Goal: Manage account settings

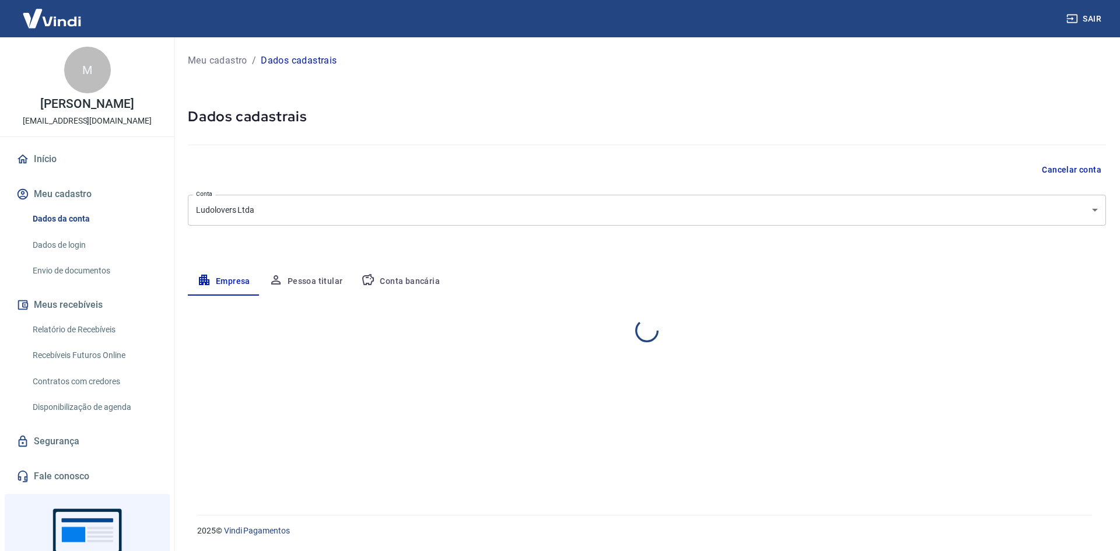
select select "PR"
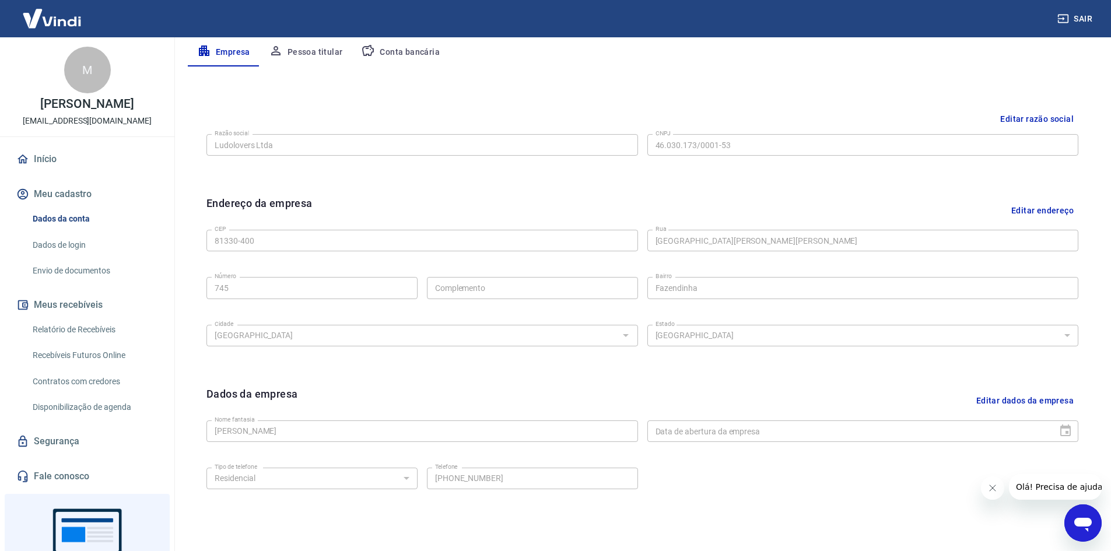
scroll to position [290, 0]
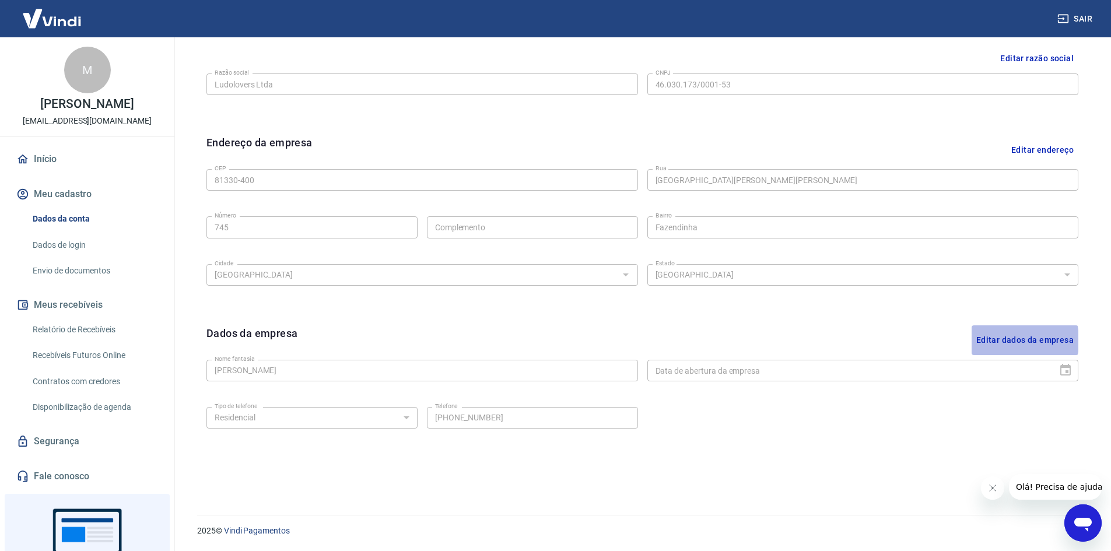
click at [992, 341] on button "Editar dados da empresa" at bounding box center [1025, 340] width 107 height 30
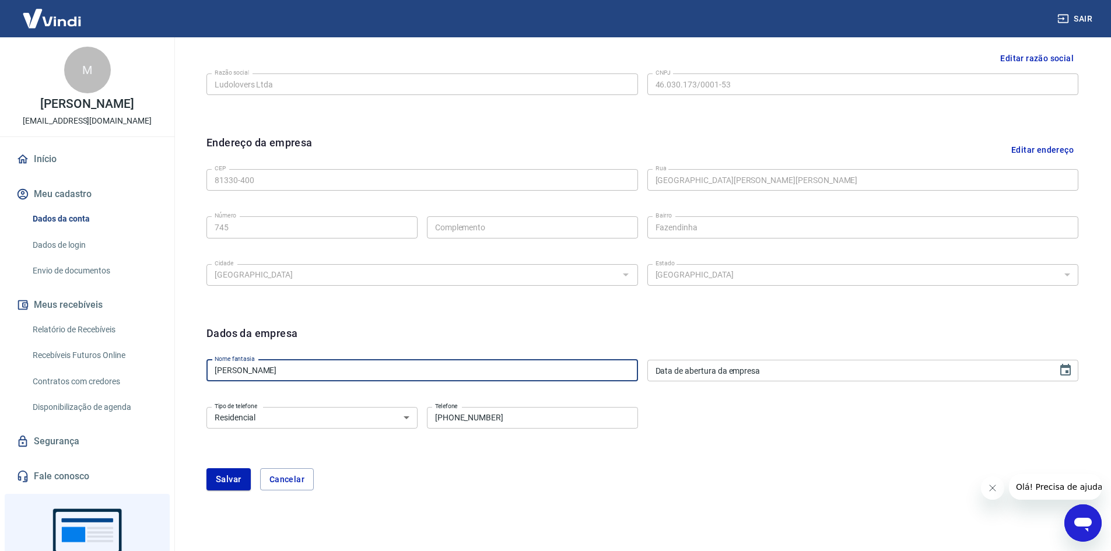
drag, startPoint x: 394, startPoint y: 371, endPoint x: 14, endPoint y: 352, distance: 380.1
type input "Ludolovers Ltda"
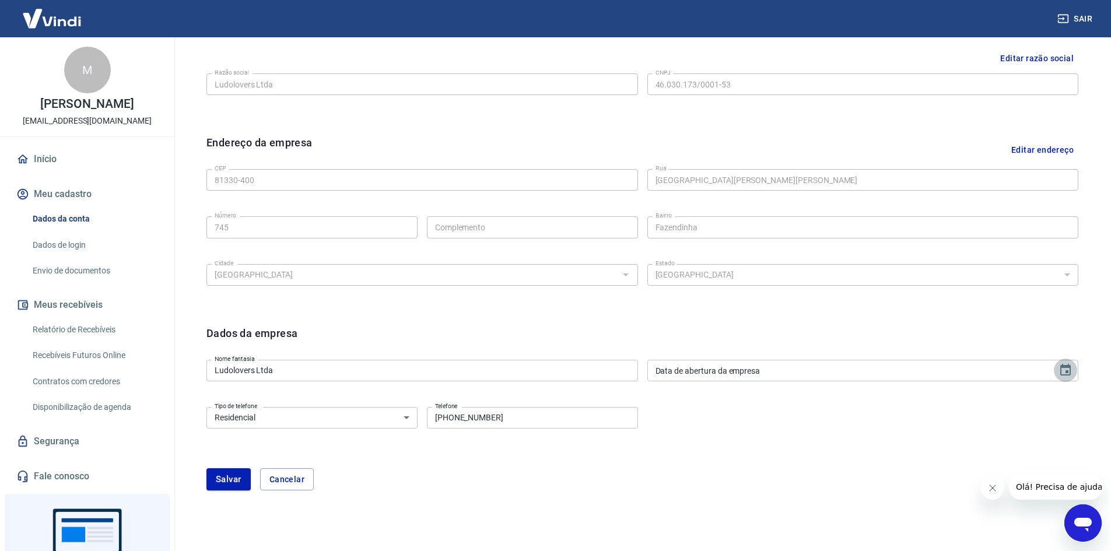
click at [1064, 366] on icon "Choose date" at bounding box center [1065, 370] width 10 height 12
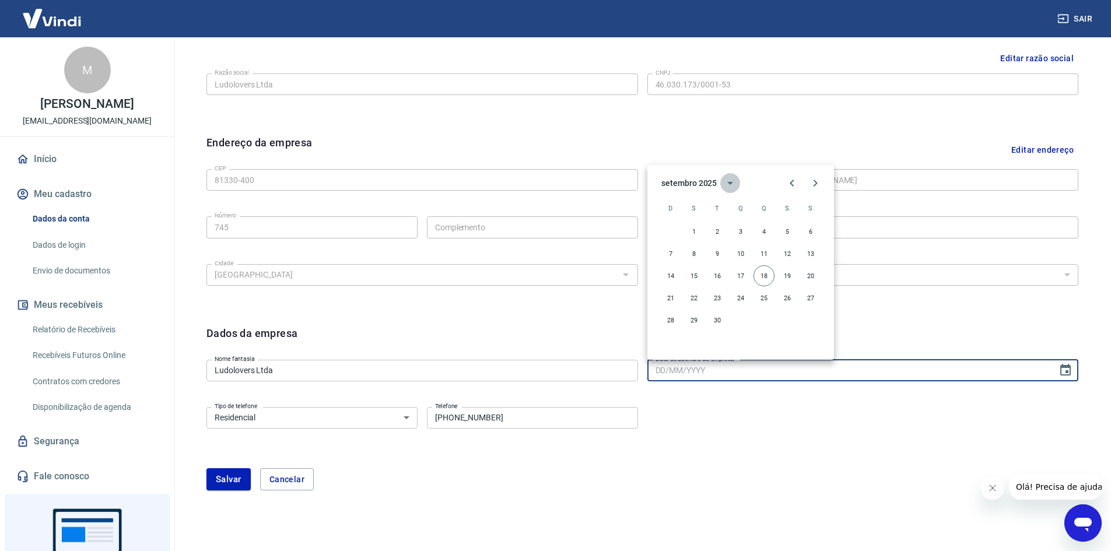
click at [735, 186] on icon "calendar view is open, switch to year view" at bounding box center [730, 183] width 14 height 14
click at [754, 244] on button "2022" at bounding box center [763, 250] width 42 height 21
click at [791, 176] on icon "Previous month" at bounding box center [792, 183] width 14 height 14
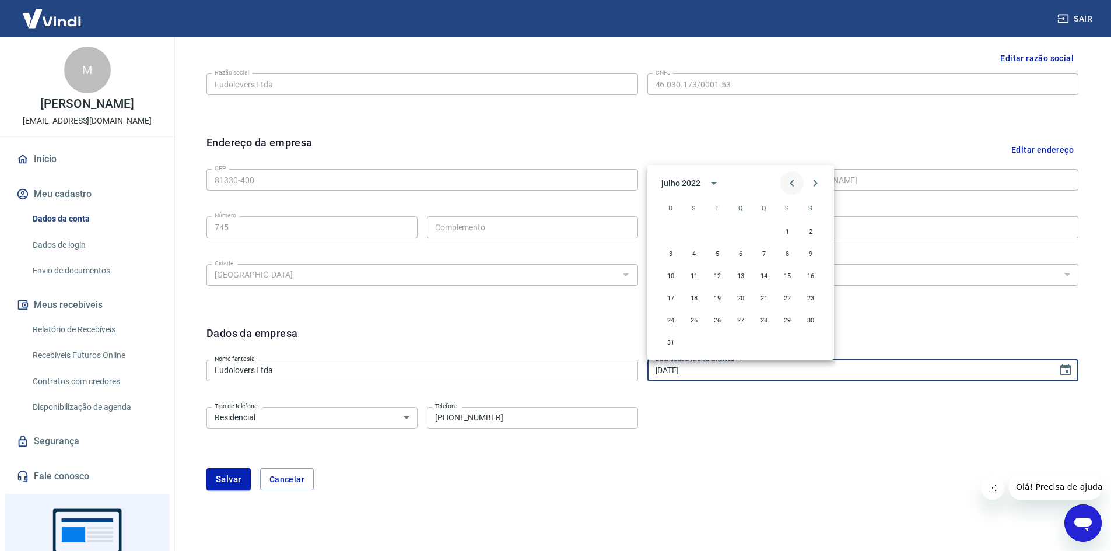
click at [791, 176] on icon "Previous month" at bounding box center [792, 183] width 14 height 14
click at [745, 274] on button "13" at bounding box center [740, 275] width 21 height 21
type input "[DATE]"
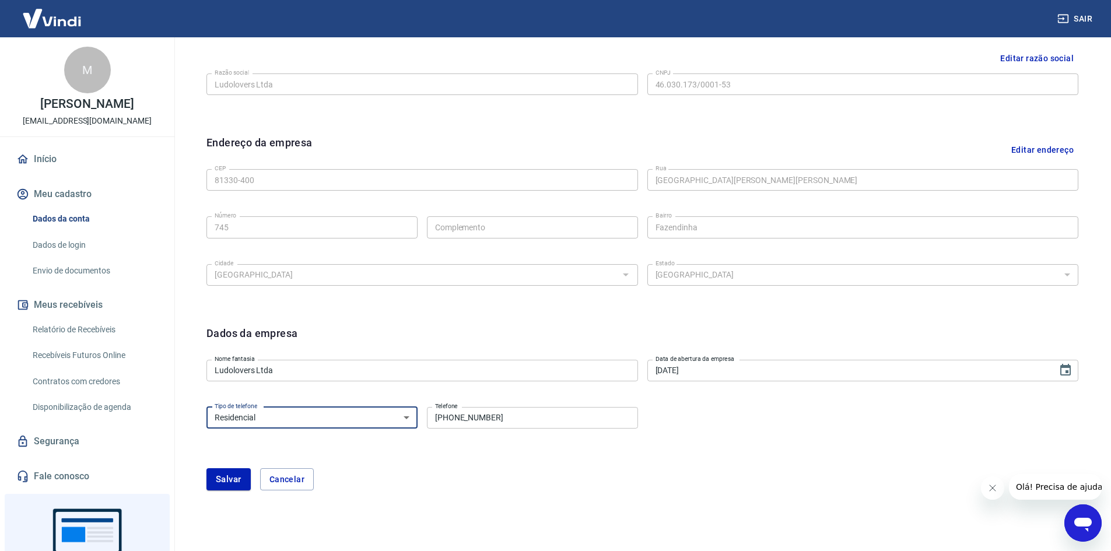
click at [385, 418] on select "Residencial Comercial" at bounding box center [311, 418] width 211 height 22
select select "business"
click at [206, 407] on select "Residencial Comercial" at bounding box center [311, 418] width 211 height 22
click at [213, 479] on button "Salvar" at bounding box center [228, 479] width 44 height 22
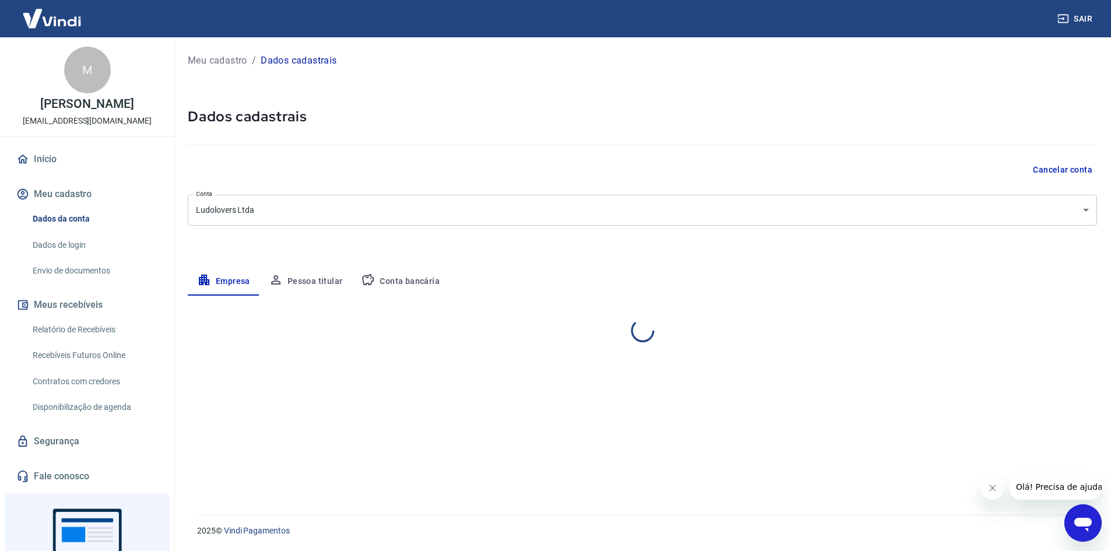
scroll to position [0, 0]
select select "PR"
select select "business"
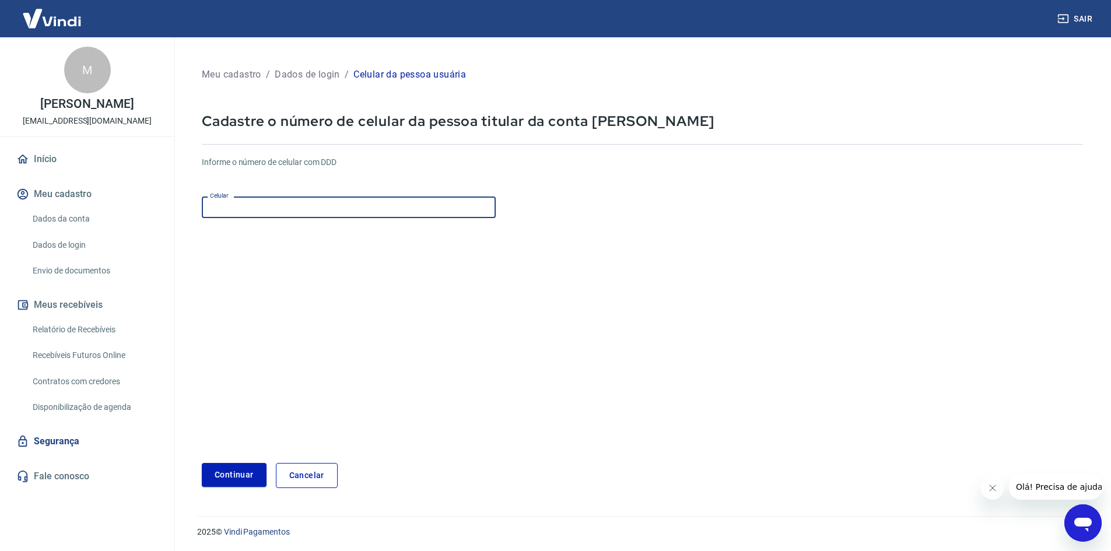
click at [321, 213] on input "Celular" at bounding box center [349, 208] width 294 height 22
click at [225, 477] on button "Continuar" at bounding box center [234, 475] width 65 height 24
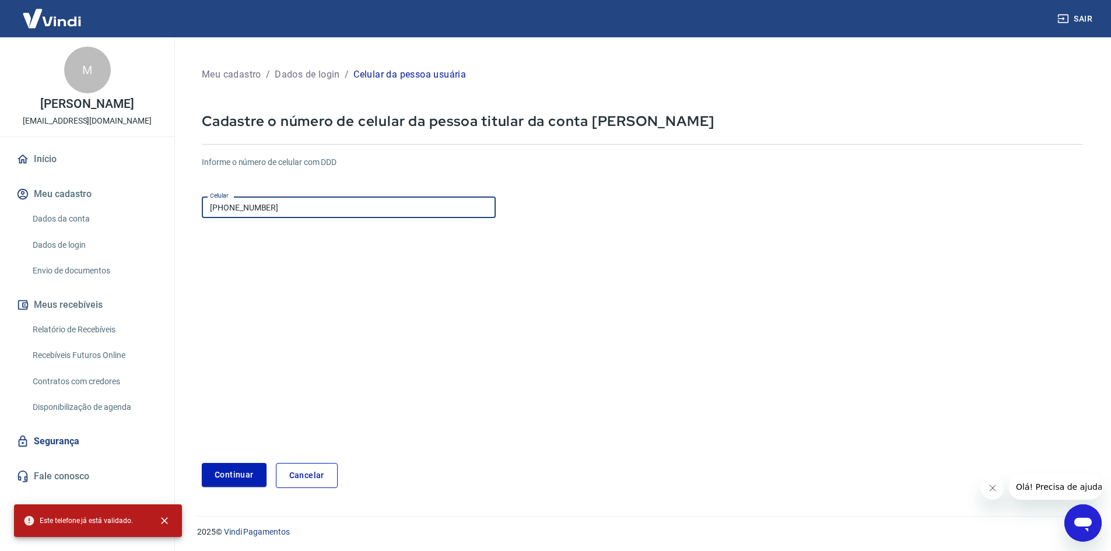
drag, startPoint x: 295, startPoint y: 209, endPoint x: 118, endPoint y: 204, distance: 176.8
click at [118, 204] on div "Sair M Marilisa Larocca contato@ludolovers.com.br Início Meu cadastro Dados da …" at bounding box center [555, 275] width 1111 height 551
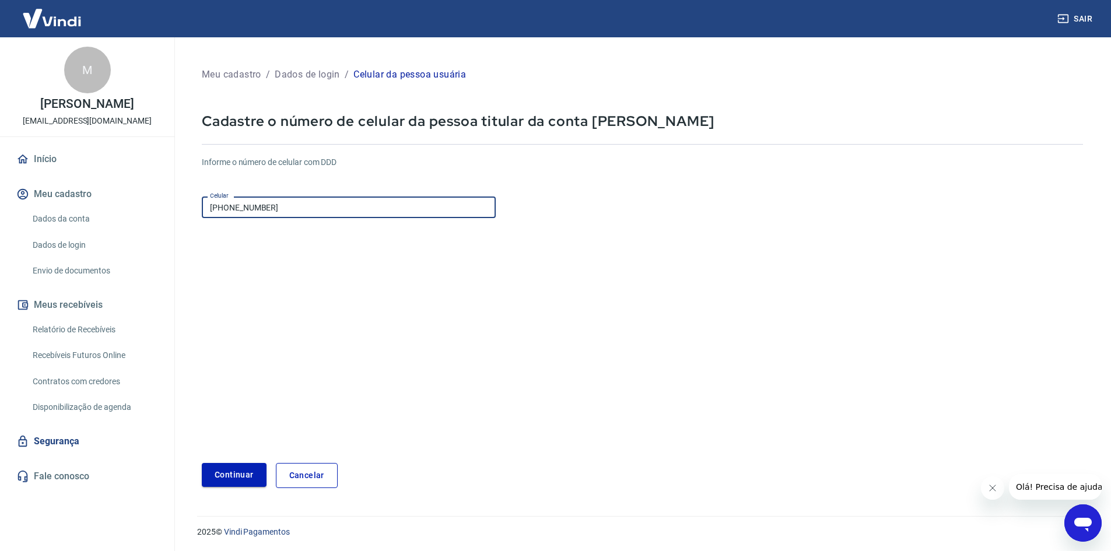
type input "(41) 99883-7919"
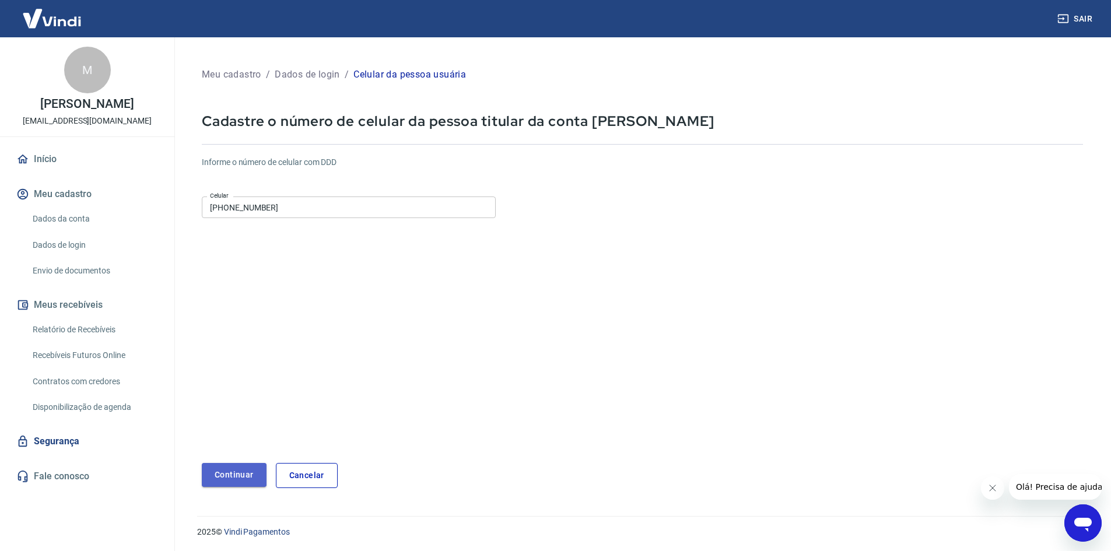
click at [221, 475] on button "Continuar" at bounding box center [234, 475] width 65 height 24
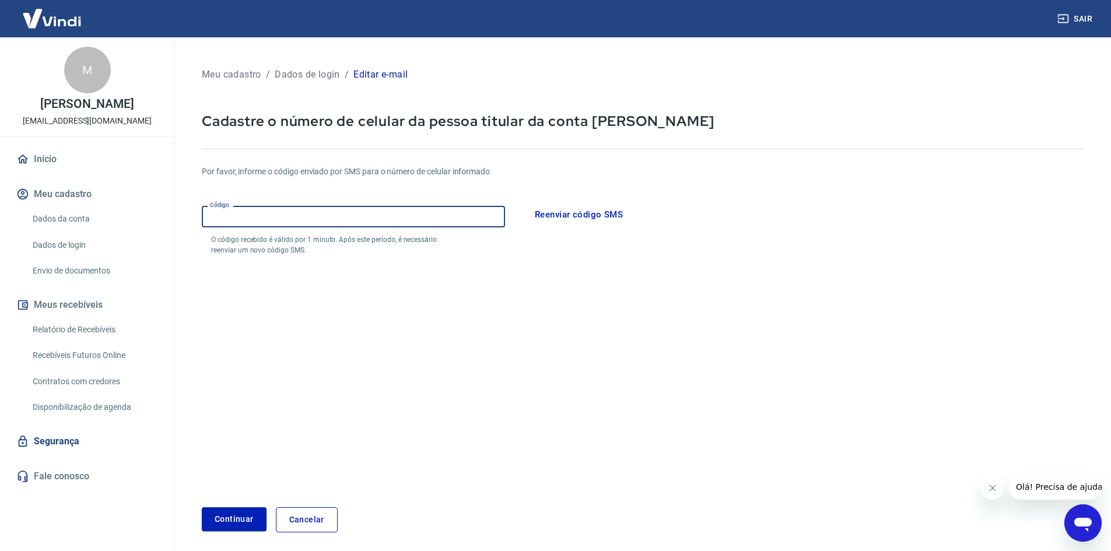
click at [298, 215] on input "Código" at bounding box center [353, 217] width 303 height 22
type input "342677"
click at [227, 514] on button "Continuar" at bounding box center [234, 519] width 65 height 24
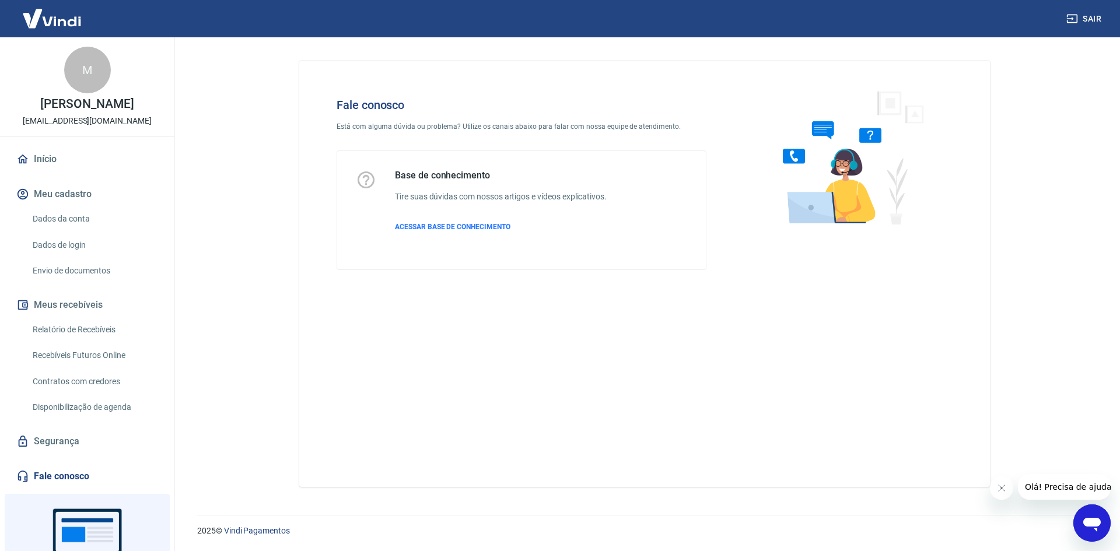
click at [1093, 523] on icon "Abrir janela de mensagens" at bounding box center [1091, 525] width 17 height 14
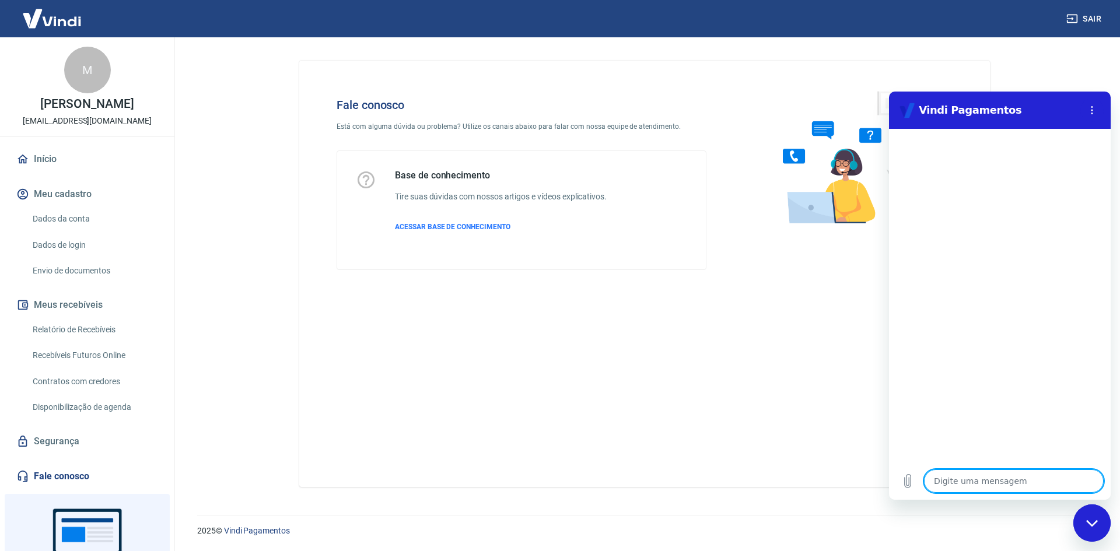
click at [998, 491] on textarea at bounding box center [1014, 480] width 180 height 23
type textarea "b"
type textarea "x"
type textarea "bo"
type textarea "x"
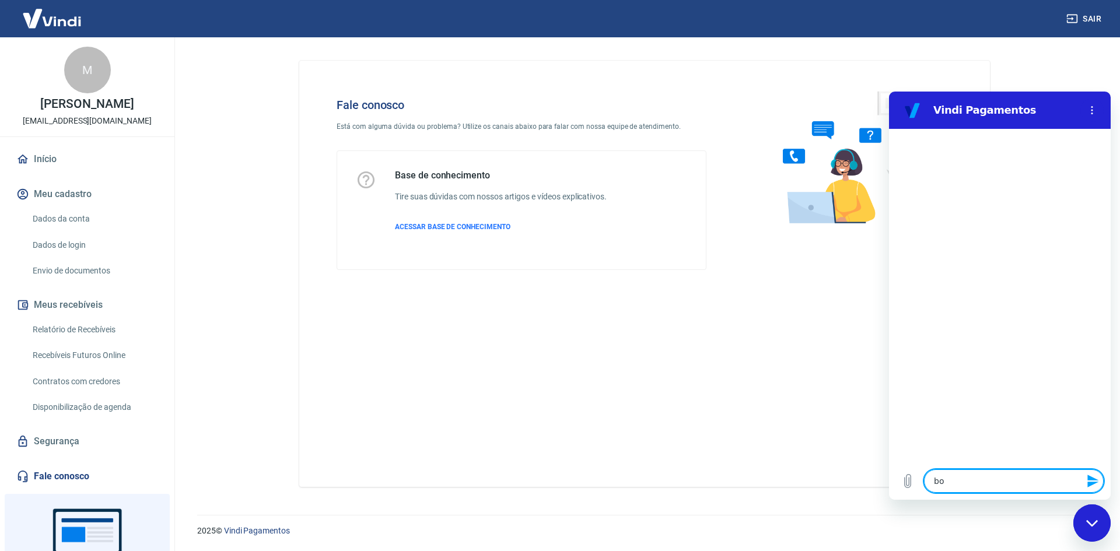
type textarea "boo"
type textarea "x"
type textarea "booa"
type textarea "x"
type textarea "boo"
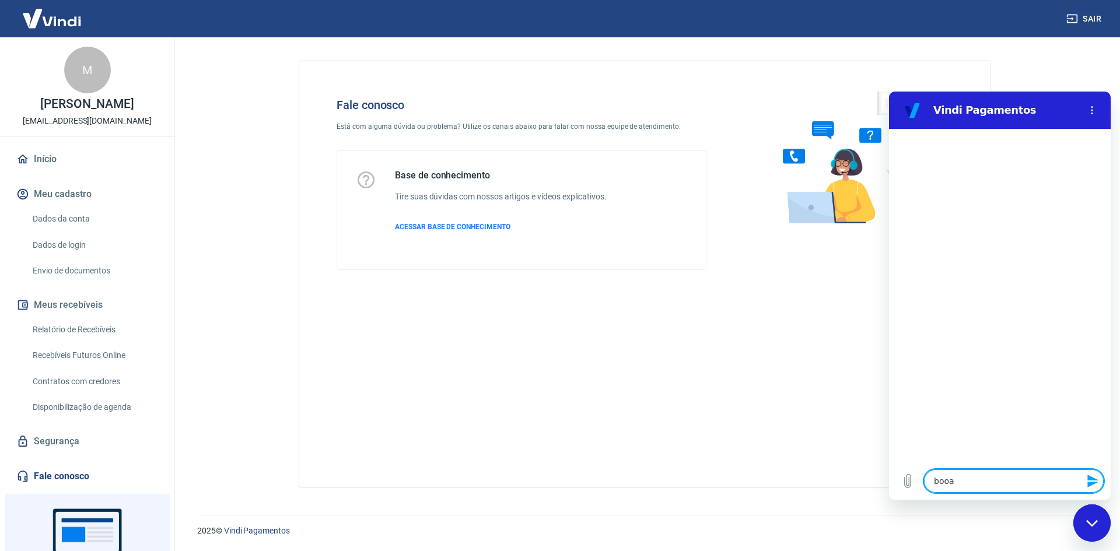
type textarea "x"
type textarea "bo"
type textarea "x"
type textarea "boa"
type textarea "x"
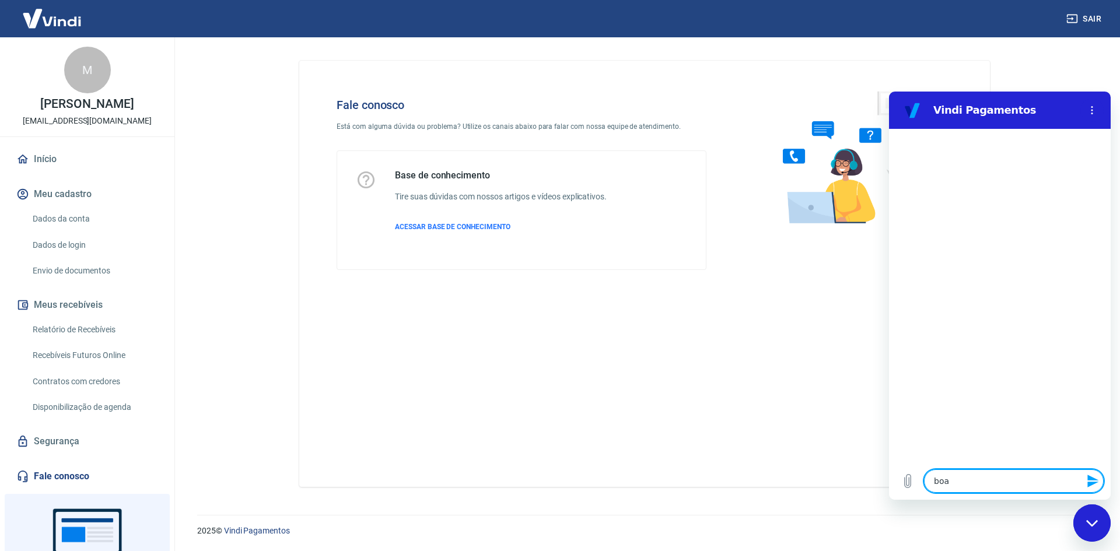
type textarea "boa"
type textarea "x"
type textarea "boa t"
type textarea "x"
type textarea "boa ta"
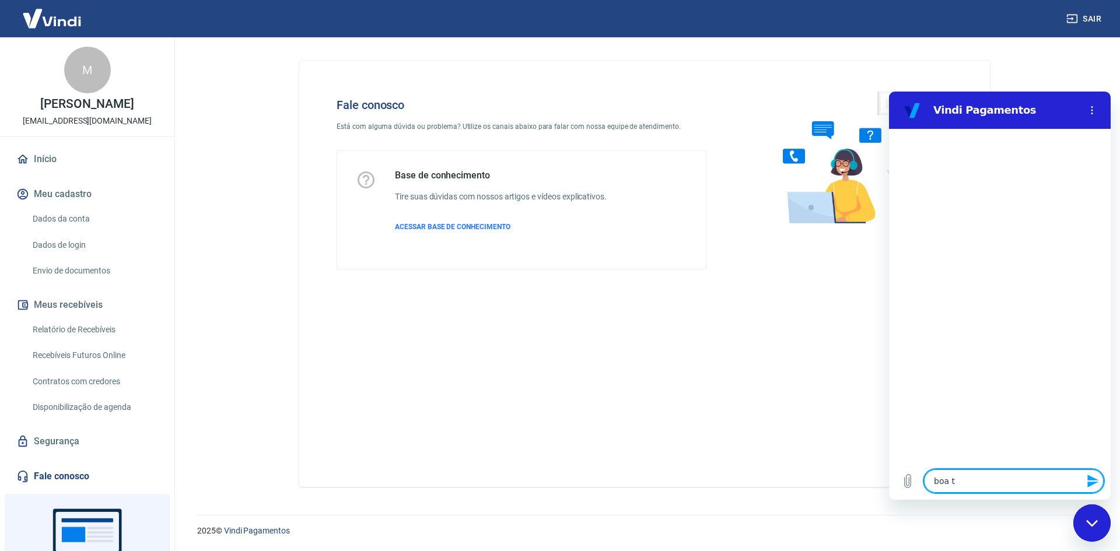
type textarea "x"
type textarea "boa tar"
type textarea "x"
type textarea "boa tard"
type textarea "x"
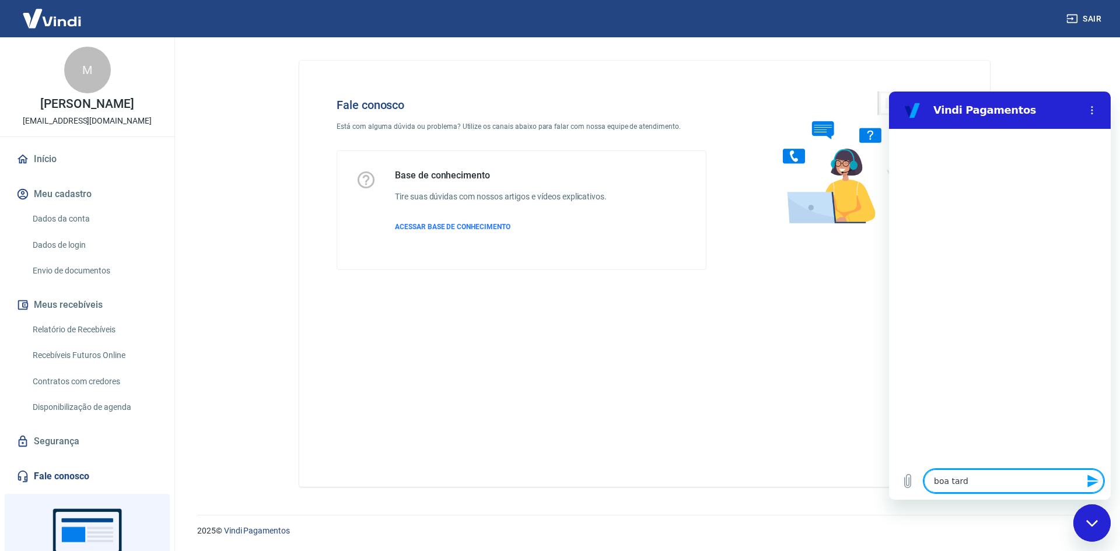
type textarea "boa tarde"
type textarea "x"
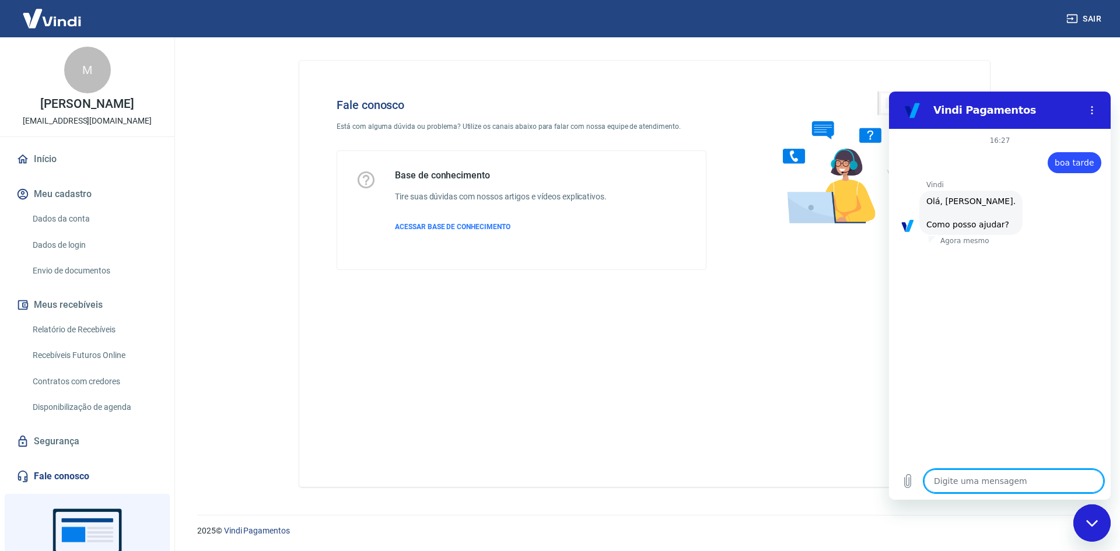
scroll to position [27, 0]
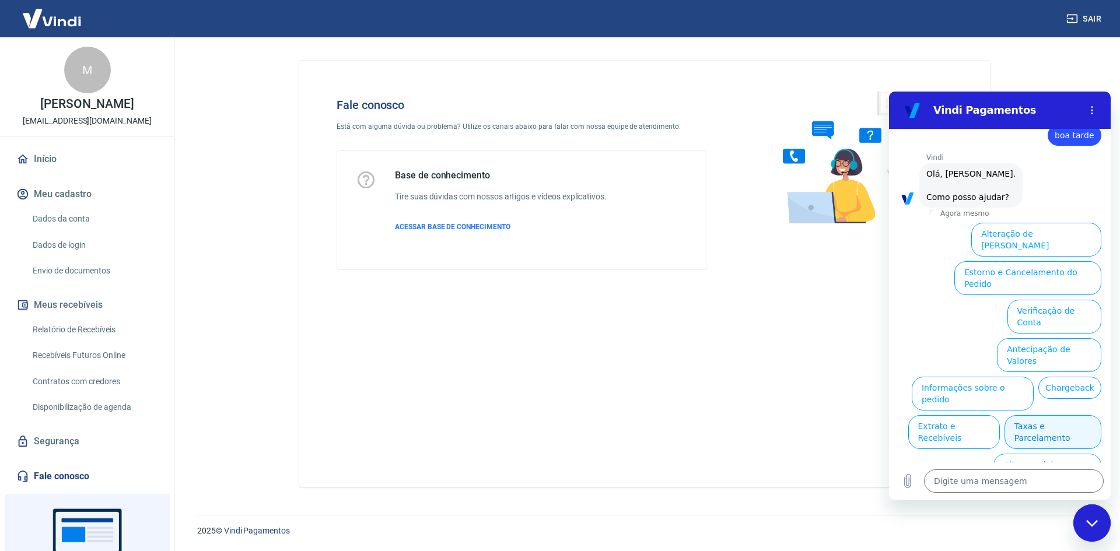
click at [1063, 415] on button "Taxas e Parcelamento" at bounding box center [1052, 432] width 97 height 34
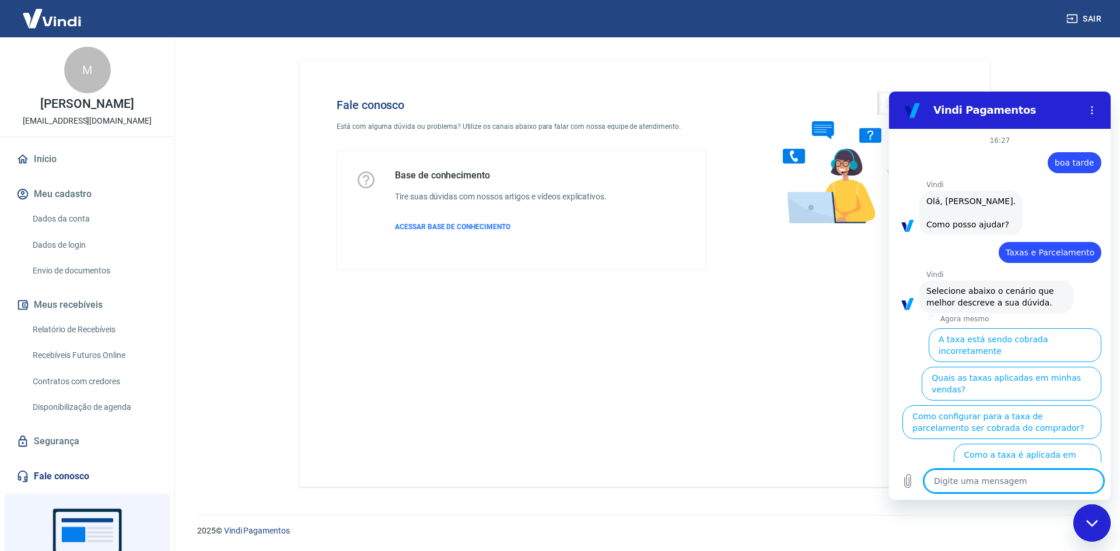
scroll to position [22, 0]
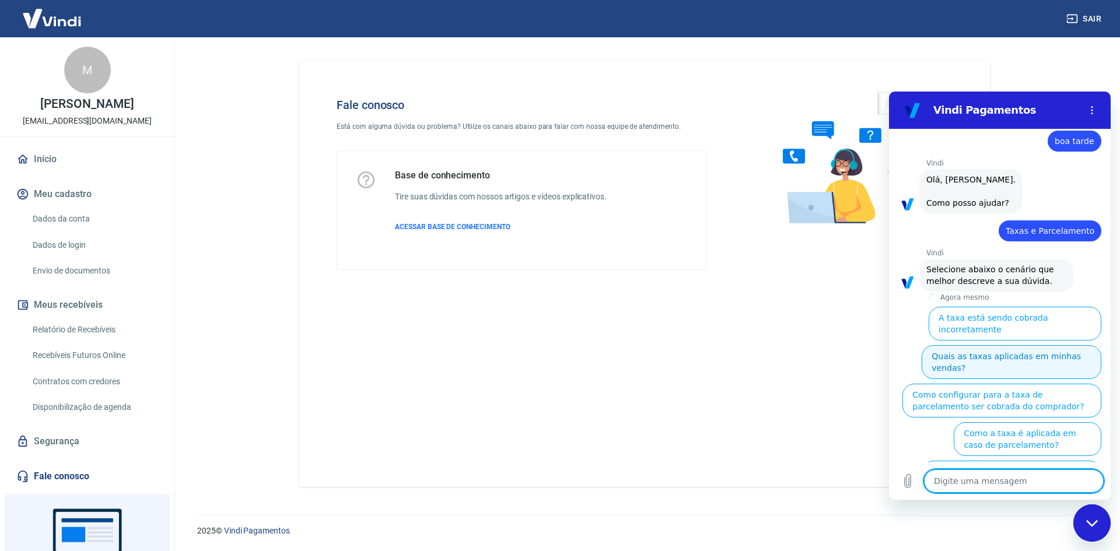
click at [1028, 345] on button "Quais as taxas aplicadas em minhas vendas?" at bounding box center [1011, 362] width 180 height 34
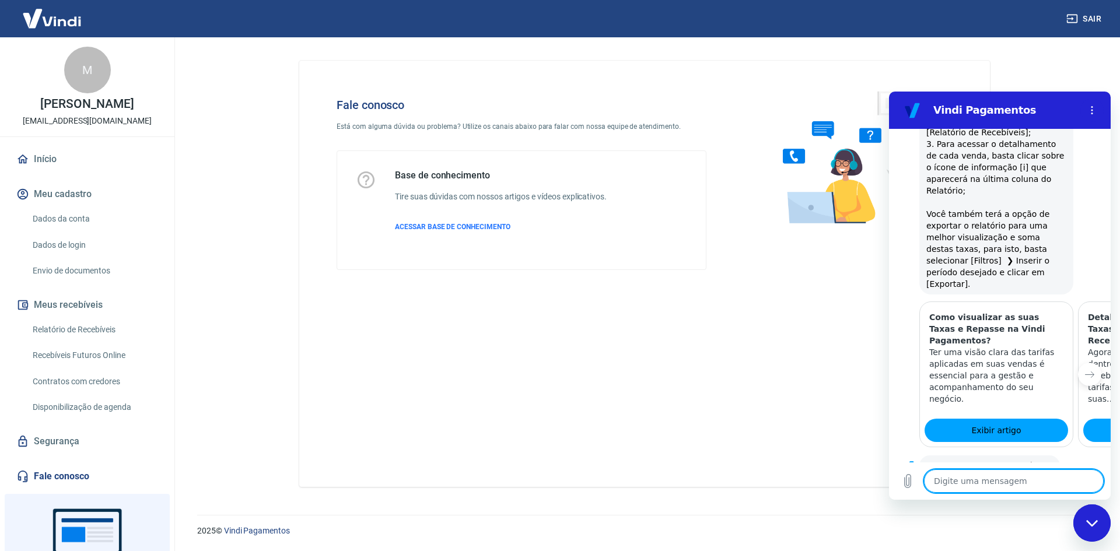
scroll to position [578, 0]
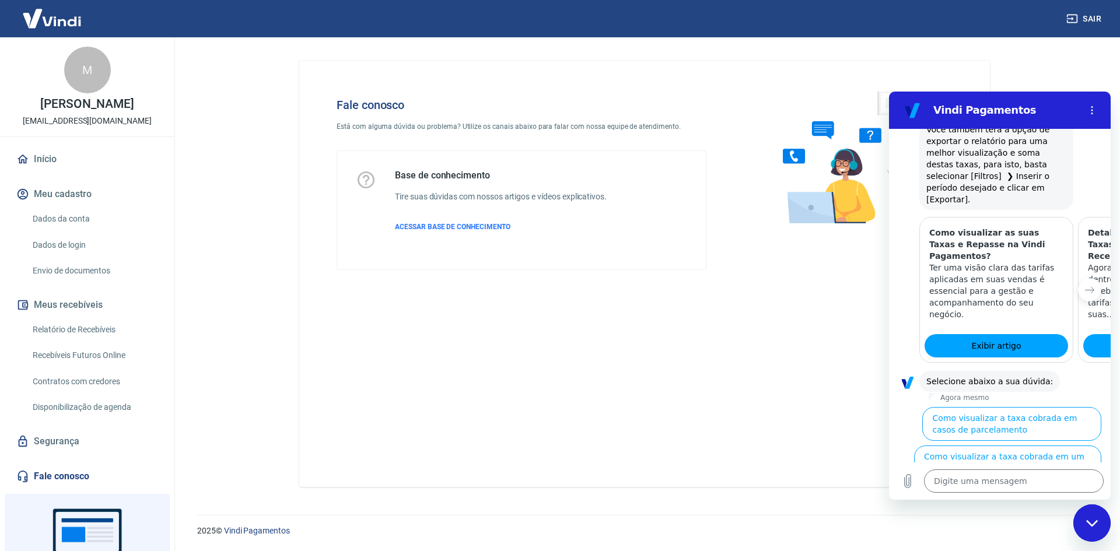
click at [1013, 484] on button "Como visualizar o total de taxas cobradas em minhas vendas" at bounding box center [1009, 501] width 183 height 34
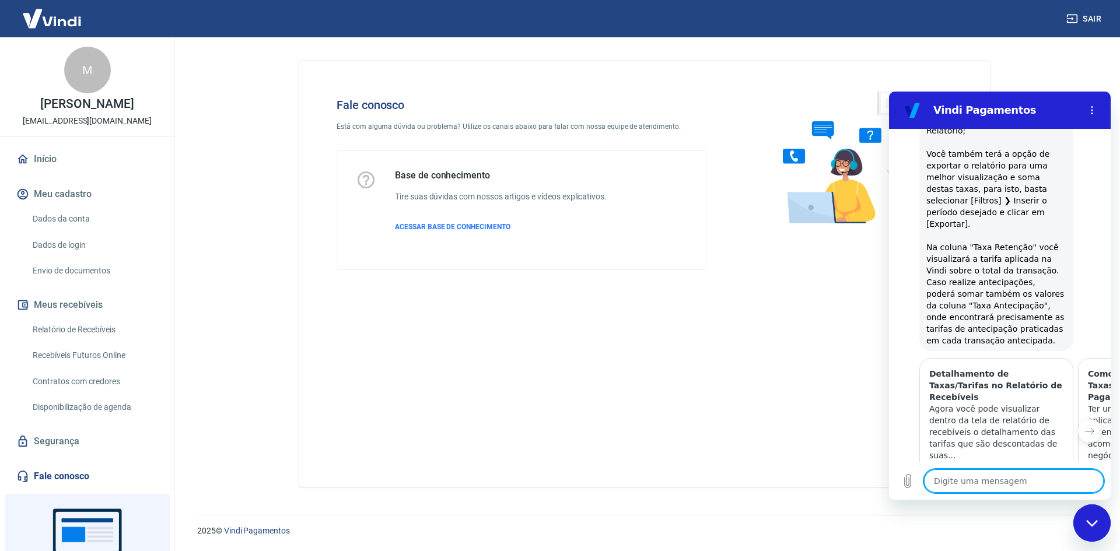
scroll to position [1088, 0]
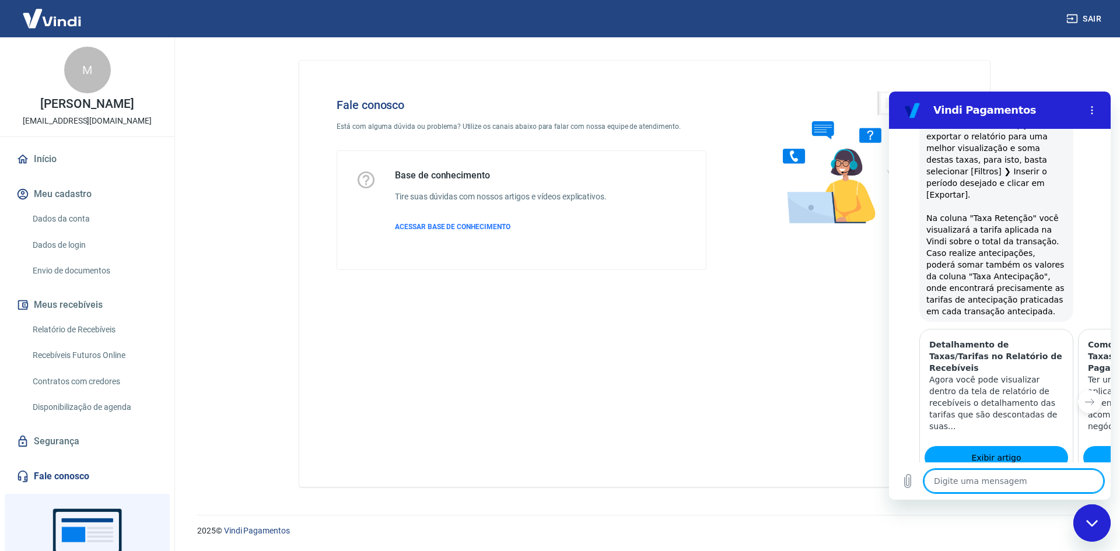
click at [1039, 519] on button "Sim" at bounding box center [1044, 530] width 34 height 22
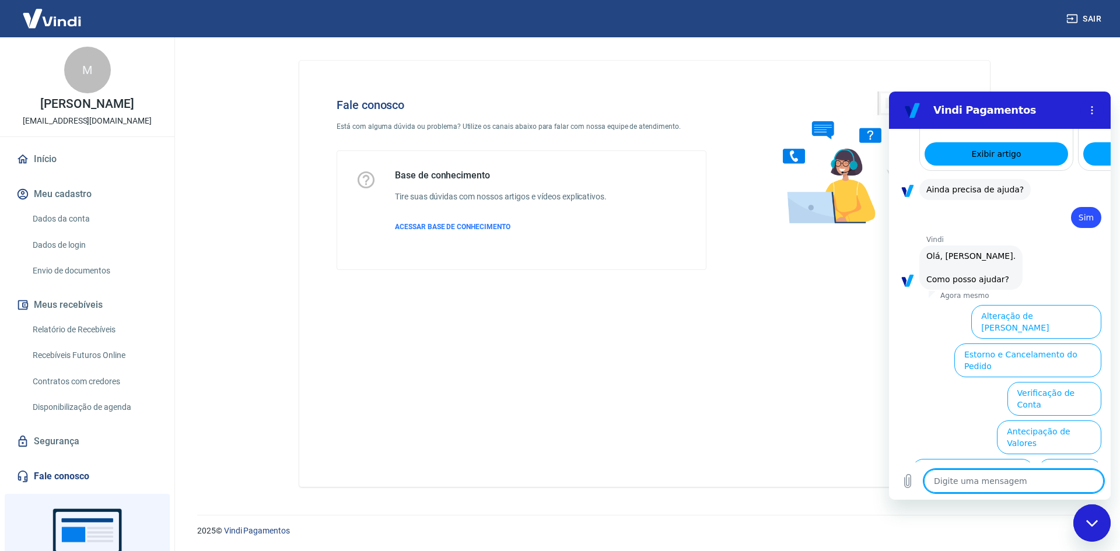
scroll to position [1392, 0]
click at [1033, 458] on button "Informações sobre o pedido" at bounding box center [972, 475] width 122 height 34
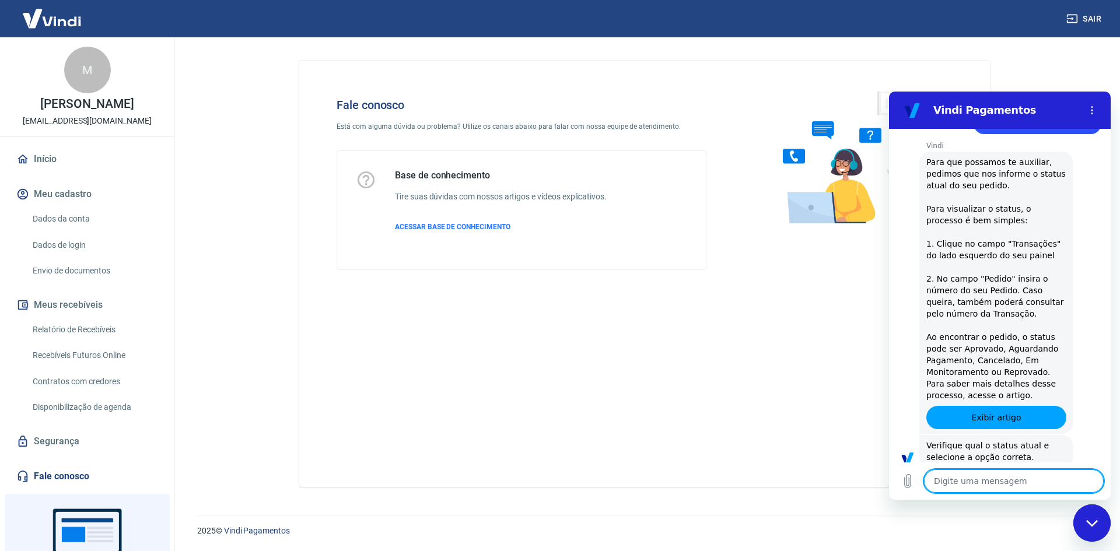
scroll to position [1593, 0]
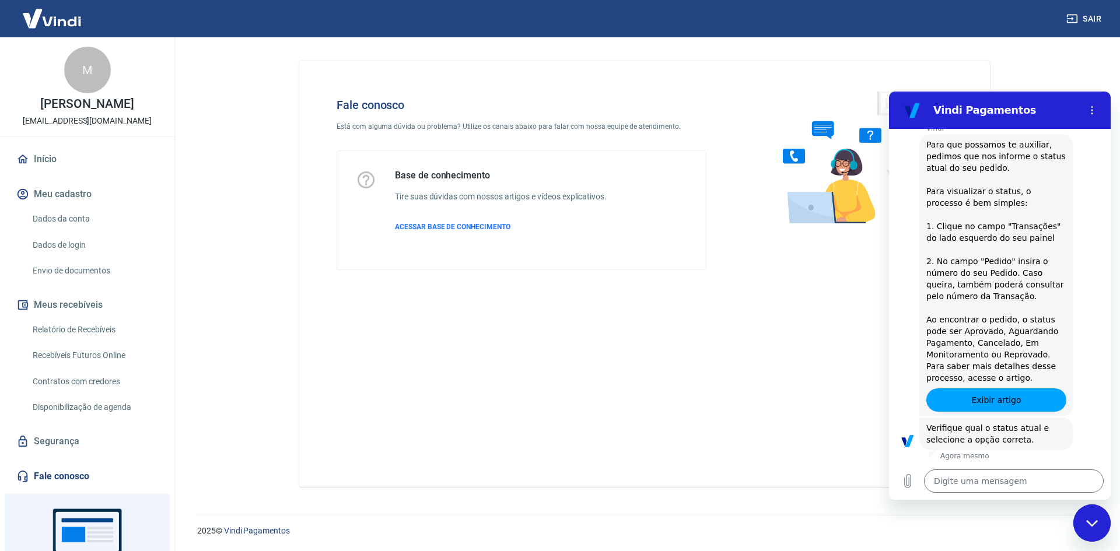
click at [1075, 542] on button "Reprovado" at bounding box center [1071, 553] width 59 height 22
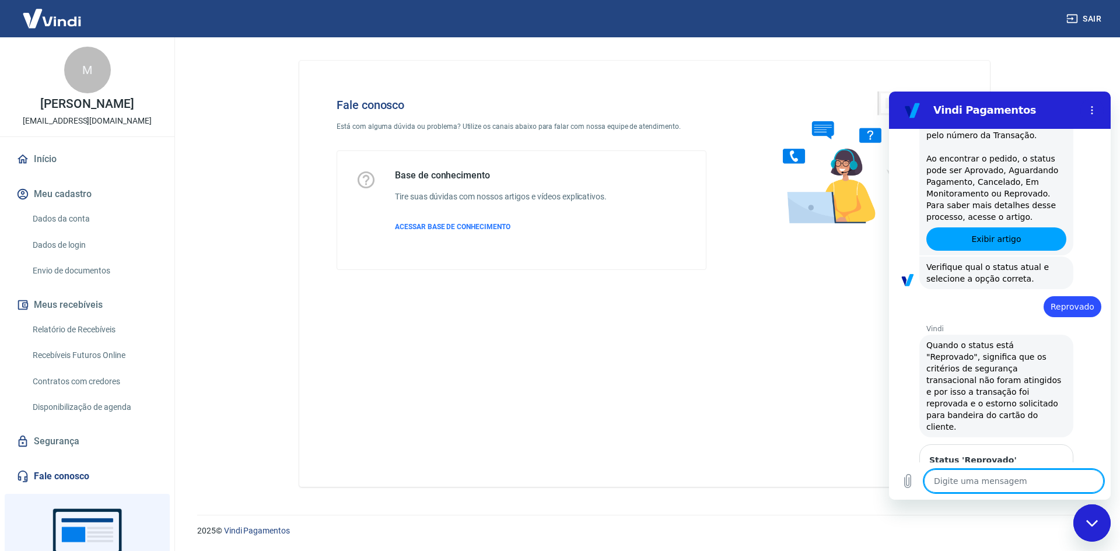
type textarea "x"
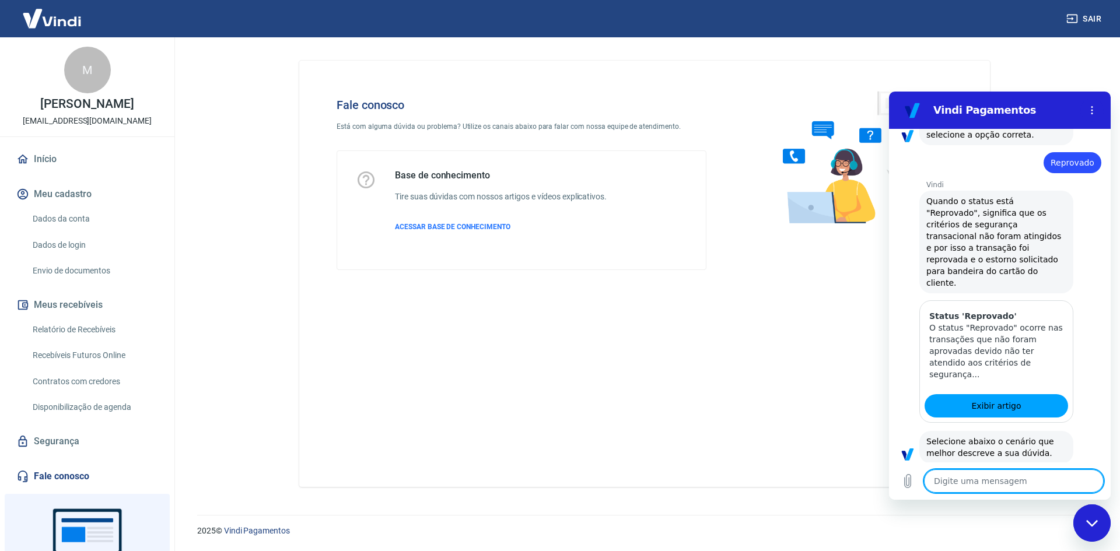
scroll to position [1911, 0]
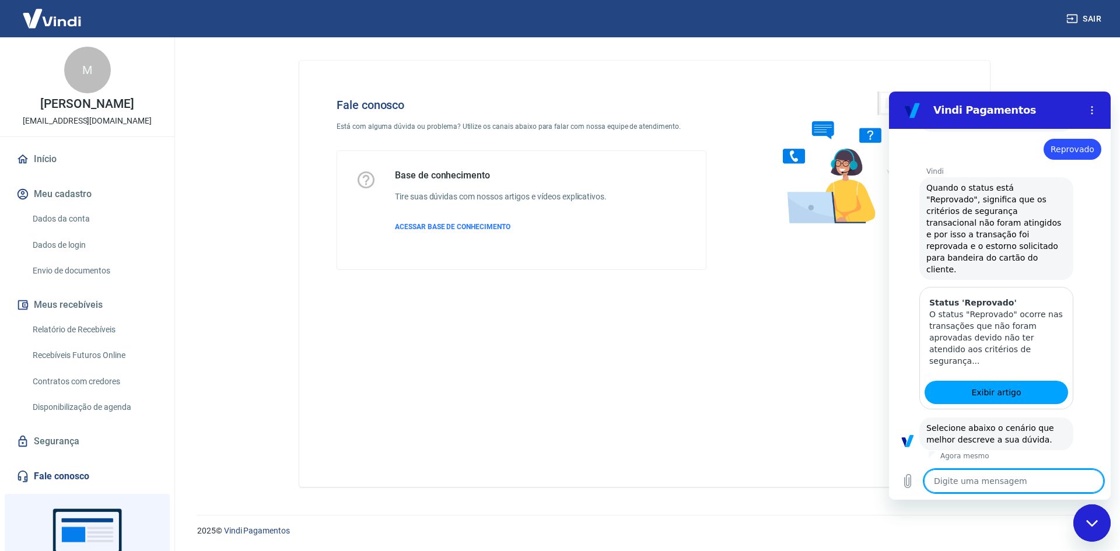
click at [1040, 481] on textarea at bounding box center [1014, 480] width 180 height 23
type textarea "f"
type textarea "x"
type textarea "fa"
type textarea "x"
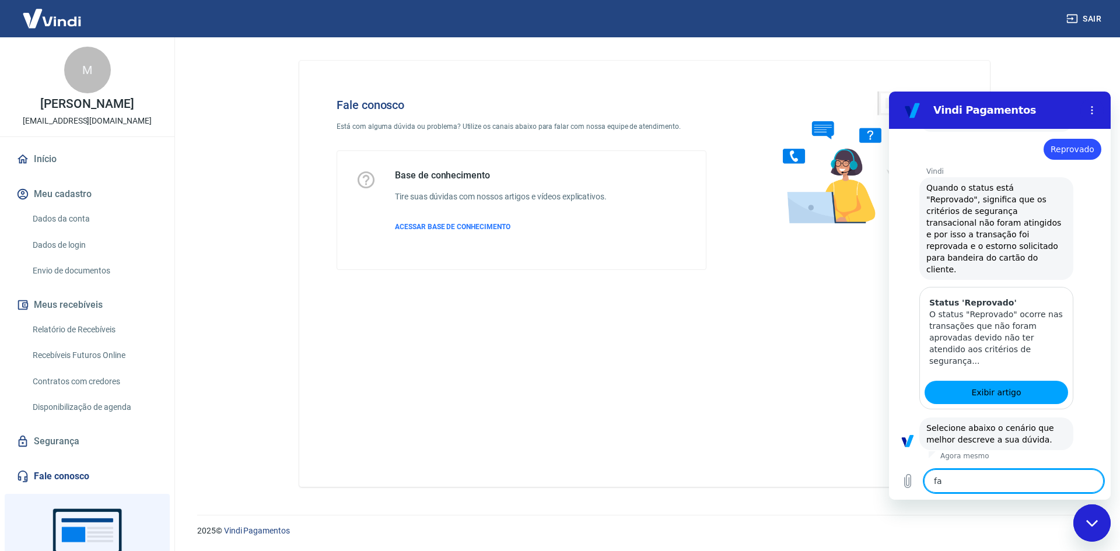
type textarea "fal"
type textarea "x"
type textarea "fala"
type textarea "x"
type textarea "falar"
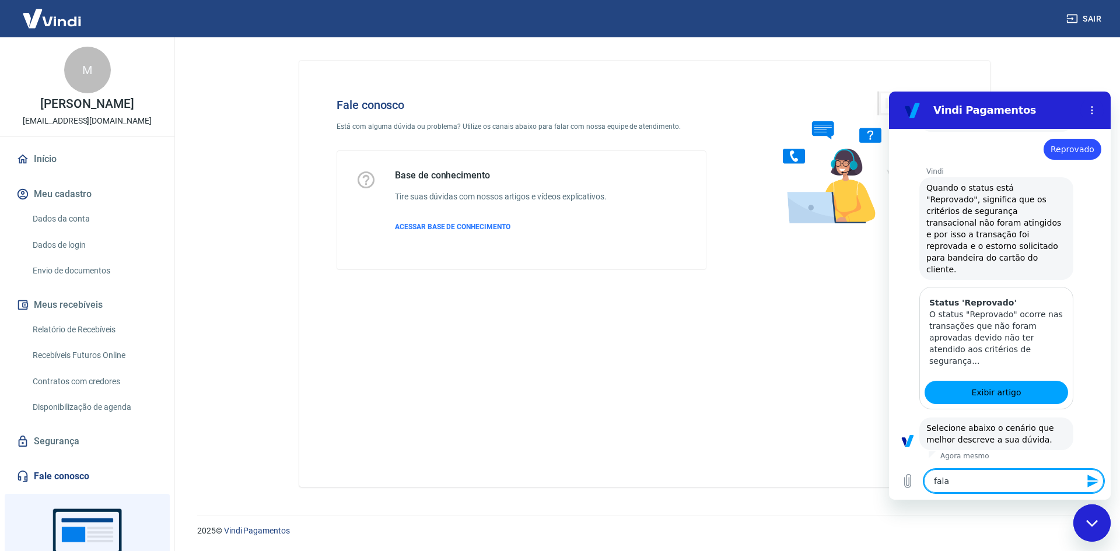
type textarea "x"
type textarea "falar"
type textarea "x"
type textarea "falar c"
type textarea "x"
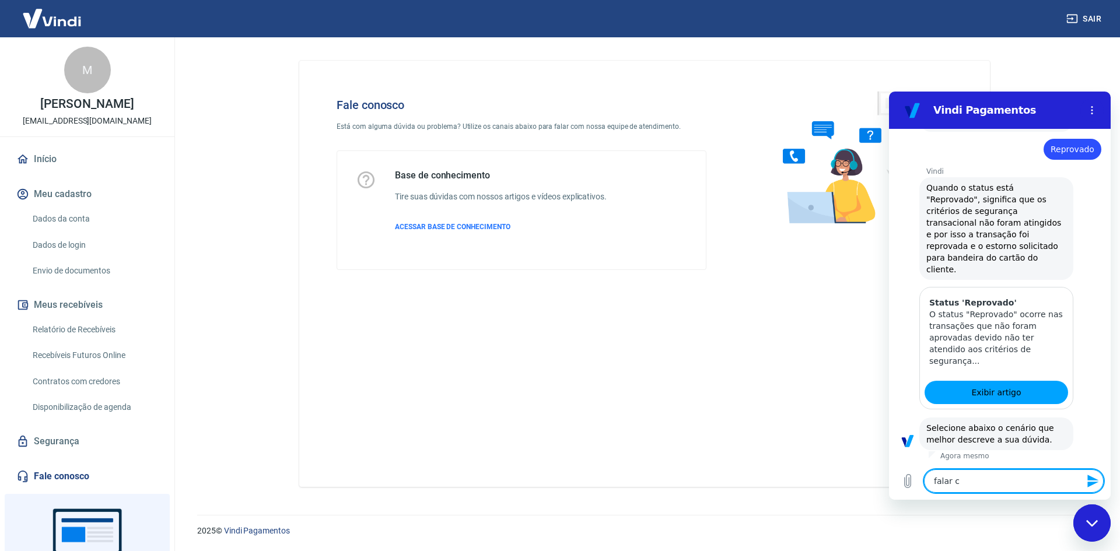
type textarea "falar co"
type textarea "x"
type textarea "falar com"
type textarea "x"
type textarea "falar com"
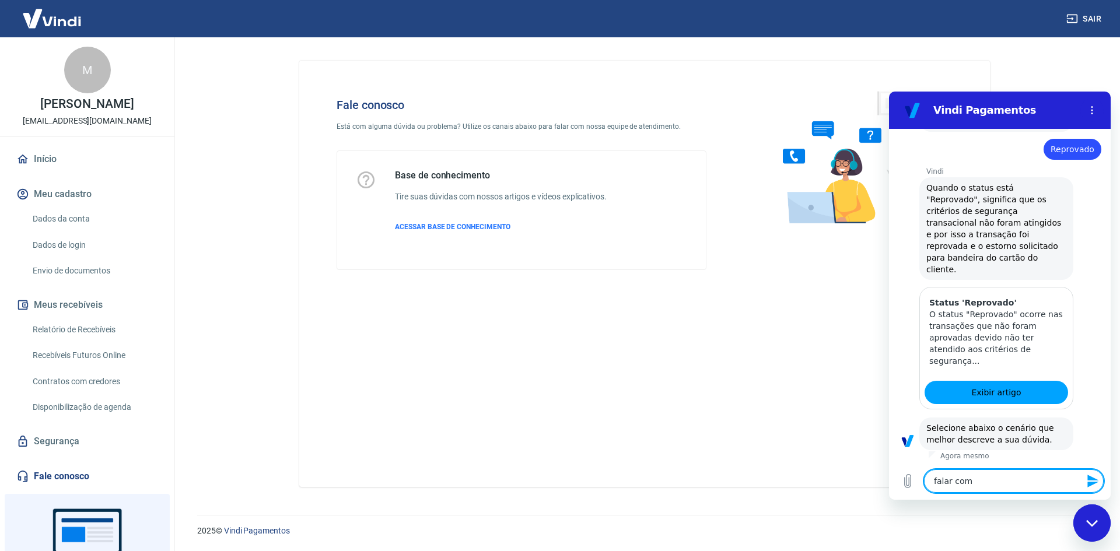
type textarea "x"
type textarea "falar com a"
type textarea "x"
type textarea "falar com at"
type textarea "x"
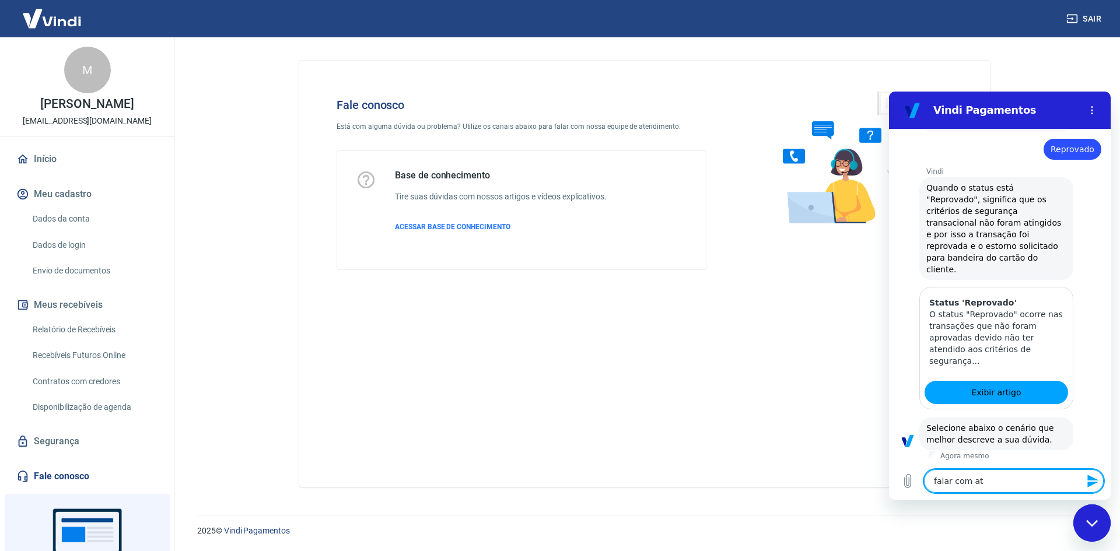
type textarea "falar com ate"
type textarea "x"
type textarea "falar com aten"
type textarea "x"
type textarea "falar com atent"
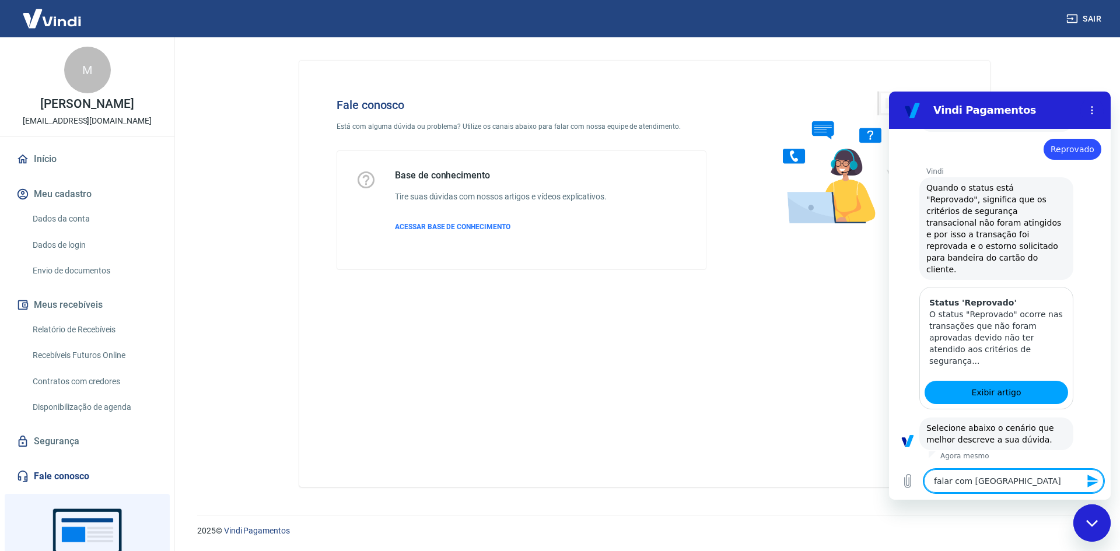
type textarea "x"
type textarea "falar com atente"
type textarea "x"
type textarea "falar com atenten"
type textarea "x"
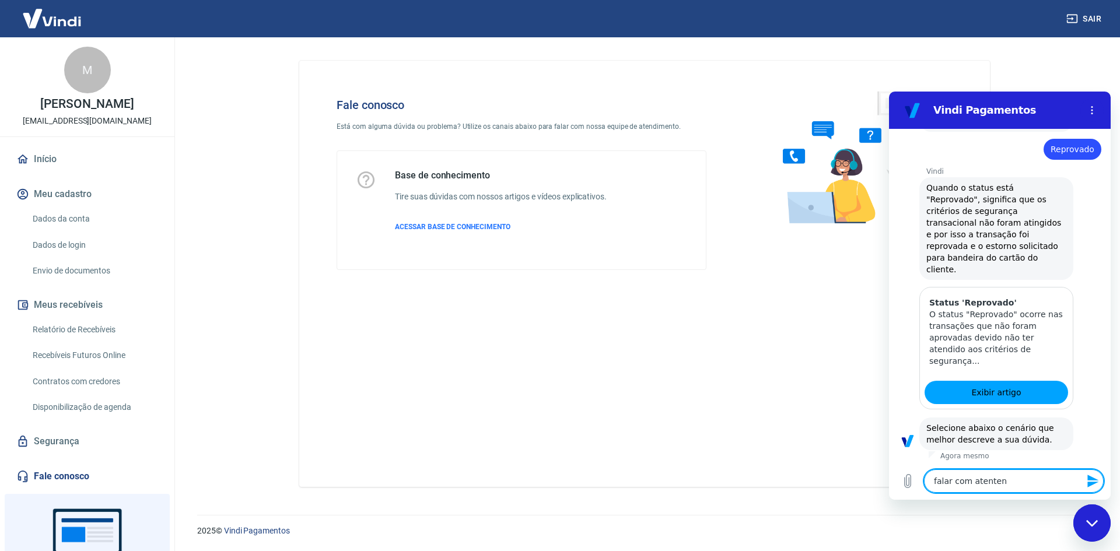
type textarea "falar com atentend"
type textarea "x"
type textarea "falar com atentende"
type textarea "x"
type textarea "falar com atentend"
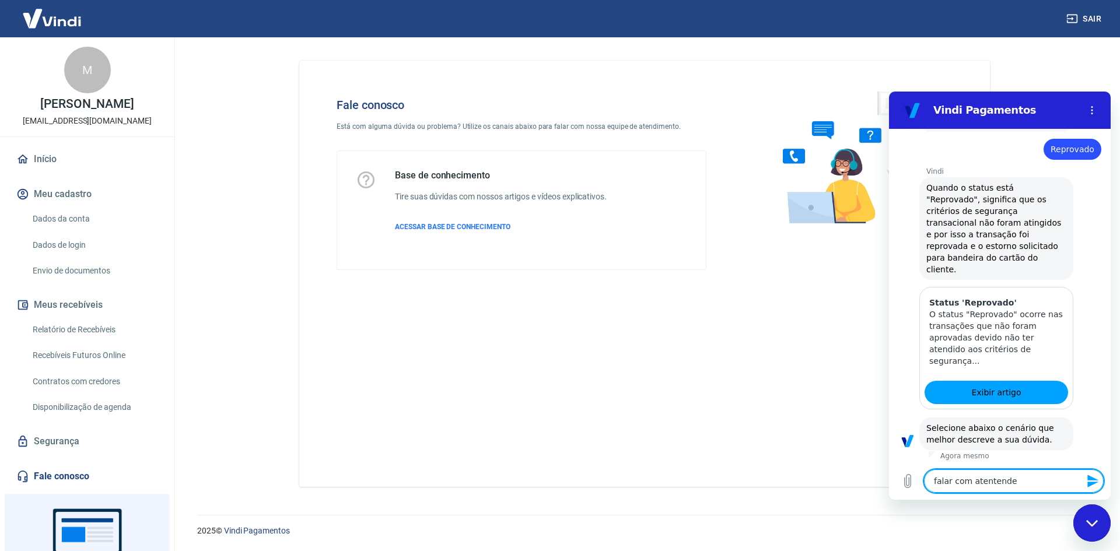
type textarea "x"
type textarea "falar com atenten"
type textarea "x"
type textarea "falar com atente"
type textarea "x"
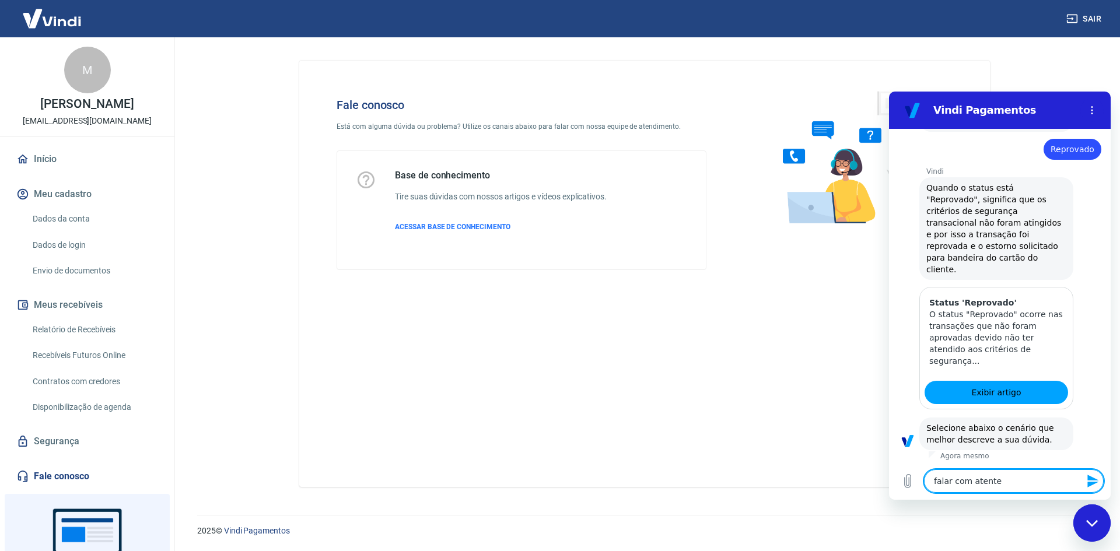
type textarea "falar com atent"
type textarea "x"
type textarea "falar com aten"
type textarea "x"
type textarea "falar com atend"
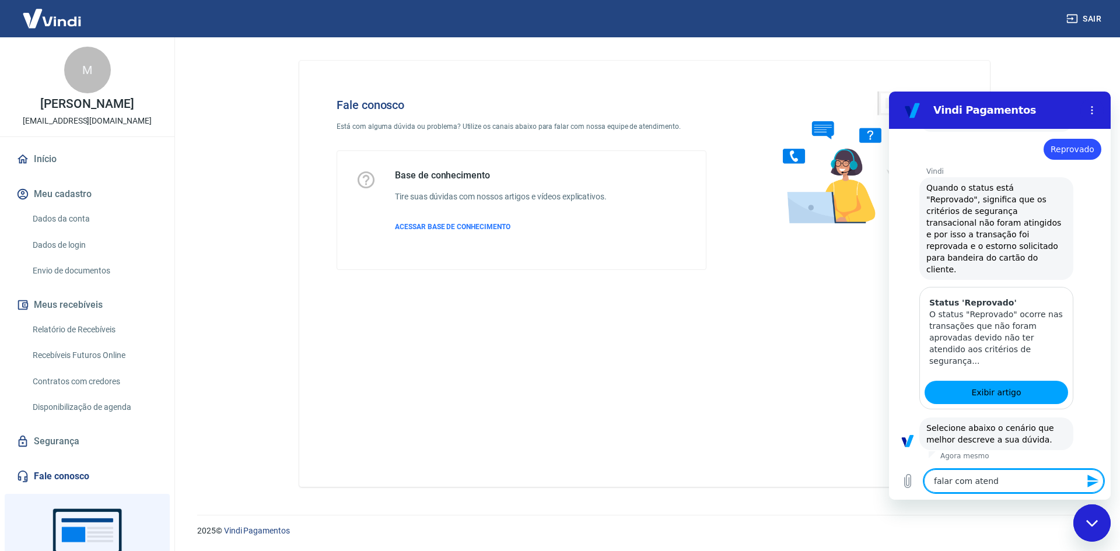
type textarea "x"
type textarea "falar com atende"
type textarea "x"
type textarea "falar com atenden"
type textarea "x"
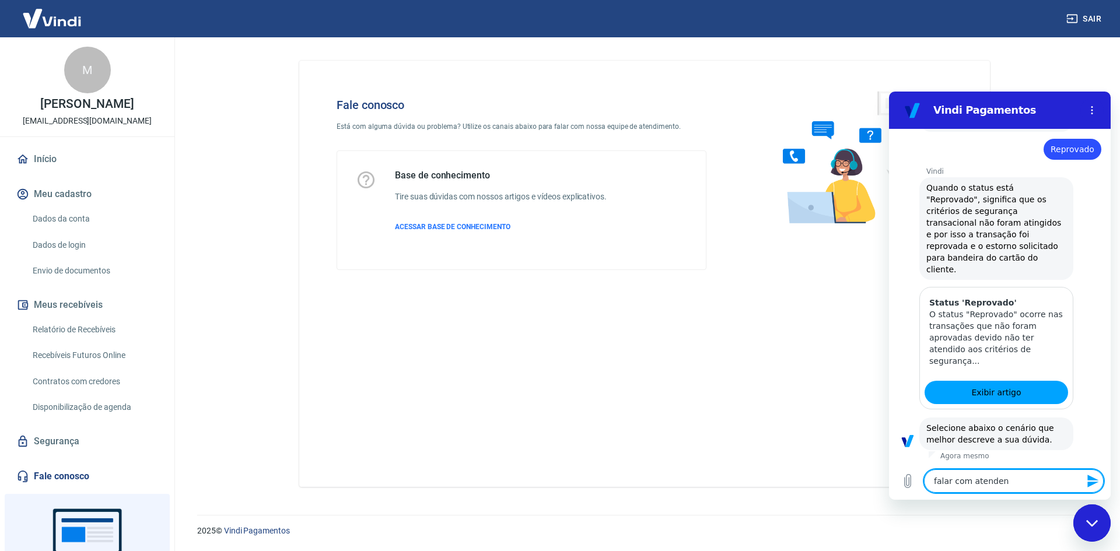
type textarea "falar com atendent"
type textarea "x"
type textarea "falar com atendente"
type textarea "x"
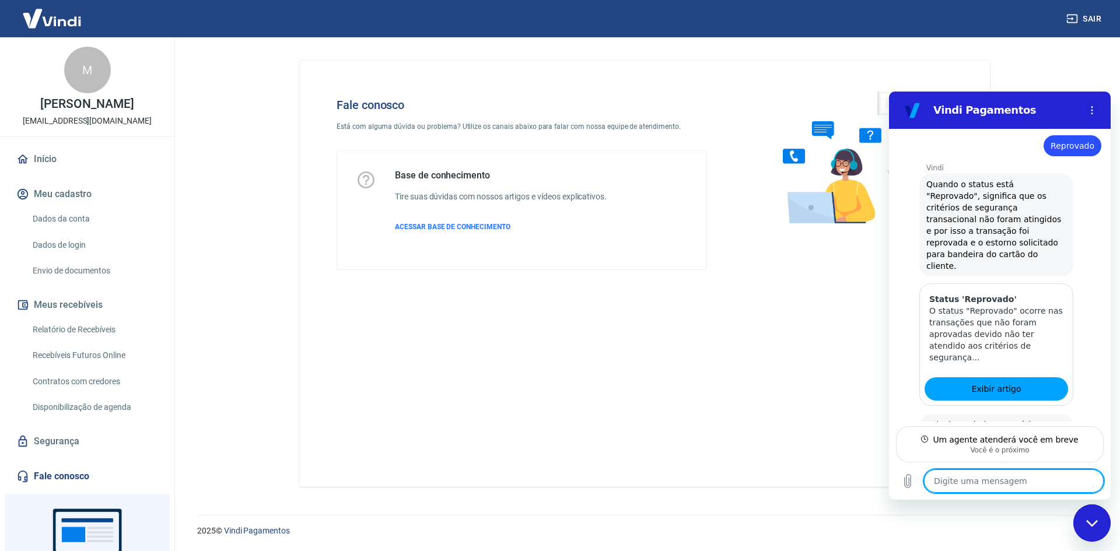
scroll to position [1917, 0]
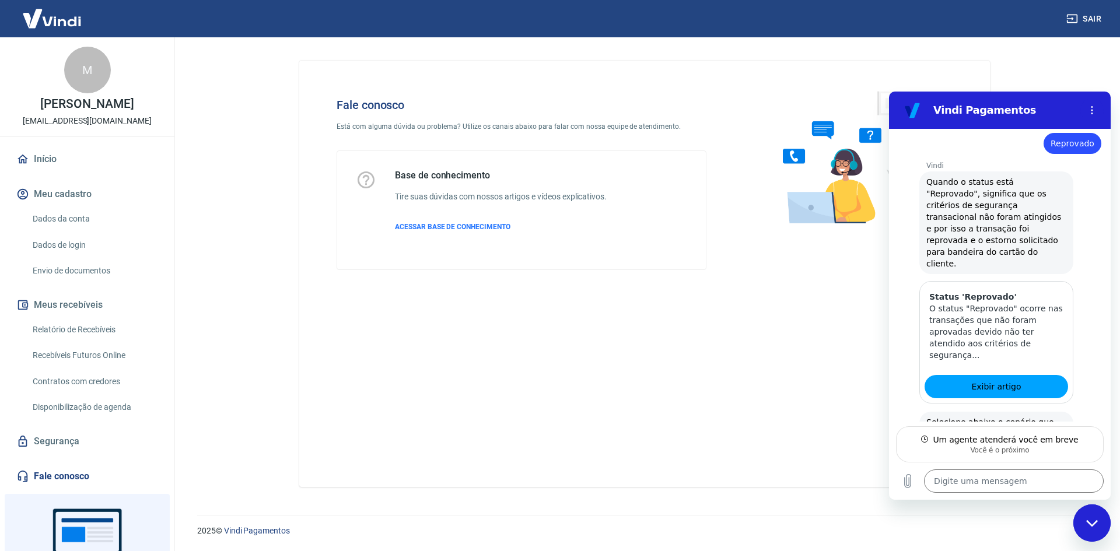
type textarea "x"
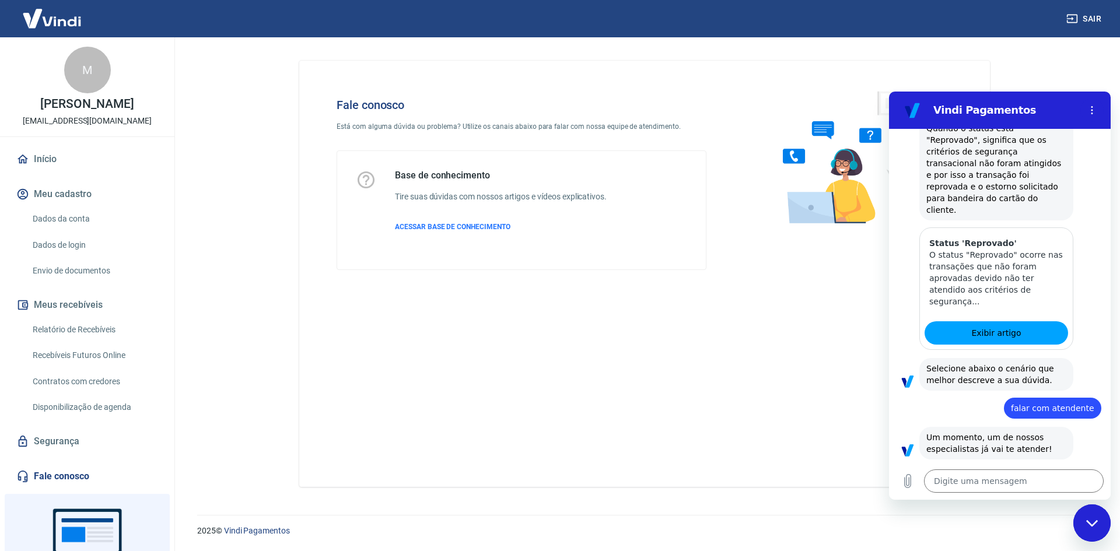
scroll to position [1973, 0]
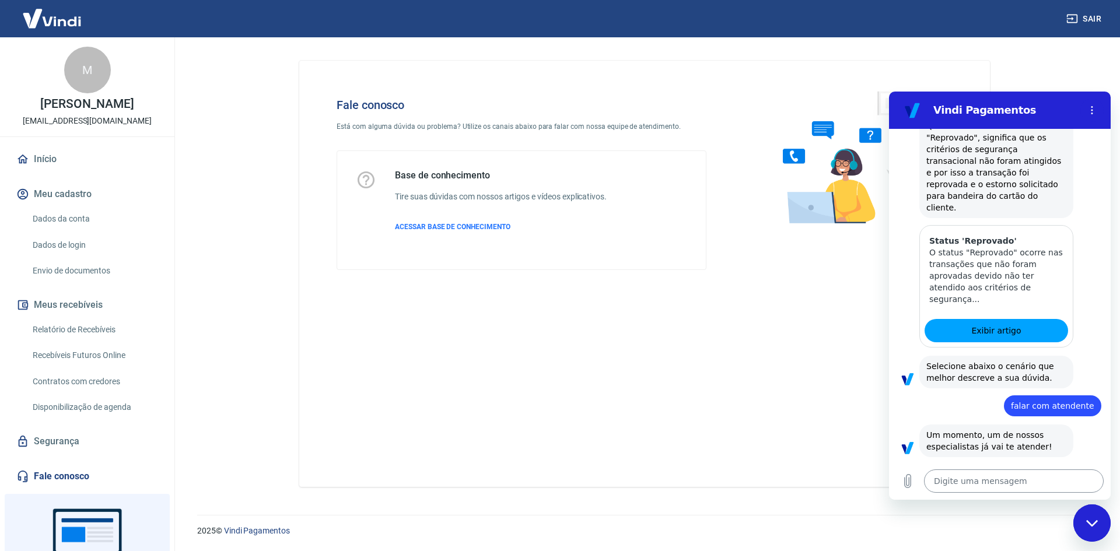
click at [954, 485] on textarea at bounding box center [1014, 480] width 180 height 23
type textarea "M"
type textarea "x"
type textarea "Mi"
type textarea "x"
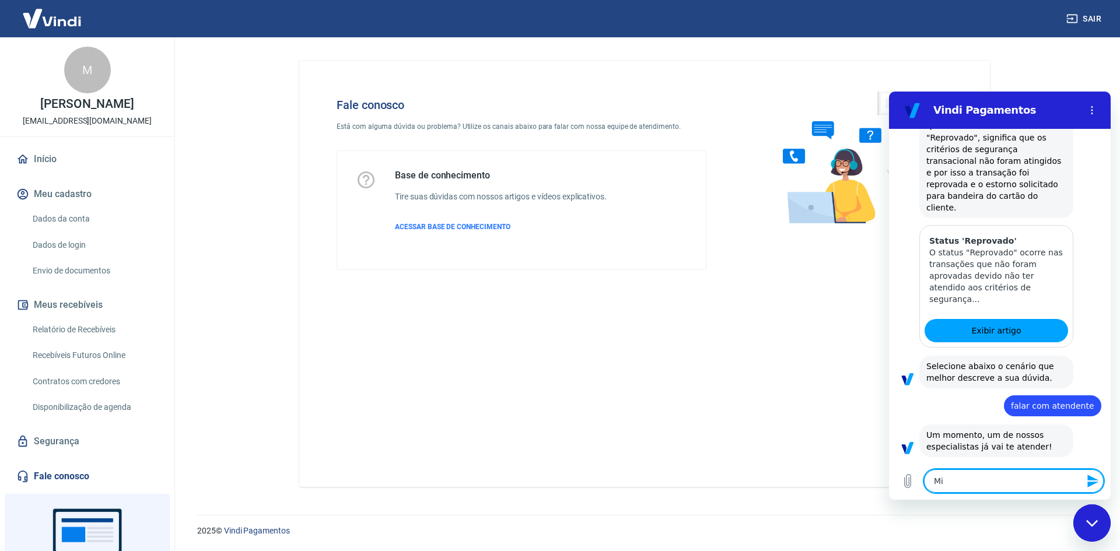
type textarea "Mic"
type textarea "x"
type textarea "Mich"
type textarea "x"
type textarea "Miche"
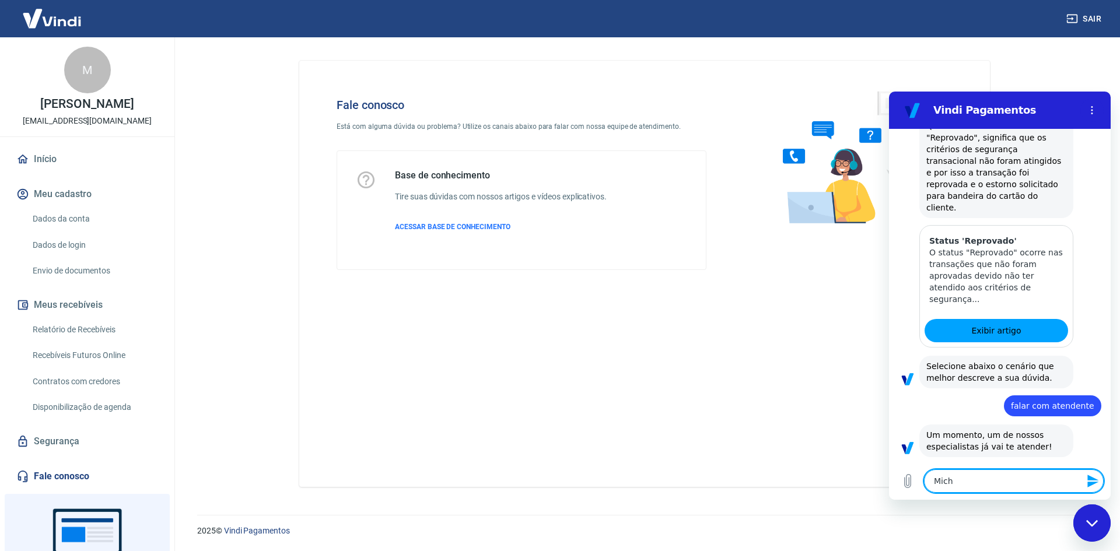
type textarea "x"
type textarea "Michel"
type textarea "x"
type textarea "Michel"
type textarea "x"
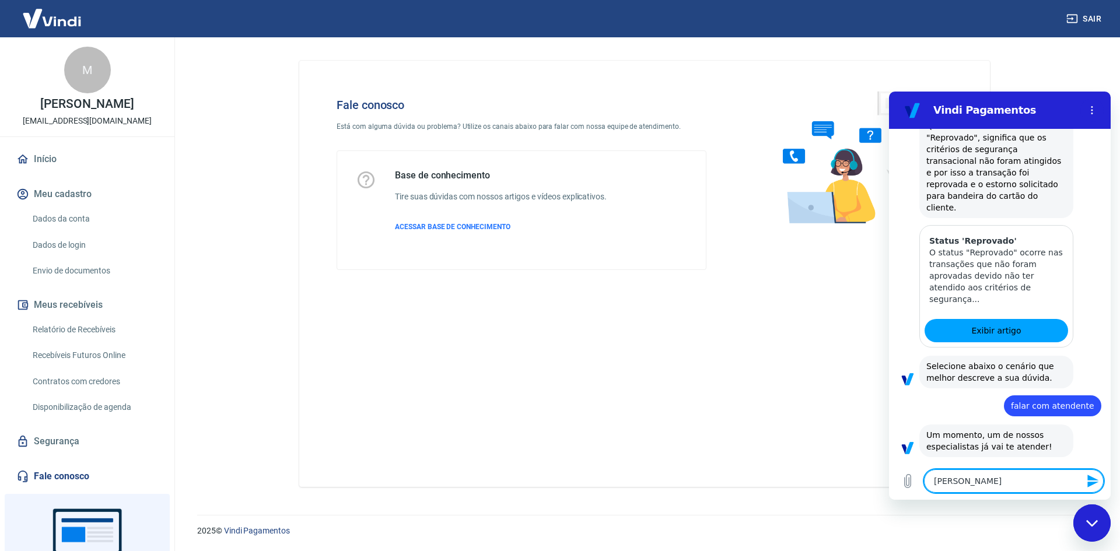
type textarea "Michel A"
type textarea "x"
type textarea "Michel An"
type textarea "x"
type textarea "Michel Ant"
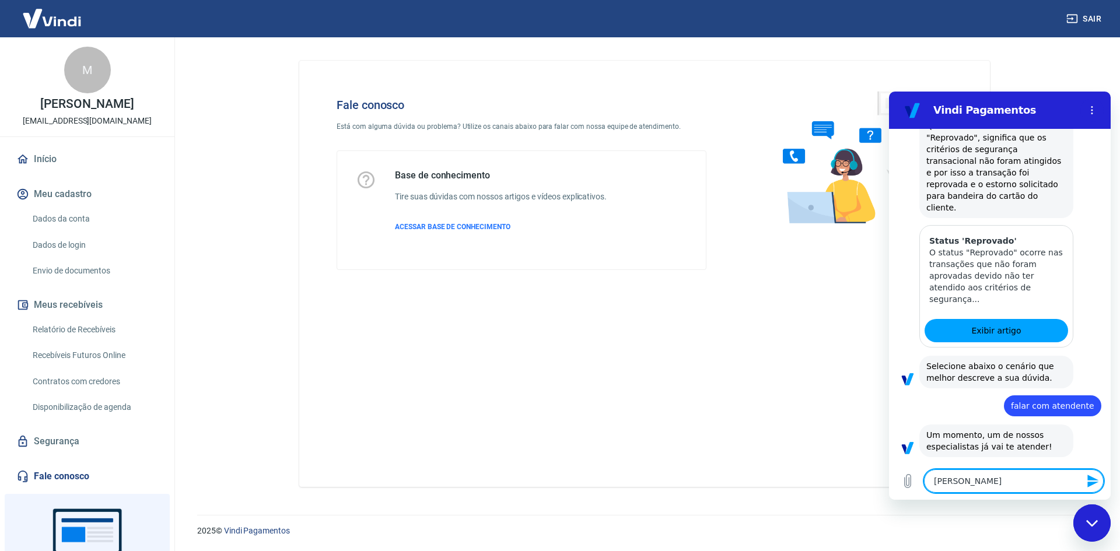
type textarea "x"
type textarea "Michel Antu"
type textarea "x"
type textarea "Michel Antun"
type textarea "x"
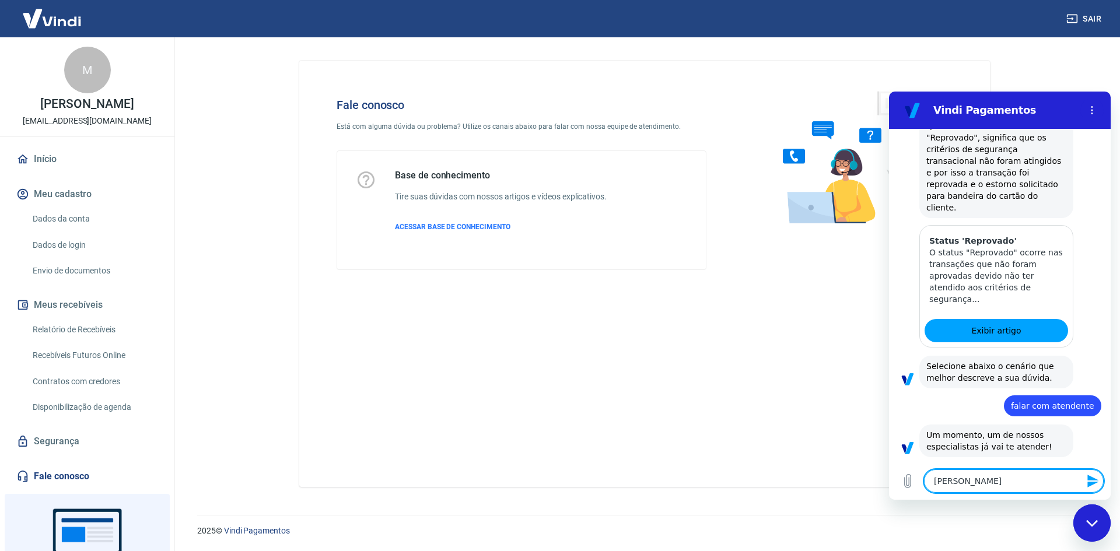
type textarea "Michel Antune"
type textarea "x"
type textarea "Michel Antunes"
type textarea "x"
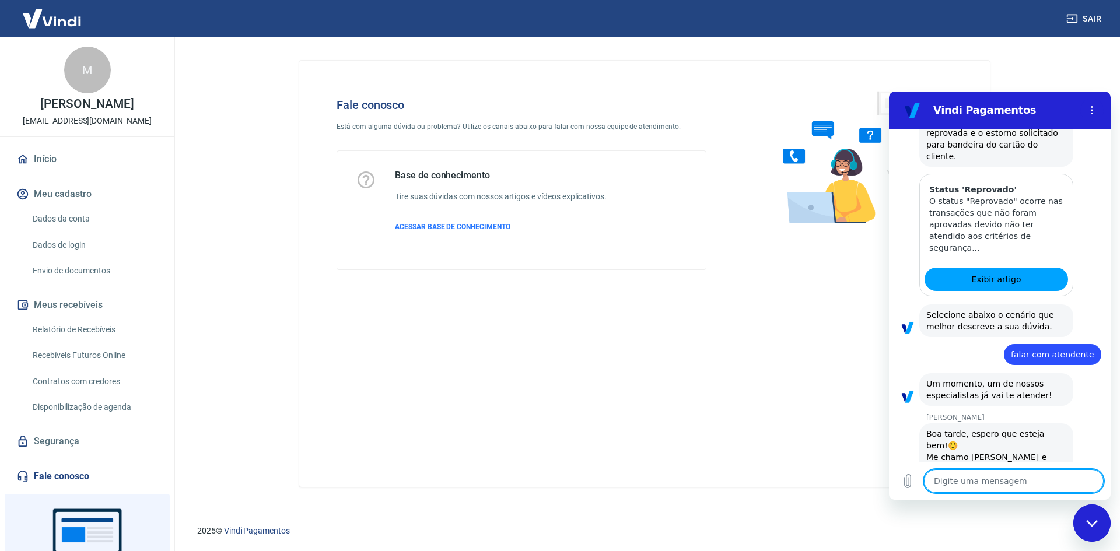
scroll to position [2023, 0]
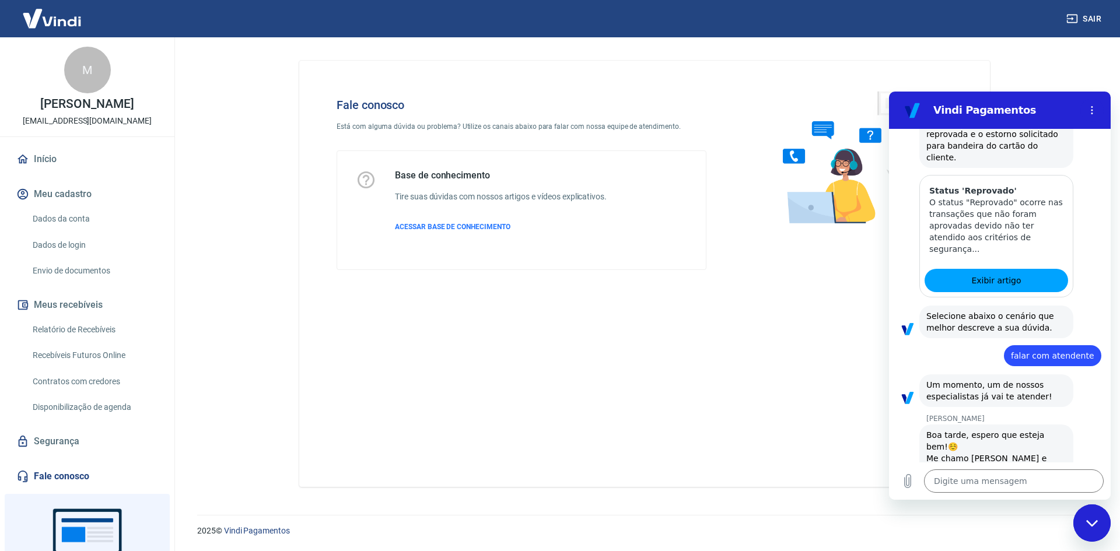
type textarea "x"
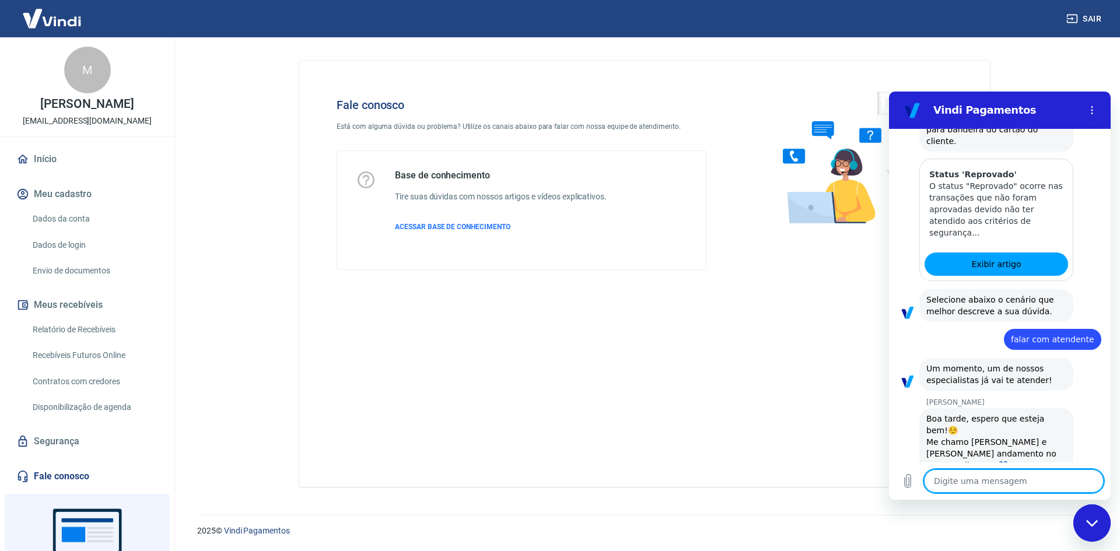
click at [973, 478] on textarea at bounding box center [1014, 480] width 180 height 23
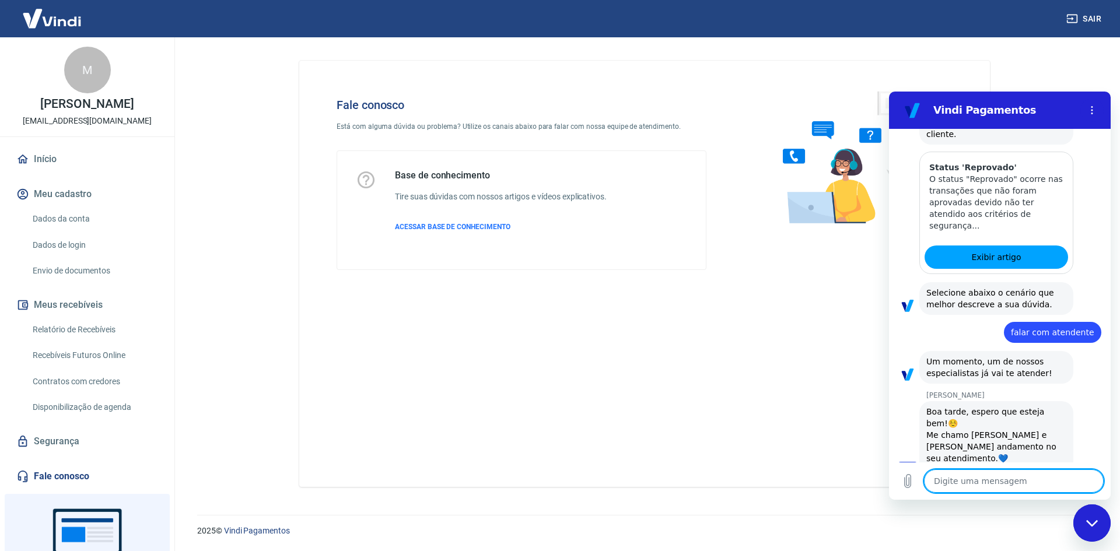
scroll to position [2045, 0]
type textarea "e"
type textarea "x"
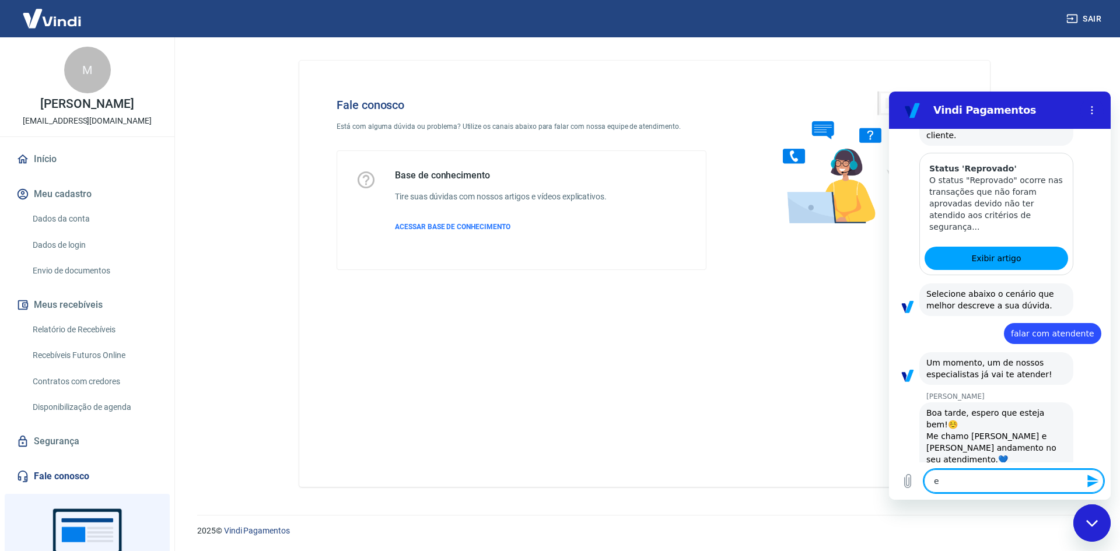
type textarea "es"
type textarea "x"
type textarea "est"
type textarea "x"
type textarea "esta"
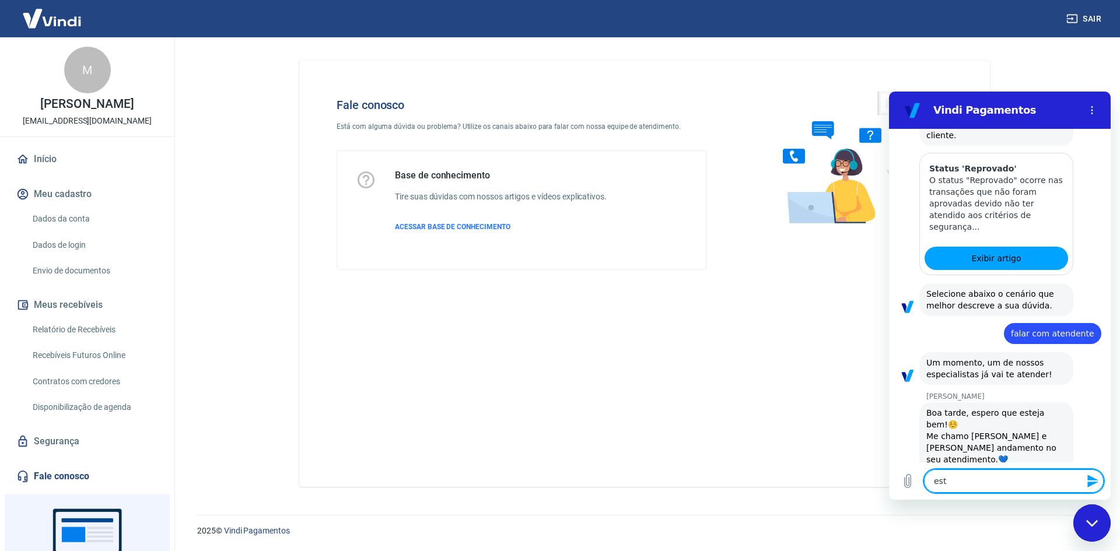
type textarea "x"
type textarea "estam"
type textarea "x"
type textarea "estamo"
type textarea "x"
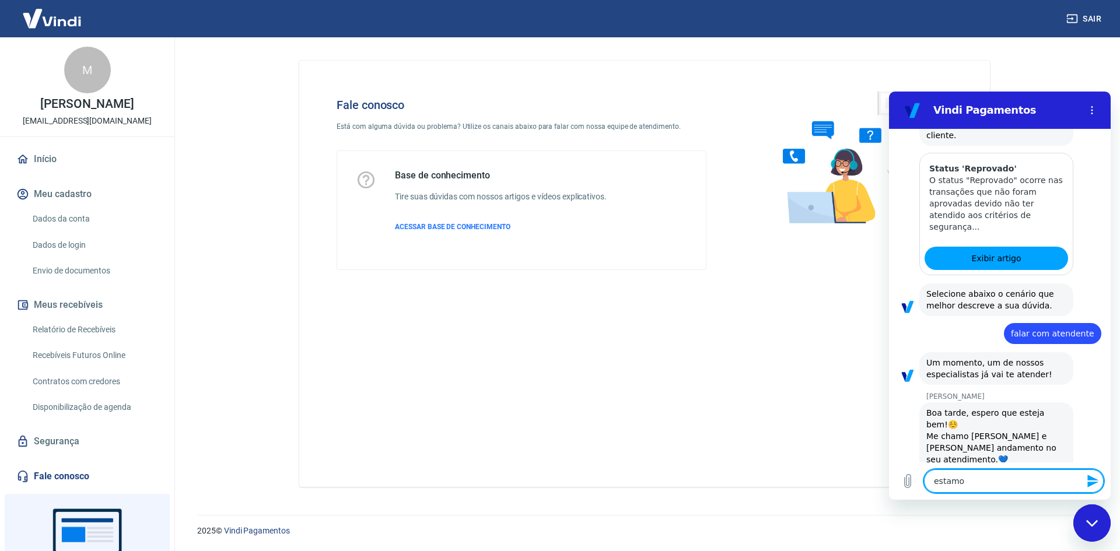
type textarea "estamos"
type textarea "x"
type textarea "estamos"
type textarea "x"
type textarea "estamos c"
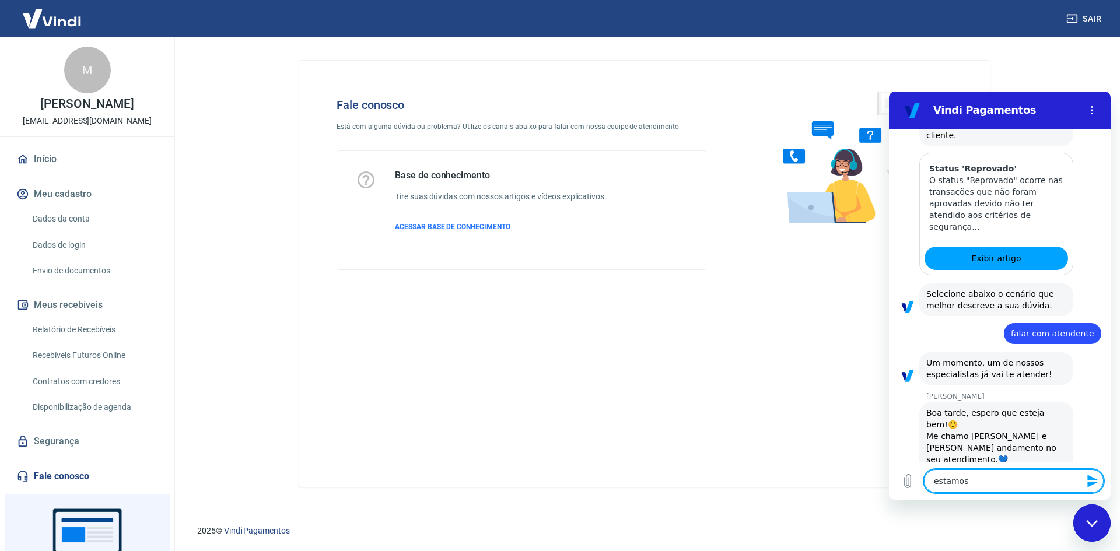
type textarea "x"
type textarea "estamos co"
type textarea "x"
type textarea "estamos com"
type textarea "x"
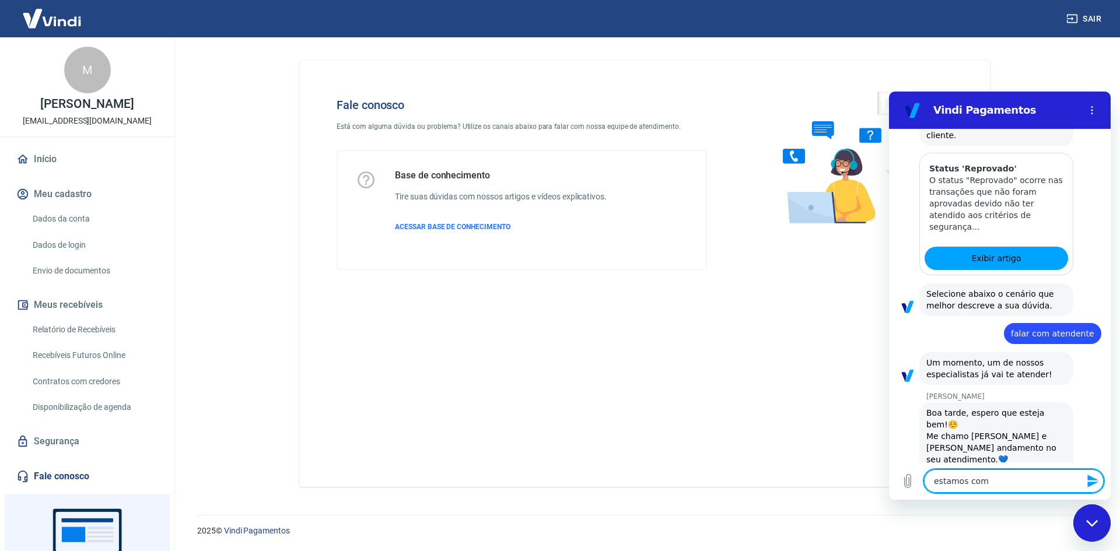
type textarea "estamos com"
type textarea "x"
type textarea "estamos com u"
type textarea "x"
type textarea "estamos com um"
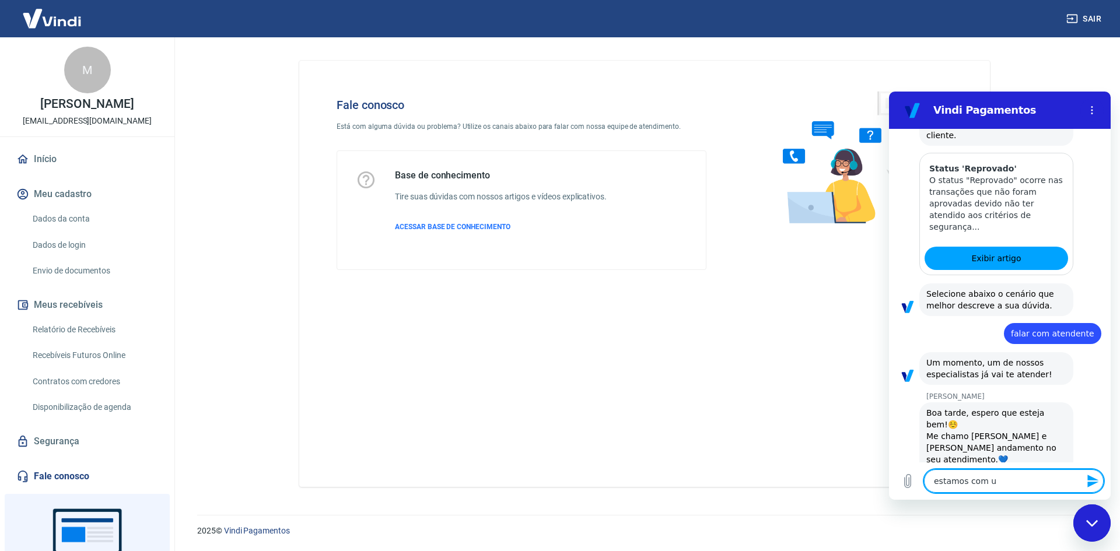
type textarea "x"
type textarea "estamos com um"
type textarea "x"
type textarea "estamos com um p"
type textarea "x"
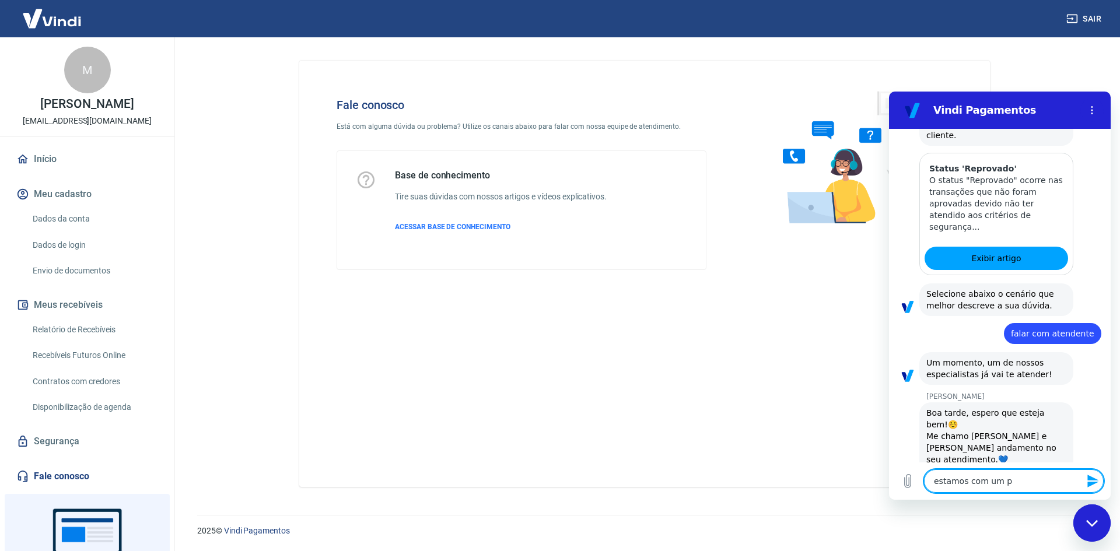
type textarea "estamos com um pr"
type textarea "x"
type textarea "estamos com um pro"
type textarea "x"
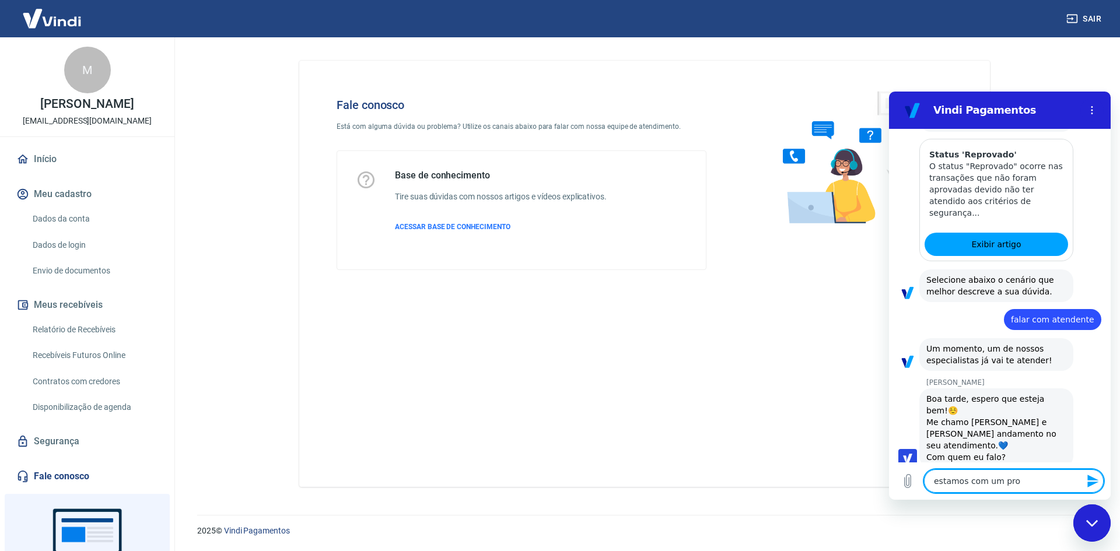
type textarea "estamos com um prob"
type textarea "x"
type textarea "estamos com um probl"
type textarea "x"
type textarea "estamos com um proble"
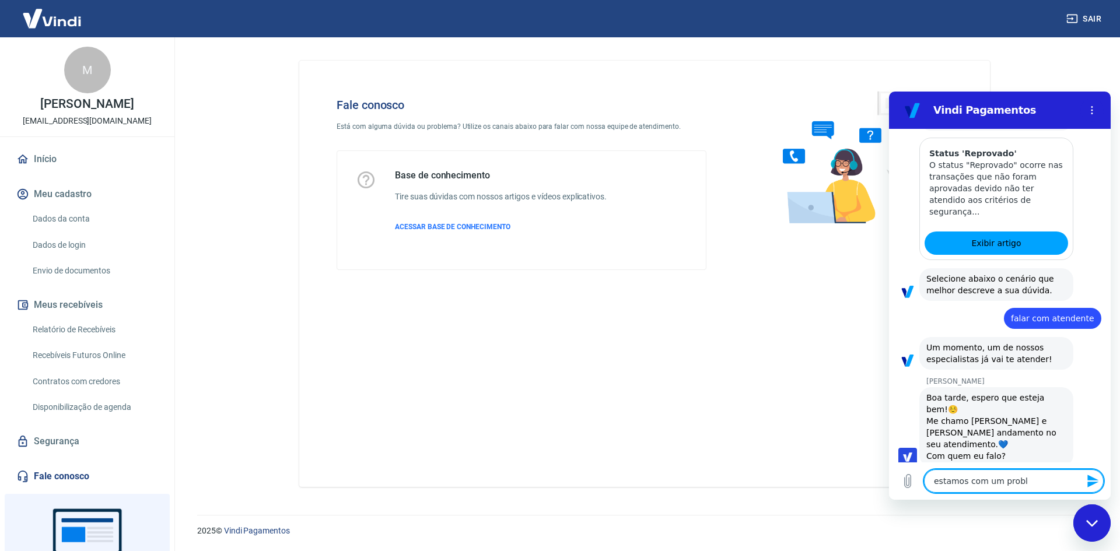
type textarea "x"
type textarea "estamos com um problem"
type textarea "x"
type textarea "estamos com um problema"
type textarea "x"
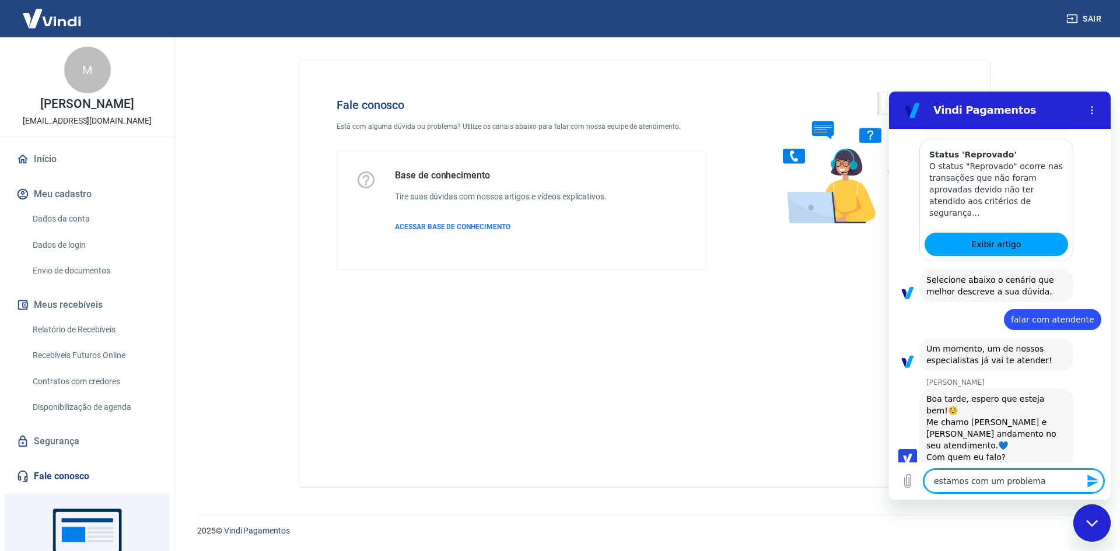
type textarea "estamos com um problema"
type textarea "x"
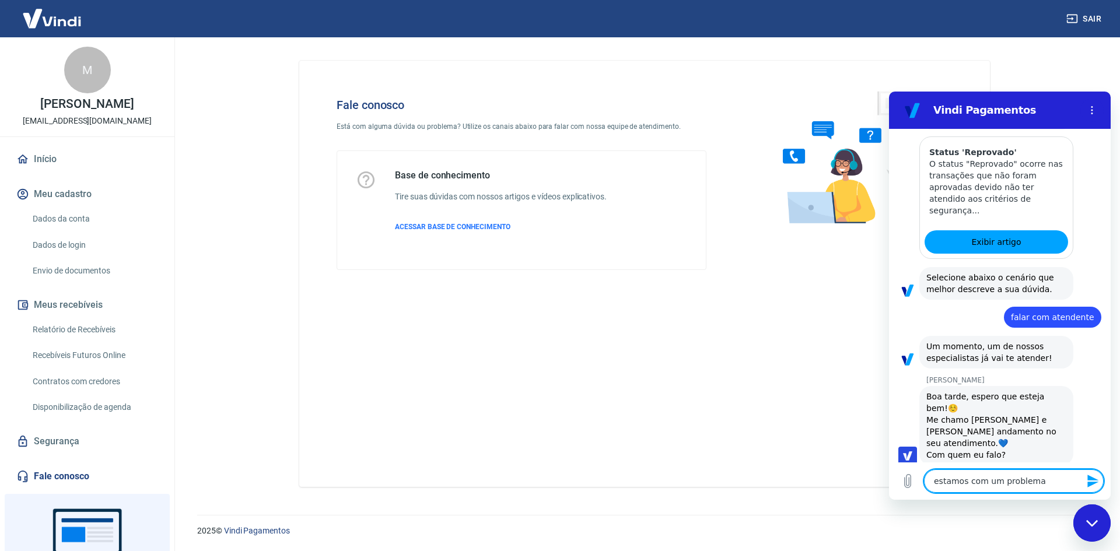
type textarea "estamos com um problema a"
type textarea "x"
type textarea "estamos com um problema aq"
type textarea "x"
type textarea "estamos com um problema aqu"
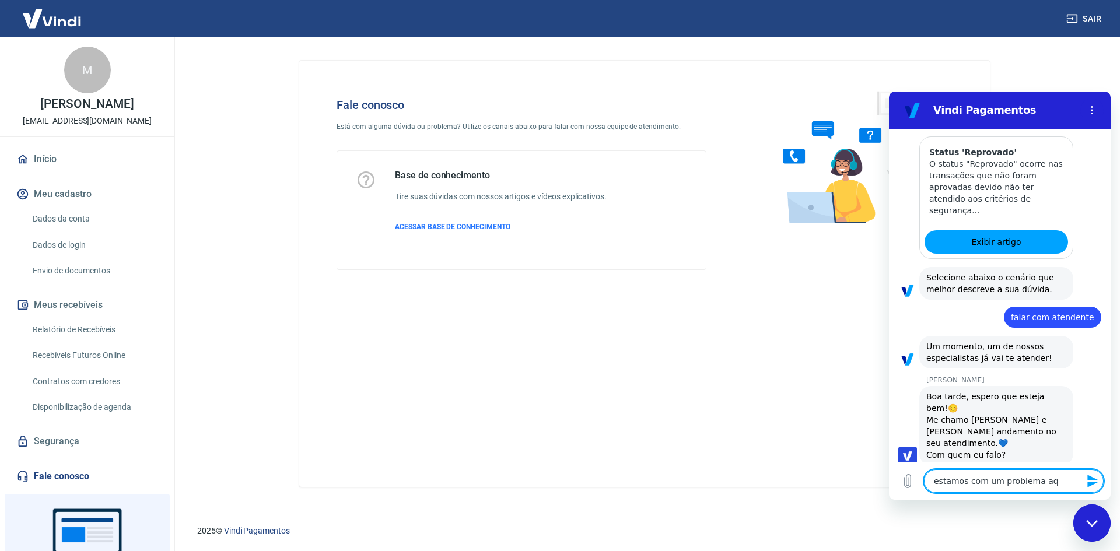
type textarea "x"
type textarea "estamos com um problema aqui"
type textarea "x"
type textarea "estamos com um problema aqui"
type textarea "x"
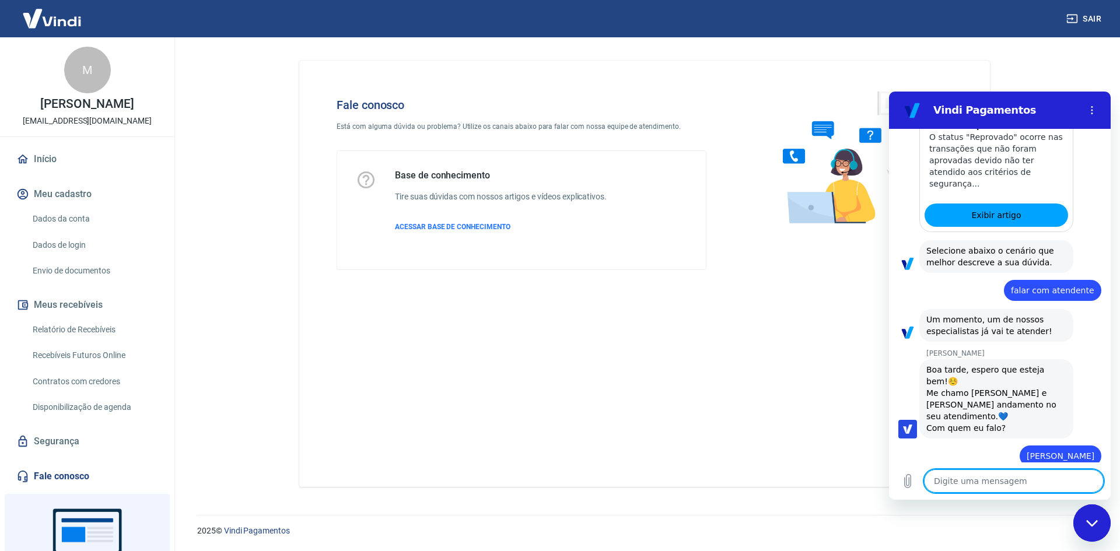
type textarea "x"
type textarea "g"
type textarea "x"
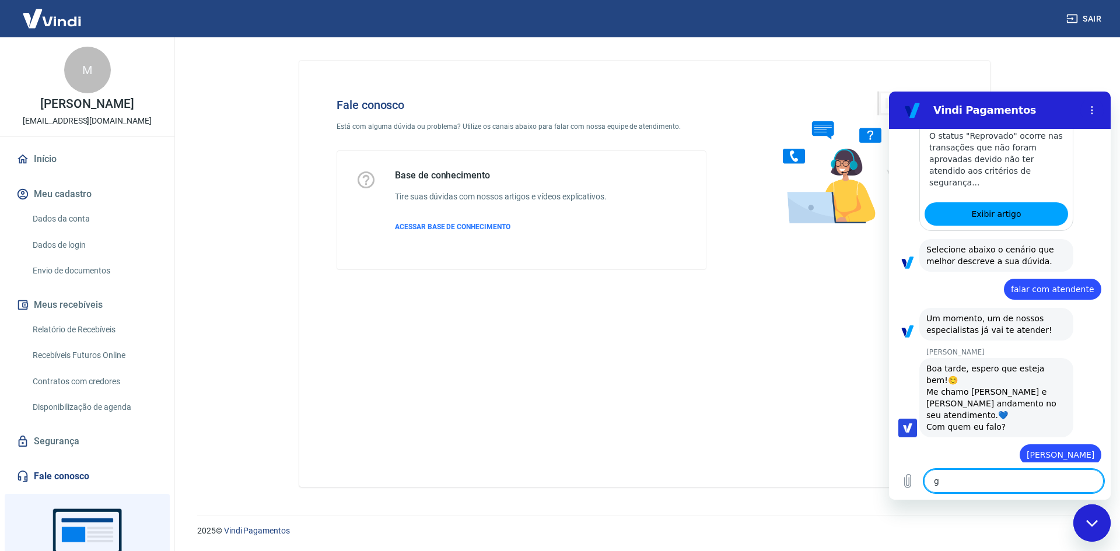
type textarea "ge"
type textarea "x"
type textarea "ger"
type textarea "x"
type textarea "gere"
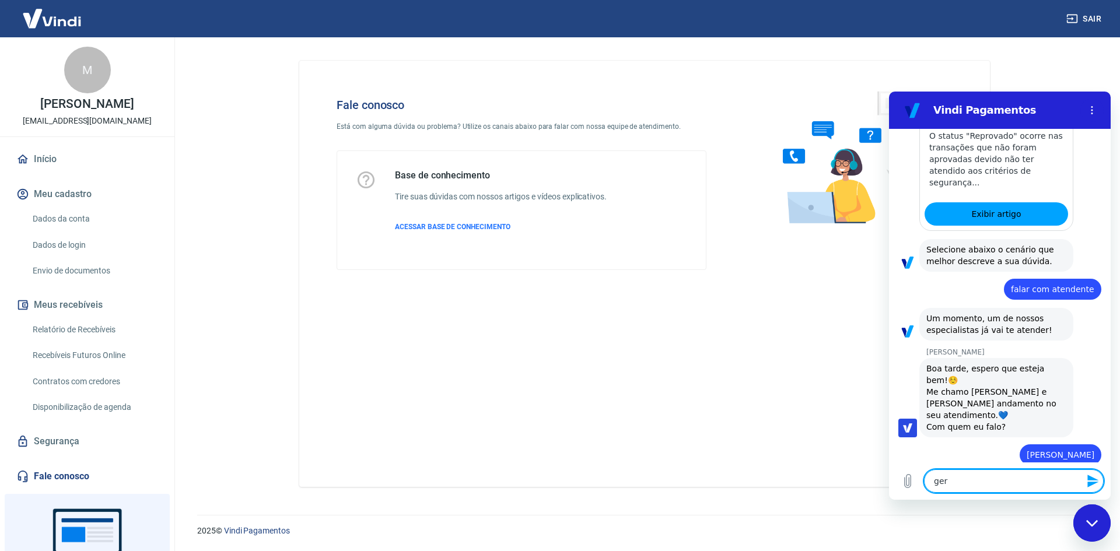
type textarea "x"
type textarea "gerei"
type textarea "x"
type textarea "gerei"
type textarea "x"
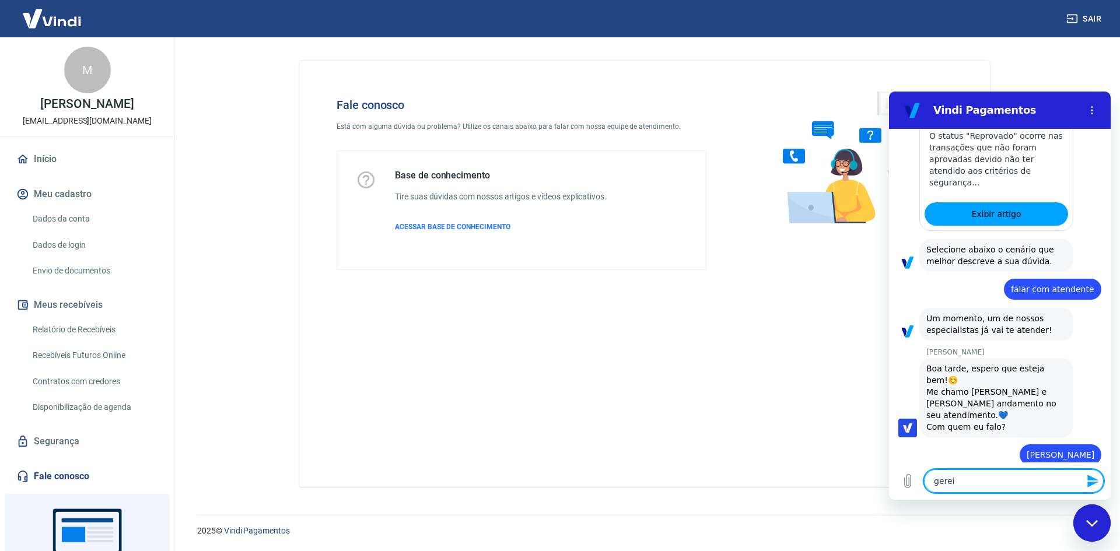
type textarea "gerei u"
type textarea "x"
type textarea "gerei um"
type textarea "x"
type textarea "gerei um"
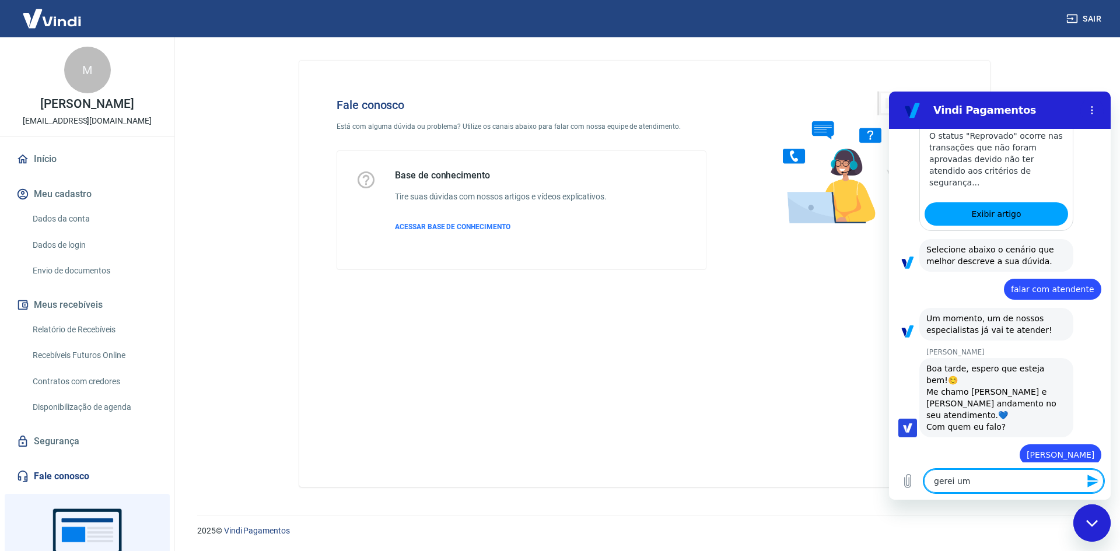
type textarea "x"
type textarea "gerei um l"
type textarea "x"
type textarea "gerei um li"
type textarea "x"
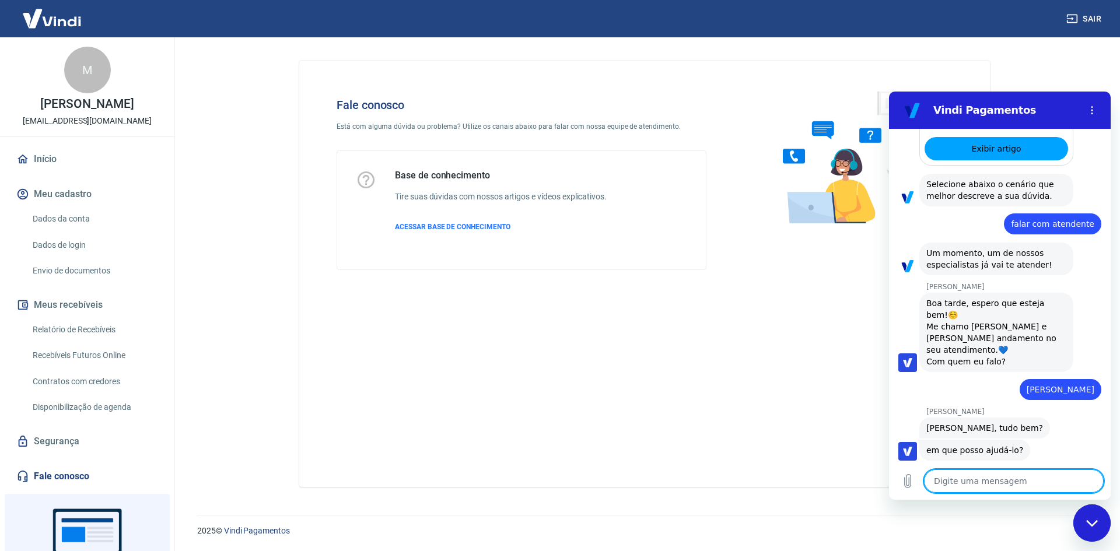
scroll to position [2157, 0]
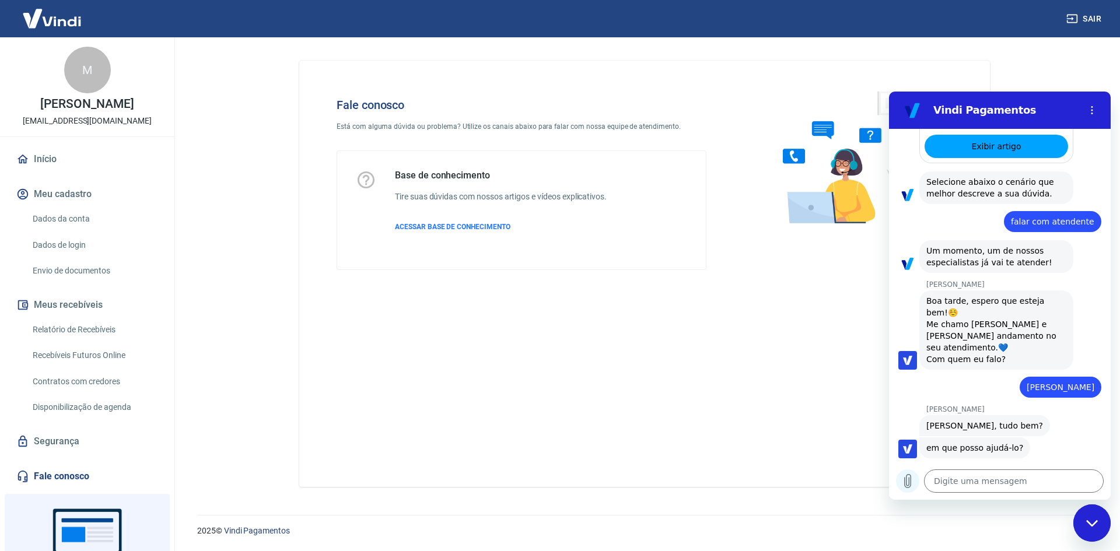
click at [912, 481] on icon "Carregar arquivo" at bounding box center [907, 481] width 14 height 14
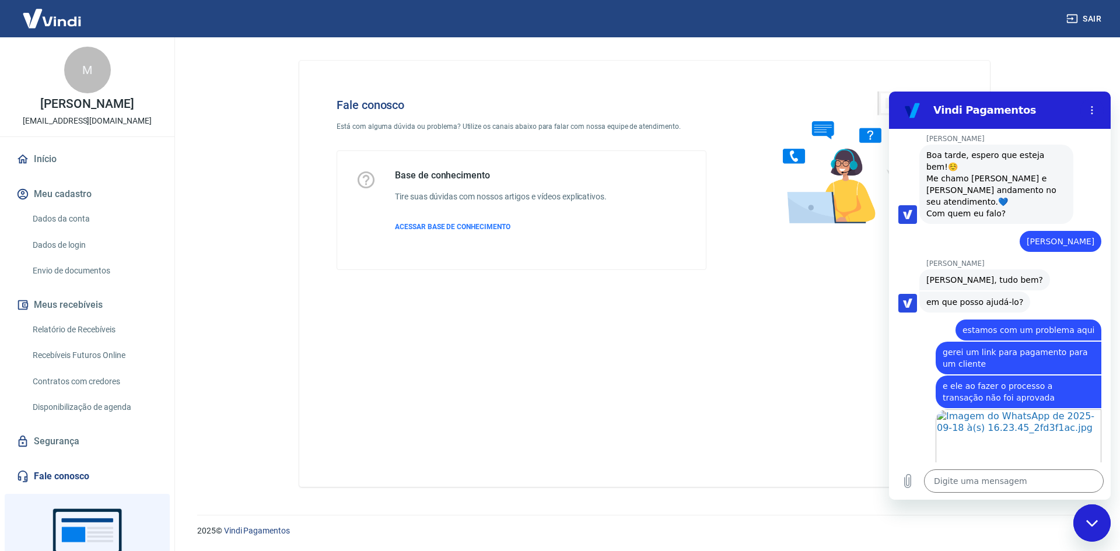
scroll to position [2305, 0]
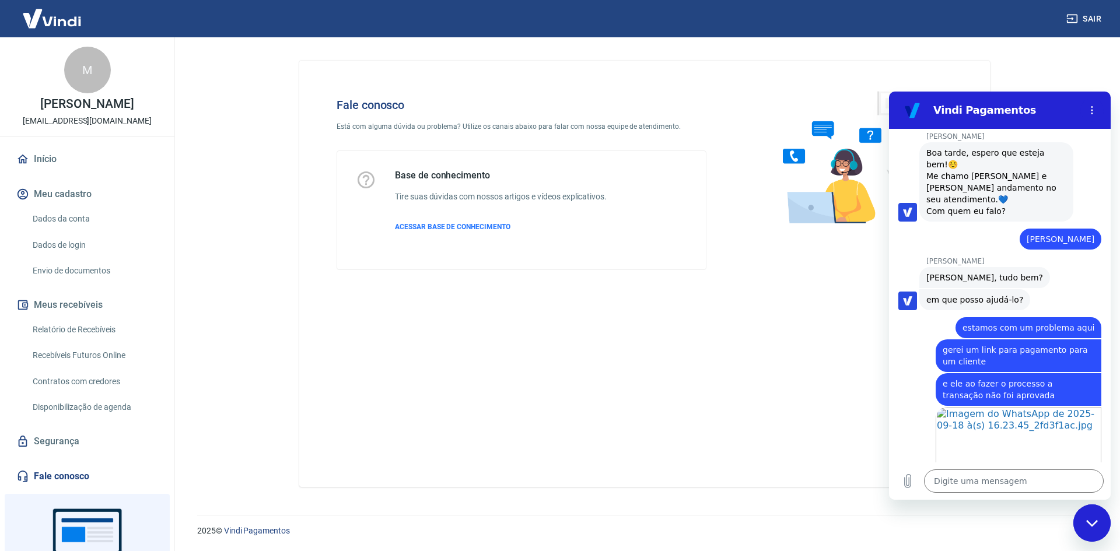
copy span "os dados que ele mencionou no ato da compra corresponde aos mesmos dados do cad…"
drag, startPoint x: 1030, startPoint y: 439, endPoint x: 913, endPoint y: 418, distance: 118.5
click at [913, 509] on div "Gabrielle Jeronymo diz: os dados que ele mencionou no ato da compra corresponde…" at bounding box center [1004, 531] width 212 height 45
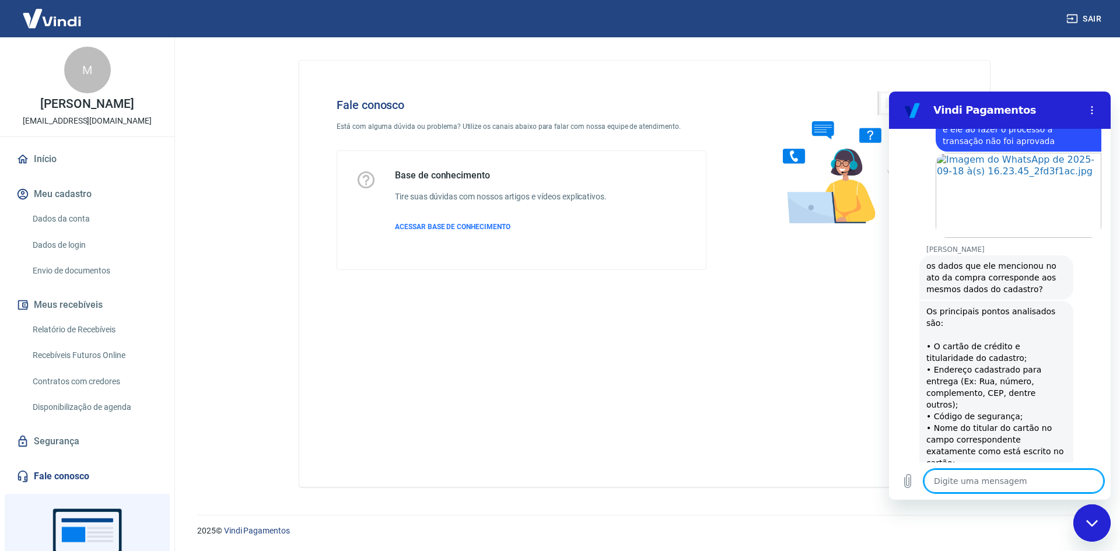
scroll to position [2561, 0]
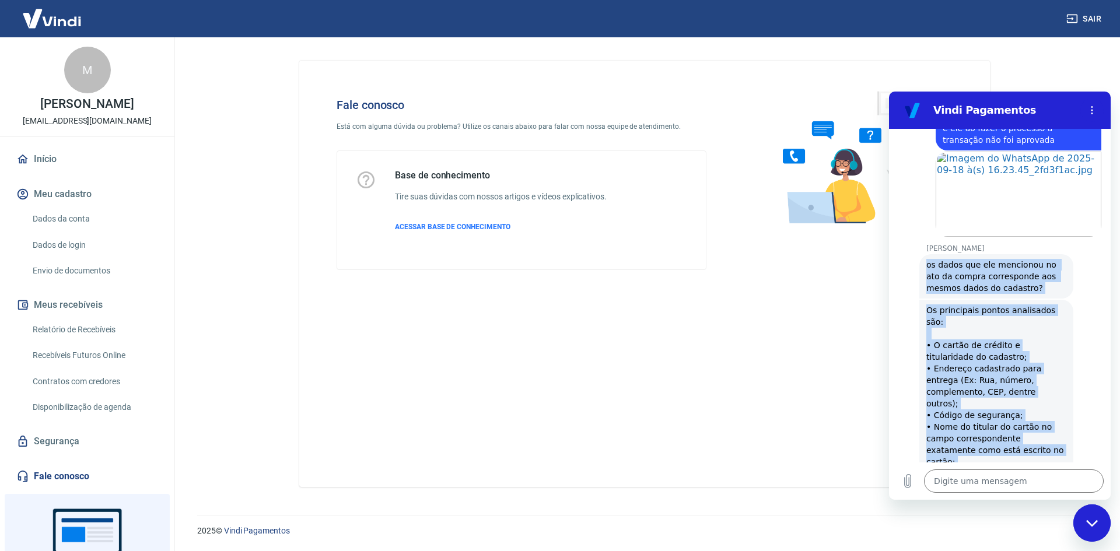
drag, startPoint x: 925, startPoint y: 159, endPoint x: 1040, endPoint y: 436, distance: 299.9
click at [1040, 436] on div "16:27 diz: boa tarde Enviado · 16:27 Vindi Vindi diz: Olá, Marilisa Larocca. Co…" at bounding box center [1000, 296] width 222 height 334
copy div "os dados que ele mencionou no ato da compra corresponde aos mesmos dados do cad…"
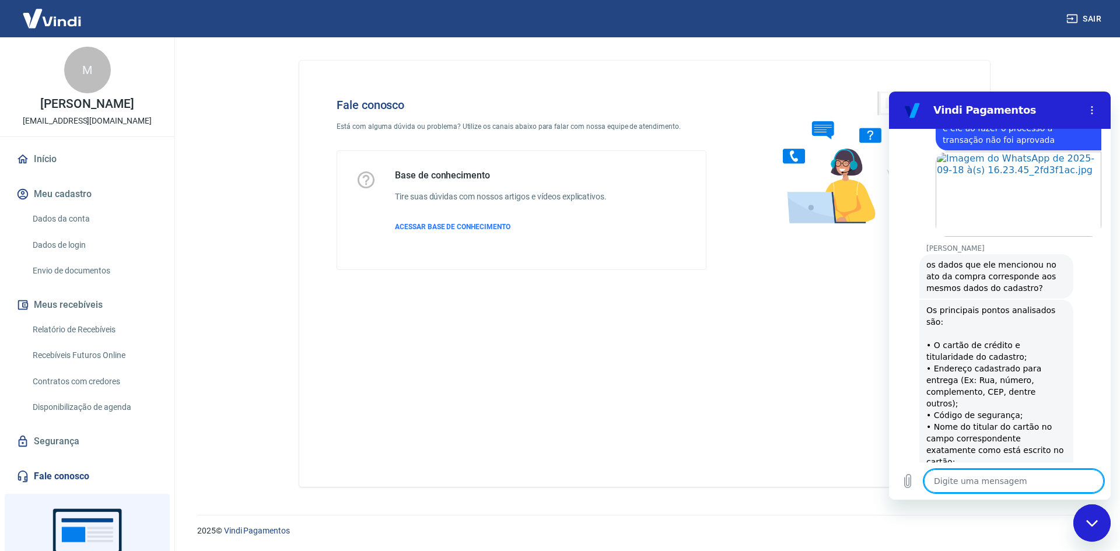
click at [956, 473] on textarea at bounding box center [1014, 480] width 180 height 23
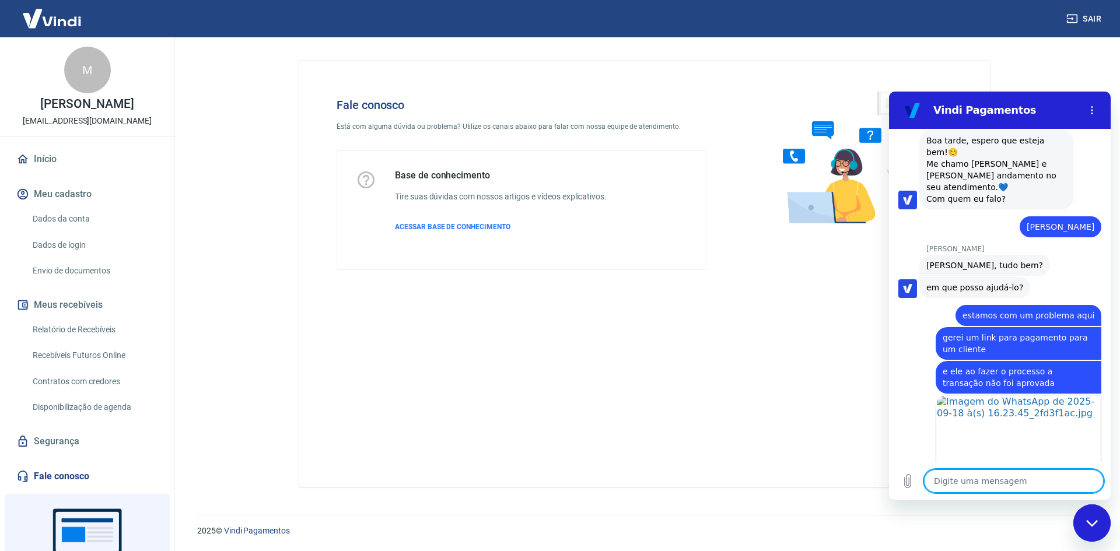
scroll to position [2295, 0]
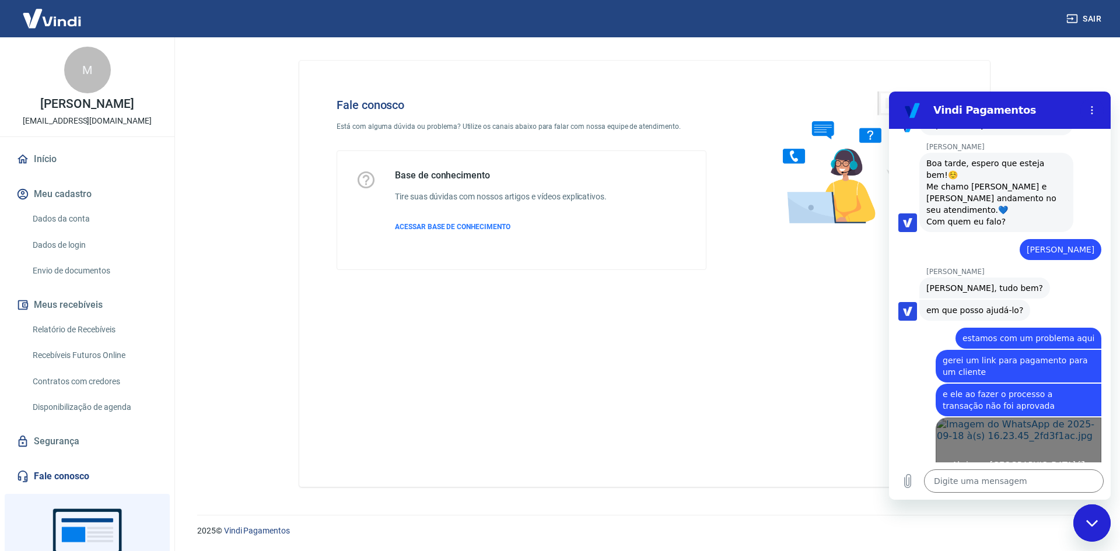
drag, startPoint x: 1029, startPoint y: 294, endPoint x: 1030, endPoint y: 324, distance: 29.7
click at [1029, 388] on span "e ele ao fazer o processo a transação não foi aprovada" at bounding box center [1018, 399] width 152 height 23
click at [1030, 460] on span "Abrir em nova aba" at bounding box center [1019, 464] width 134 height 9
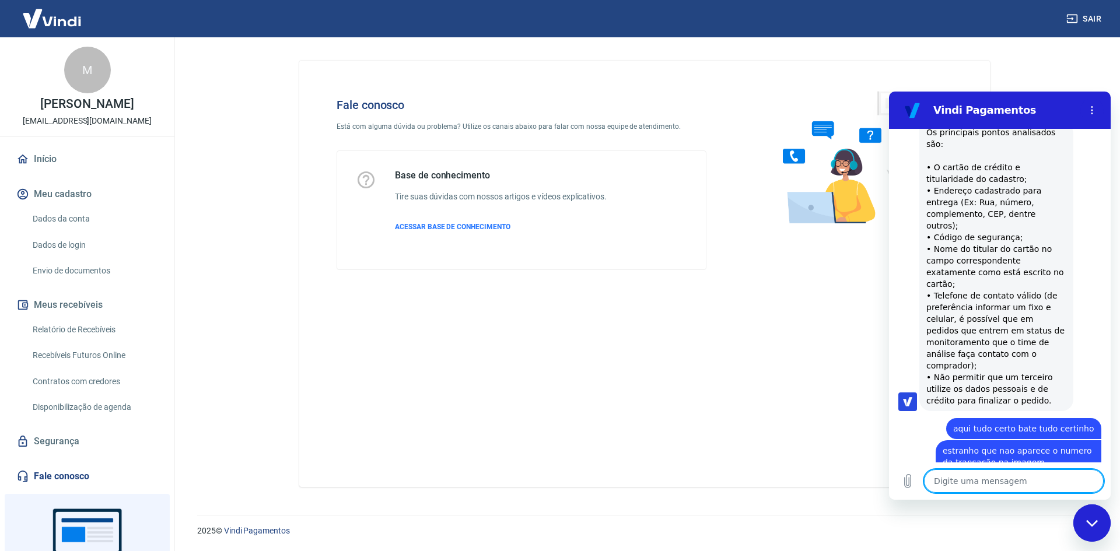
scroll to position [2743, 0]
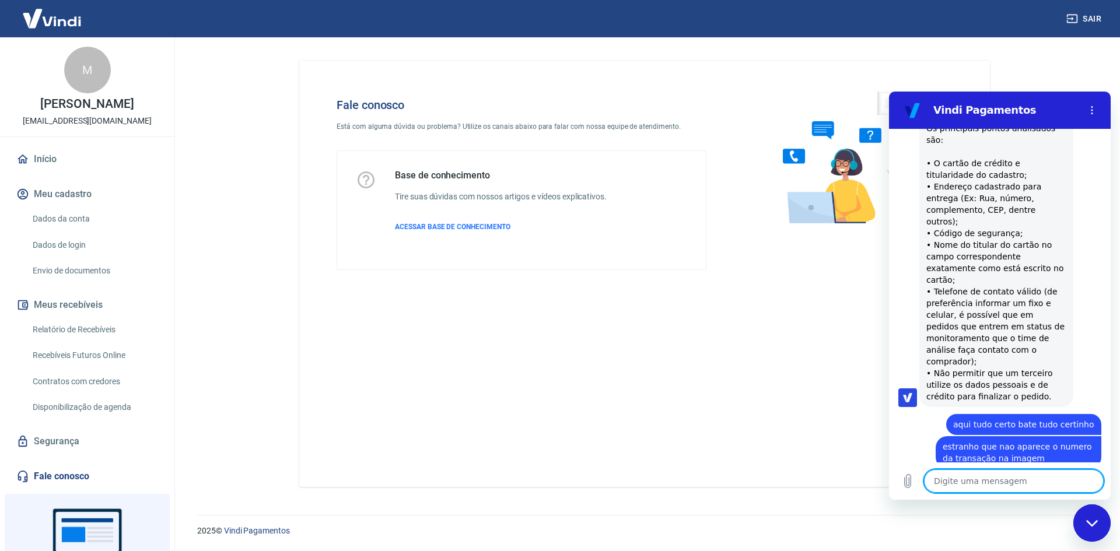
click at [978, 478] on textarea at bounding box center [1014, 480] width 180 height 23
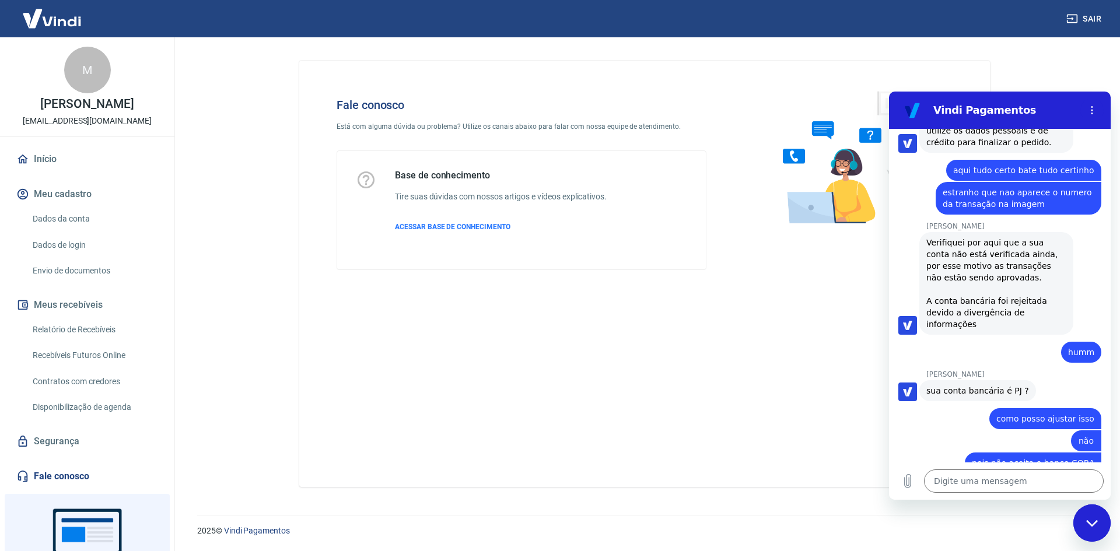
scroll to position [2999, 0]
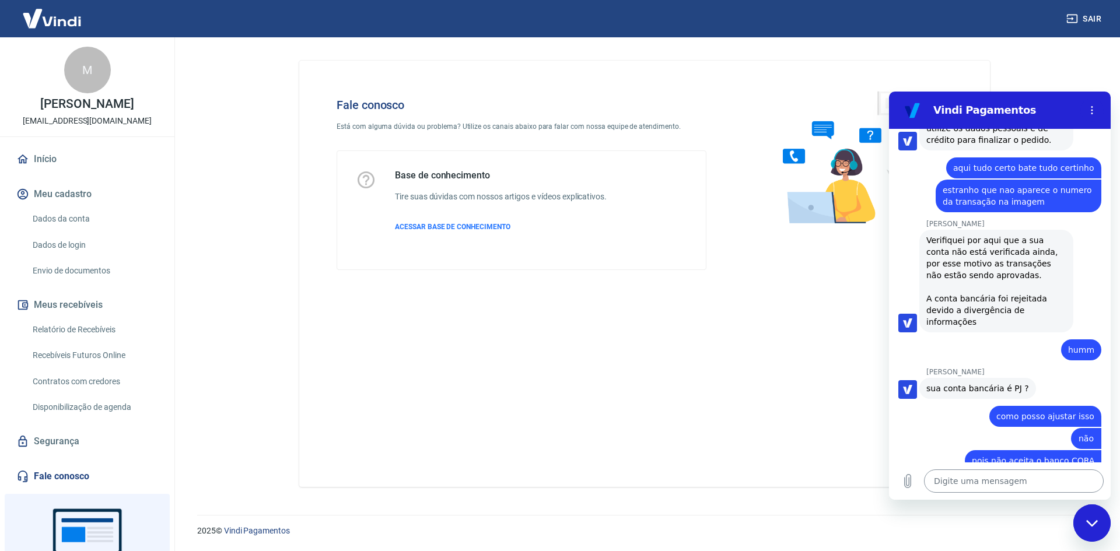
click at [1007, 478] on textarea at bounding box center [1014, 480] width 180 height 23
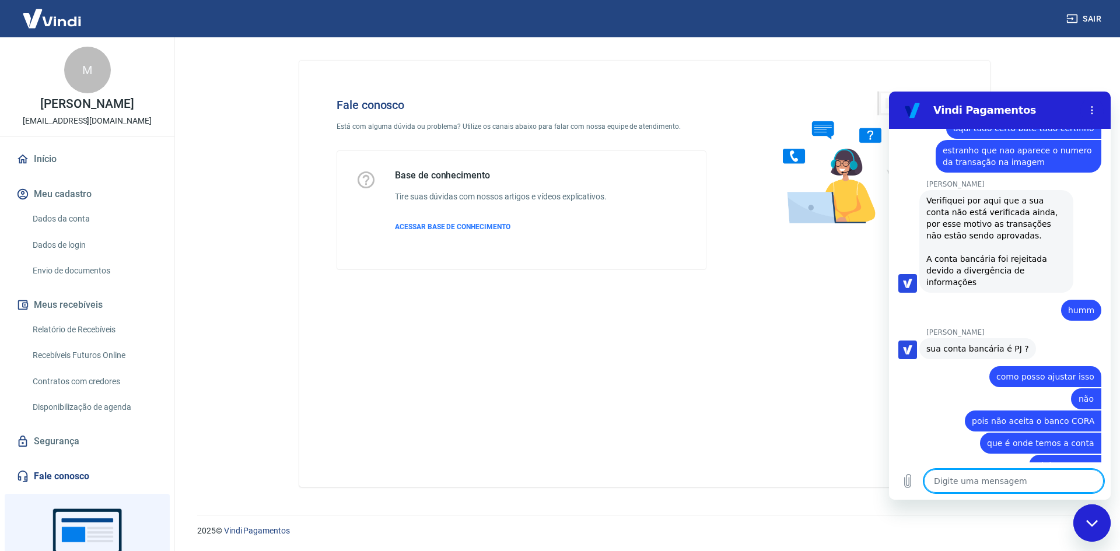
scroll to position [3124, 0]
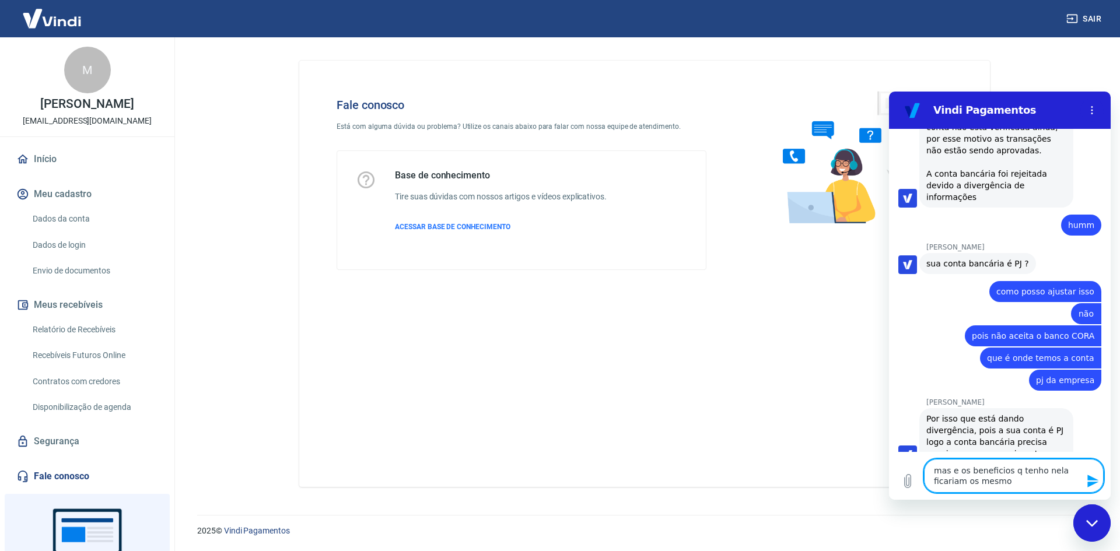
click at [1023, 488] on textarea "mas e os beneficios q tenho nela ficariam os mesmo" at bounding box center [1014, 476] width 180 height 34
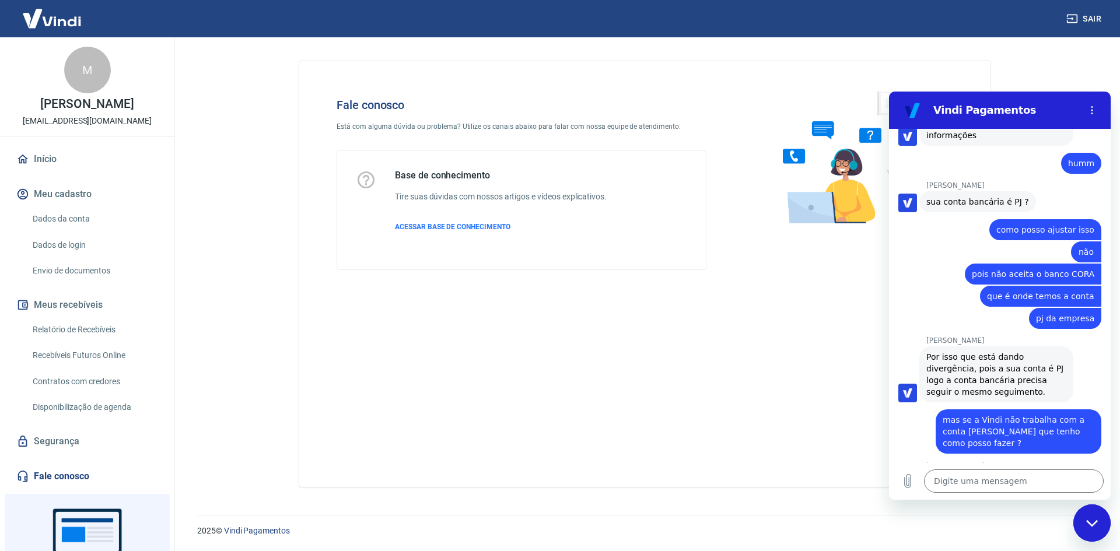
scroll to position [3248, 0]
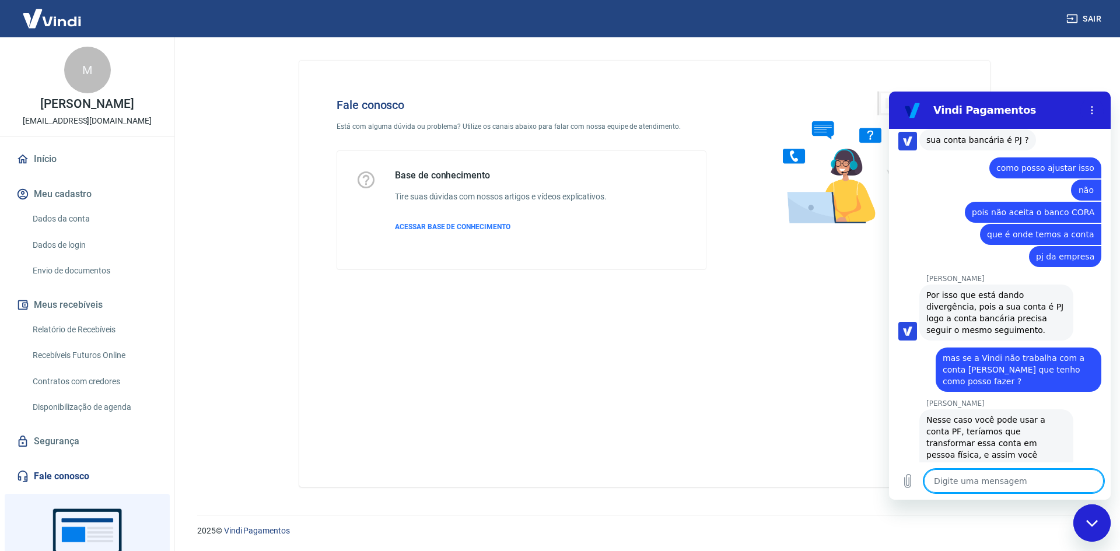
click at [972, 482] on textarea at bounding box center [1014, 480] width 180 height 23
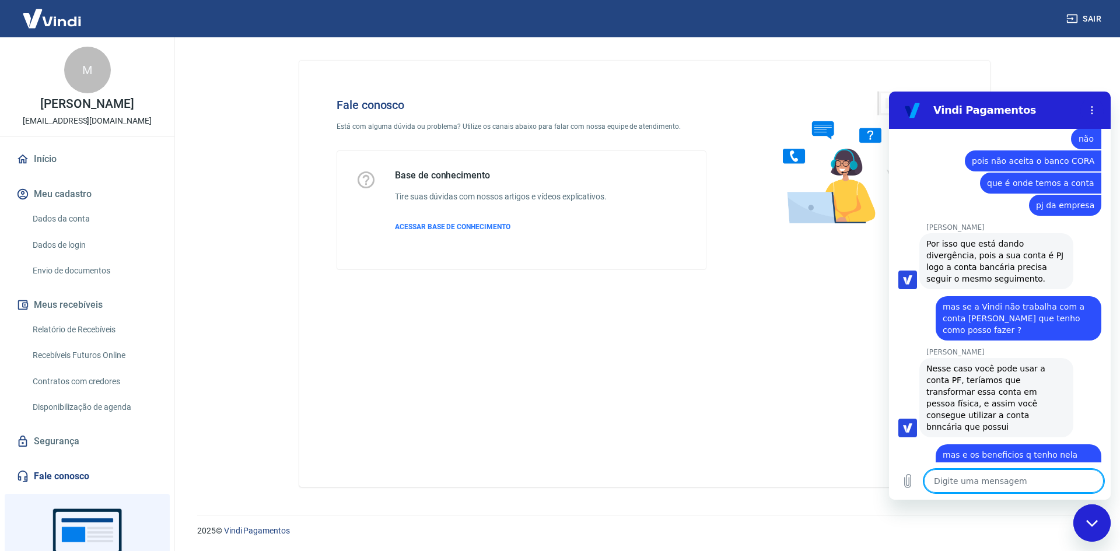
scroll to position [3355, 0]
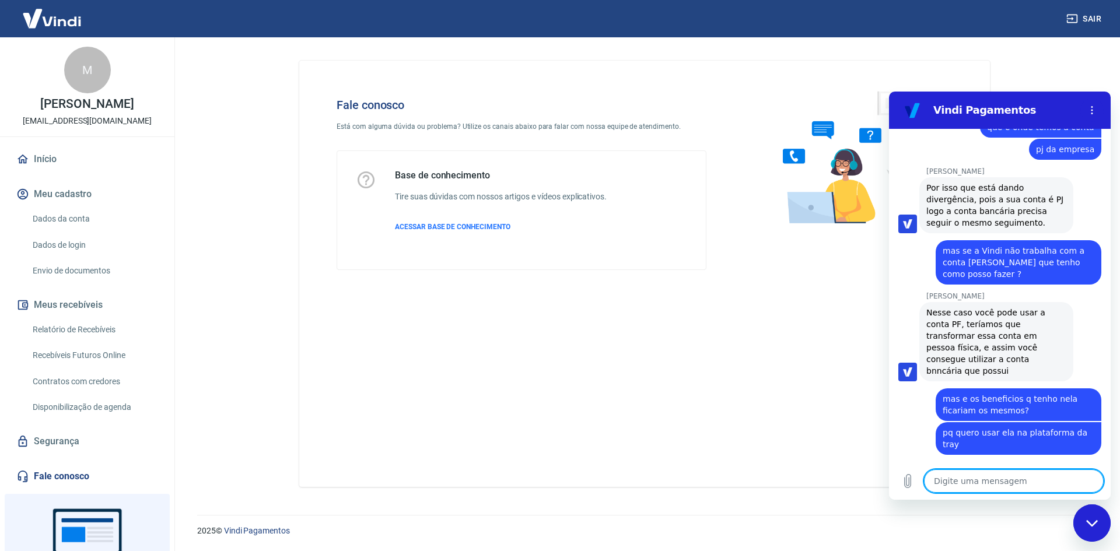
click at [1008, 482] on textarea at bounding box center [1014, 480] width 180 height 23
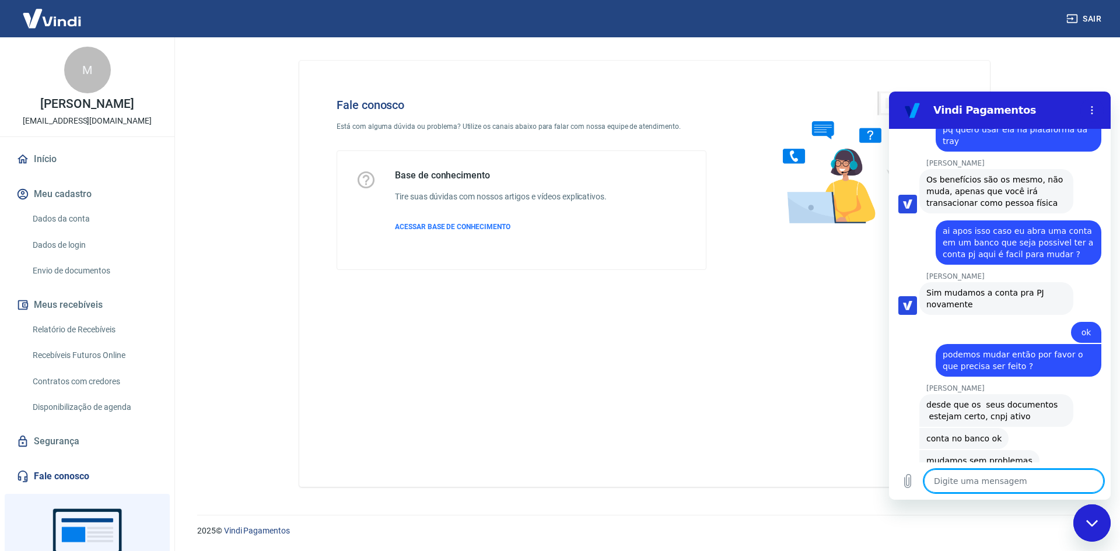
scroll to position [3698, 0]
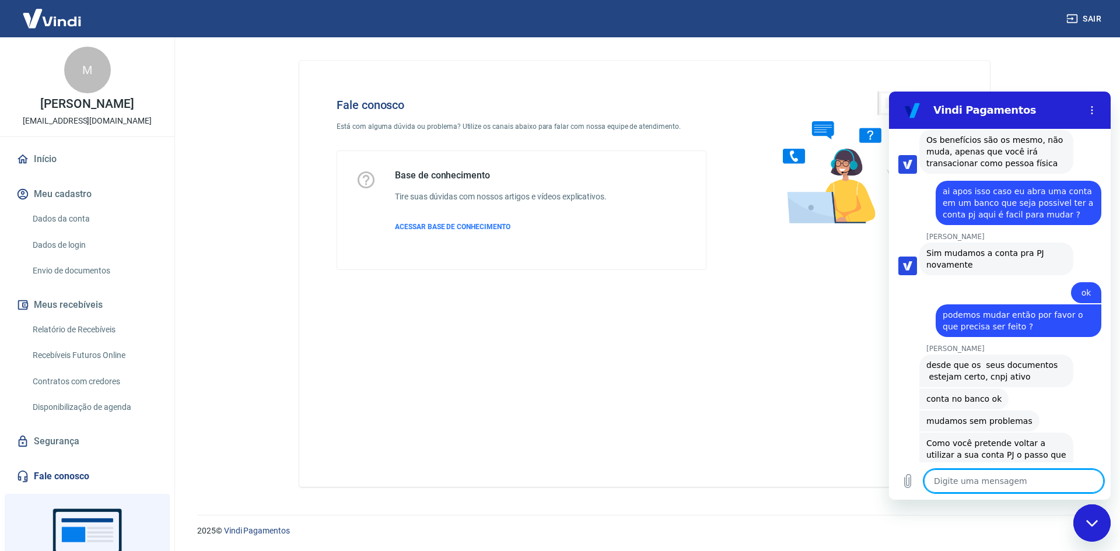
click at [1011, 479] on textarea at bounding box center [1014, 480] width 180 height 23
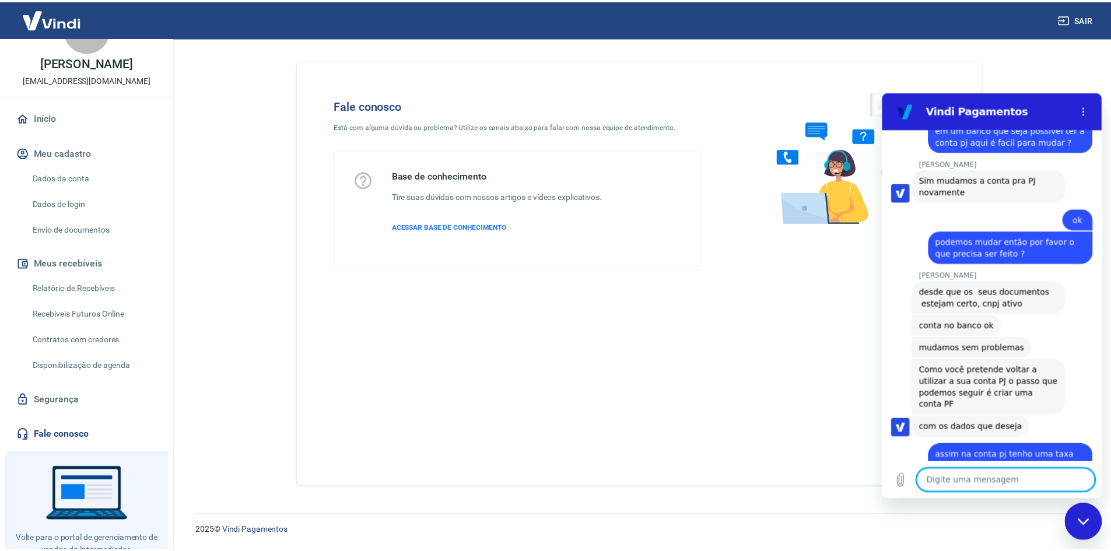
scroll to position [21, 0]
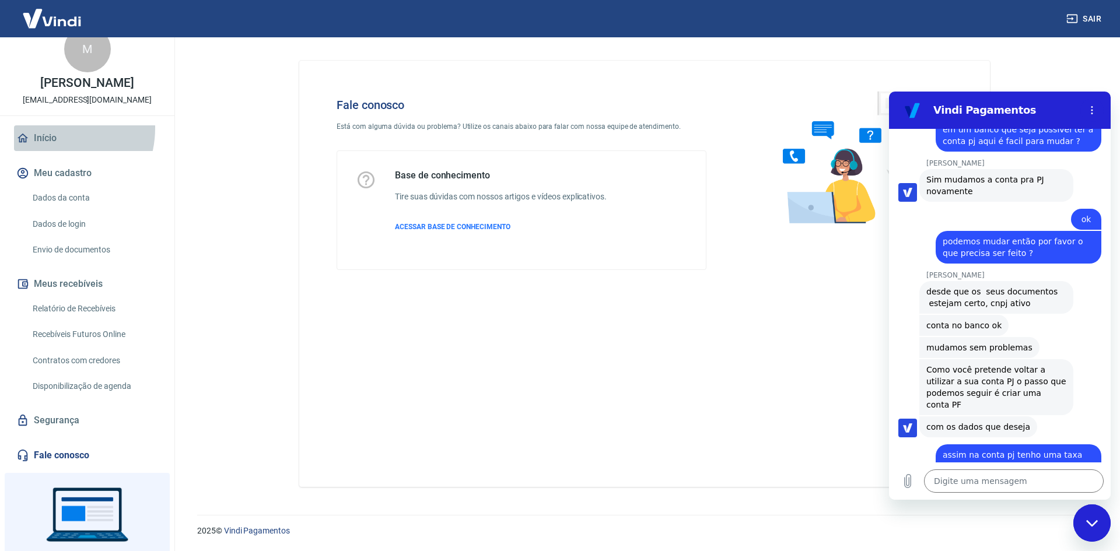
click at [46, 128] on link "Início" at bounding box center [87, 138] width 146 height 26
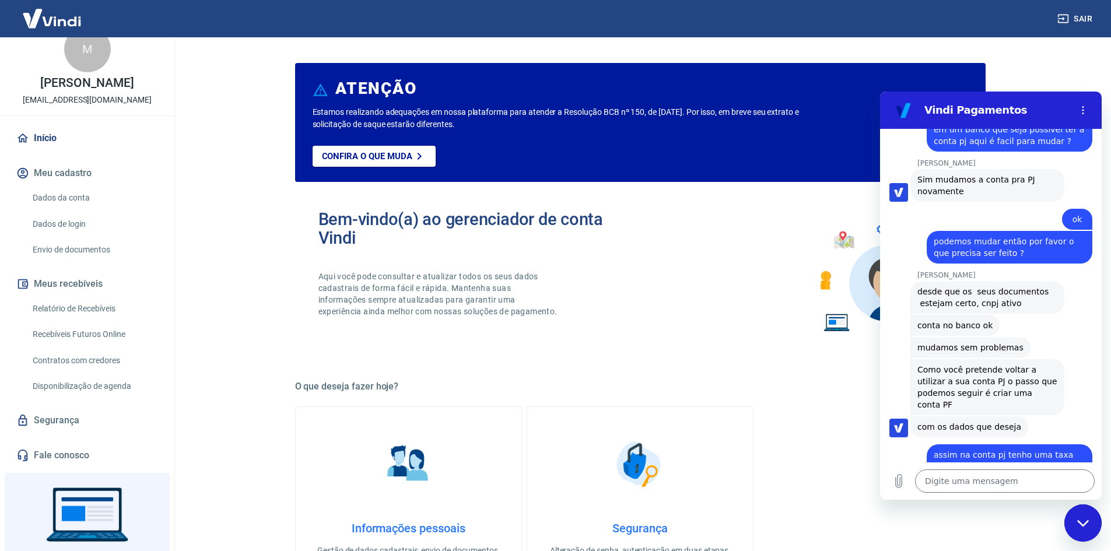
scroll to position [117, 0]
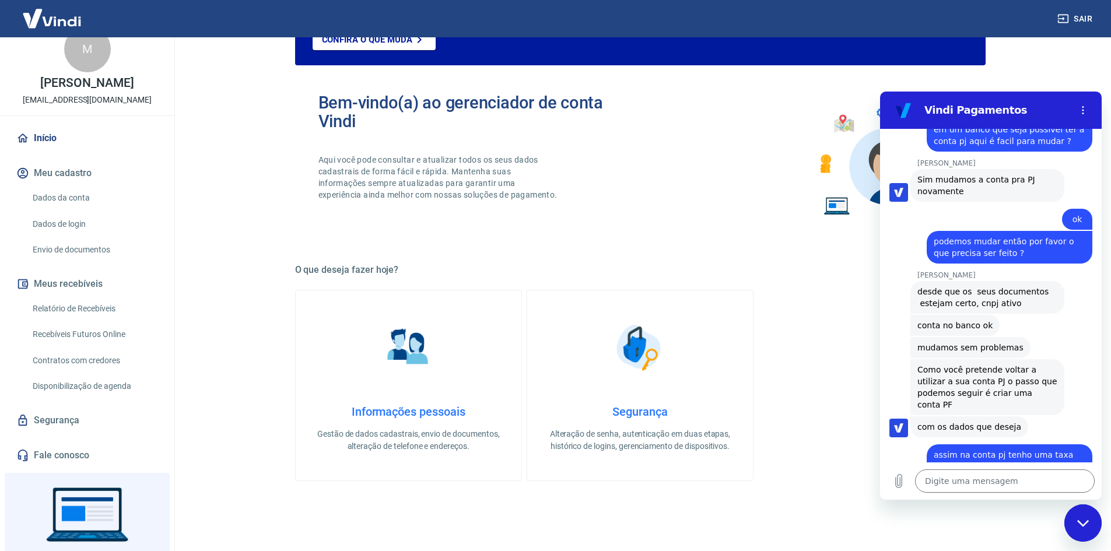
click at [1071, 529] on div "Fechar janela de mensagens" at bounding box center [1082, 523] width 35 height 35
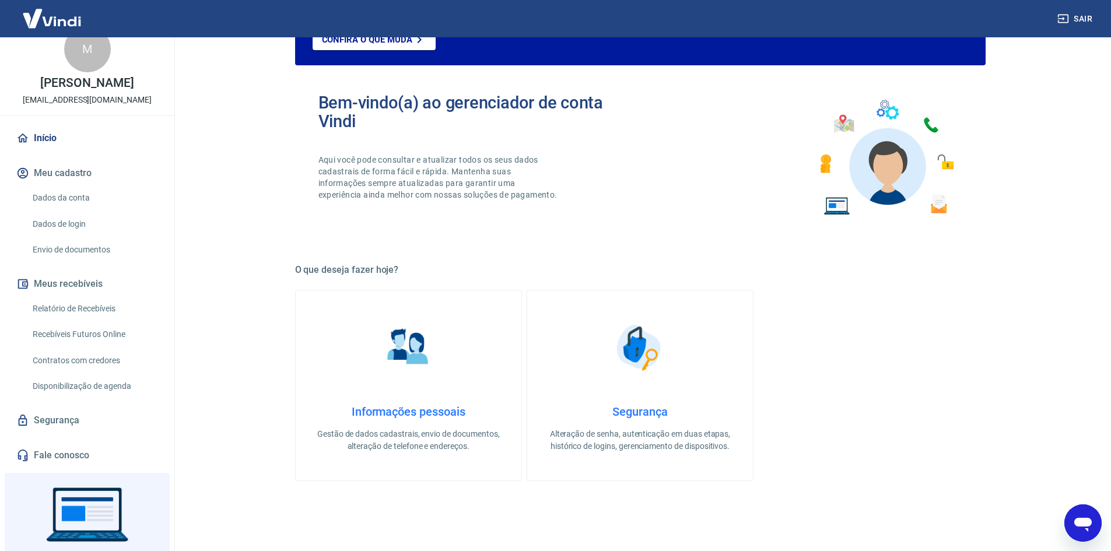
click at [46, 199] on link "Dados da conta" at bounding box center [94, 198] width 132 height 24
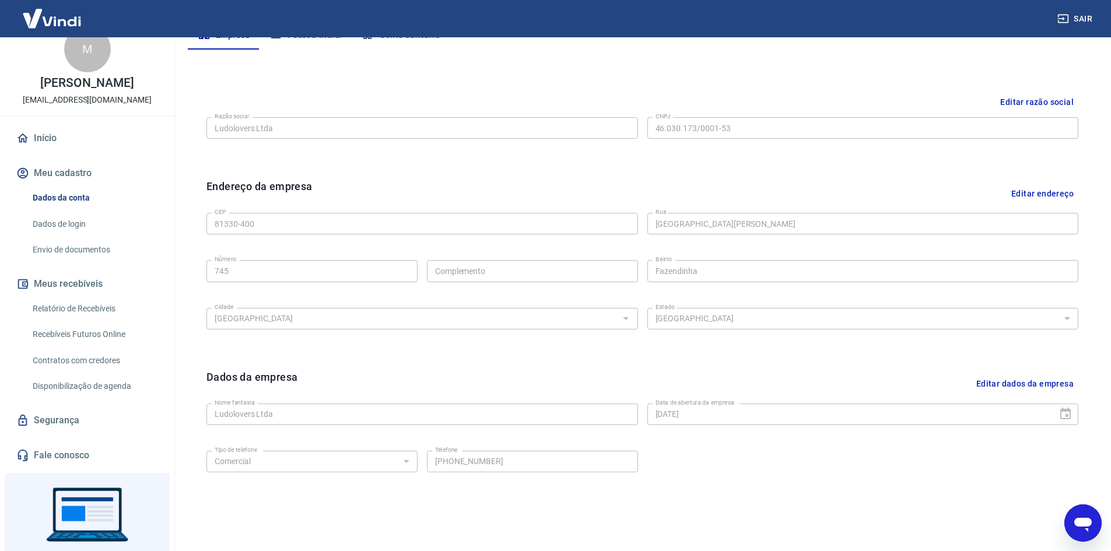
scroll to position [173, 0]
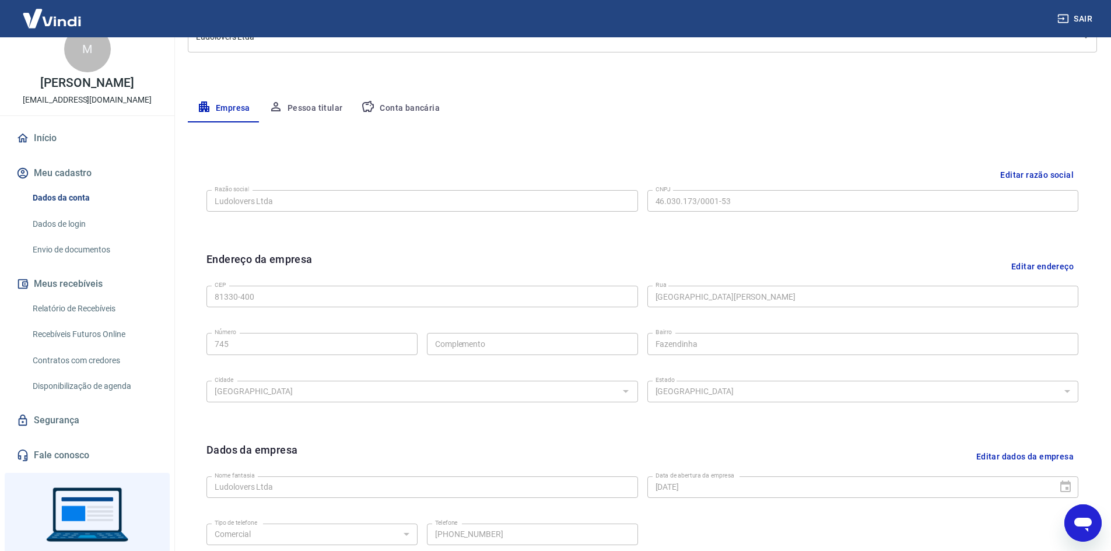
click at [321, 108] on button "Pessoa titular" at bounding box center [306, 108] width 93 height 28
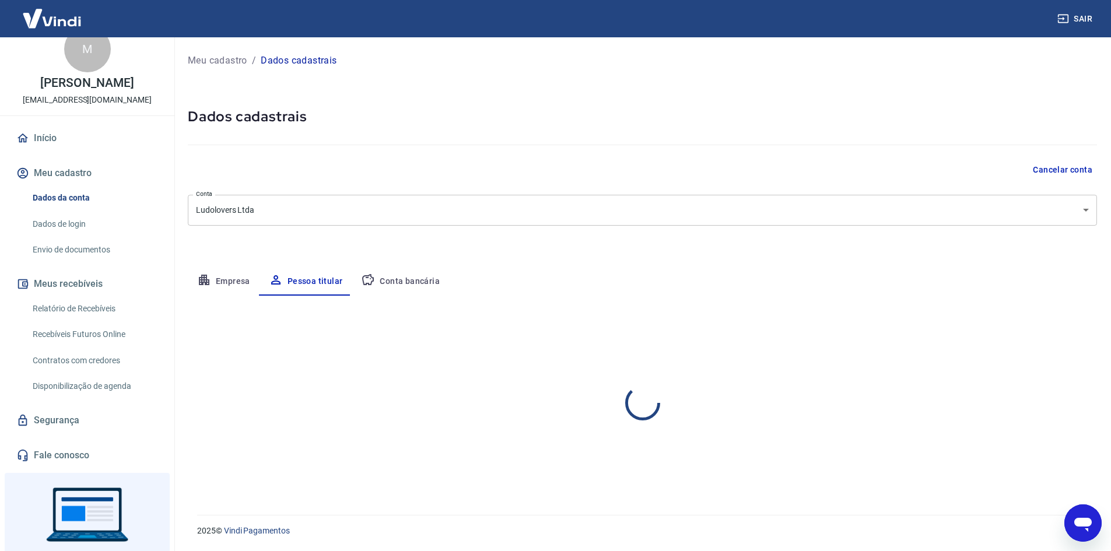
scroll to position [0, 0]
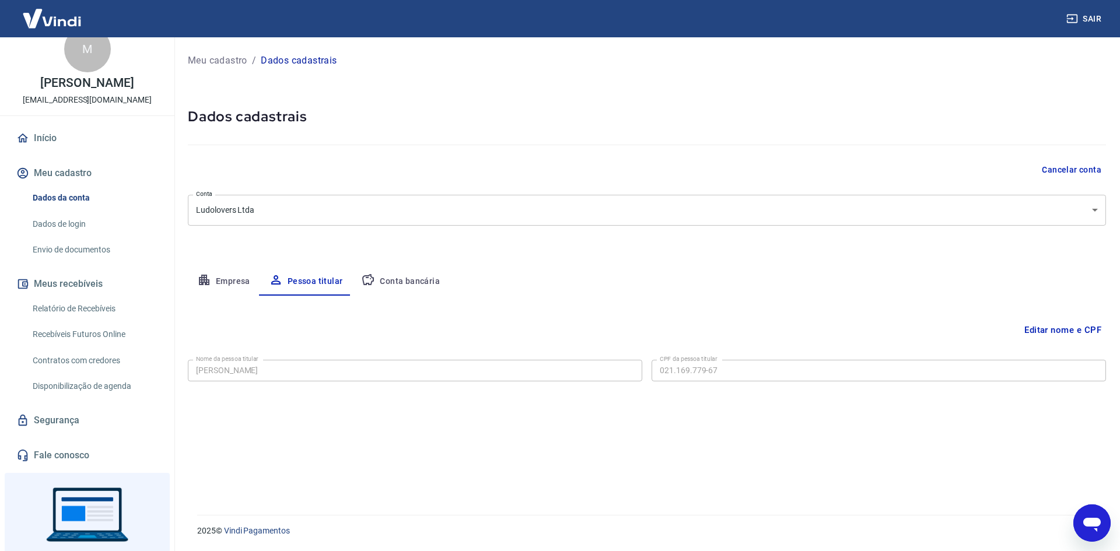
click at [394, 297] on div "Editar nome e CPF Nome da pessoa titular Marilisa Larocca Nome da pessoa titula…" at bounding box center [647, 391] width 918 height 191
click at [398, 283] on button "Conta bancária" at bounding box center [400, 282] width 97 height 28
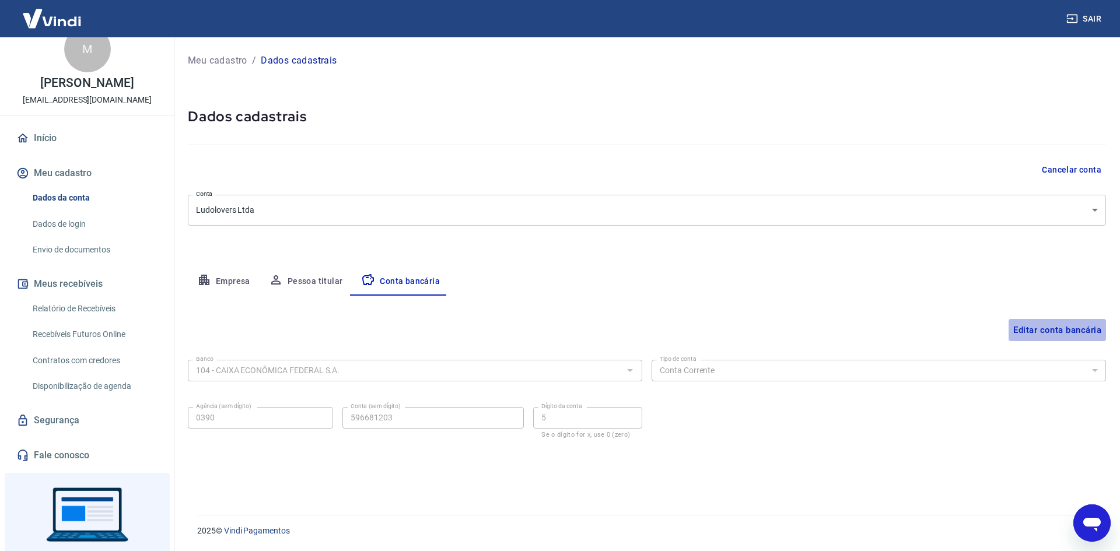
click at [1033, 330] on button "Editar conta bancária" at bounding box center [1056, 330] width 97 height 22
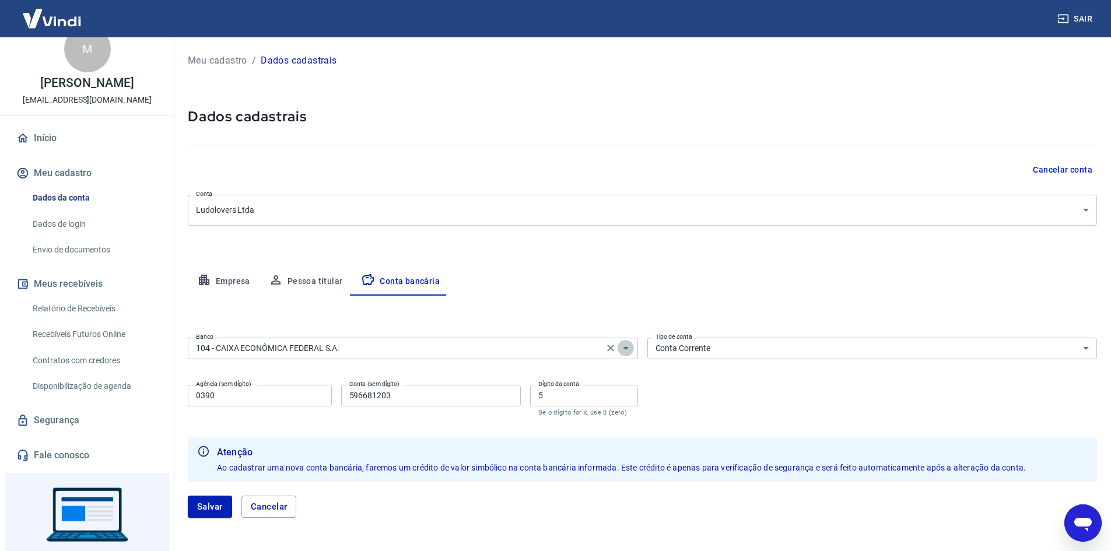
click at [628, 353] on icon "Abrir" at bounding box center [626, 348] width 14 height 14
click at [1075, 521] on icon "Abrir janela de mensagens, 1 mensagem não lida" at bounding box center [1082, 523] width 21 height 21
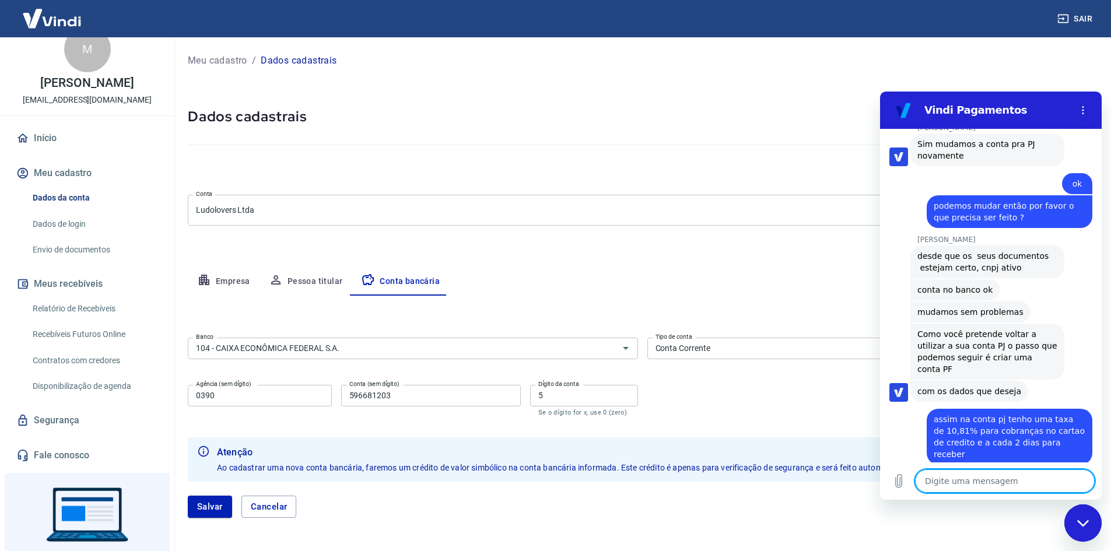
scroll to position [3840, 0]
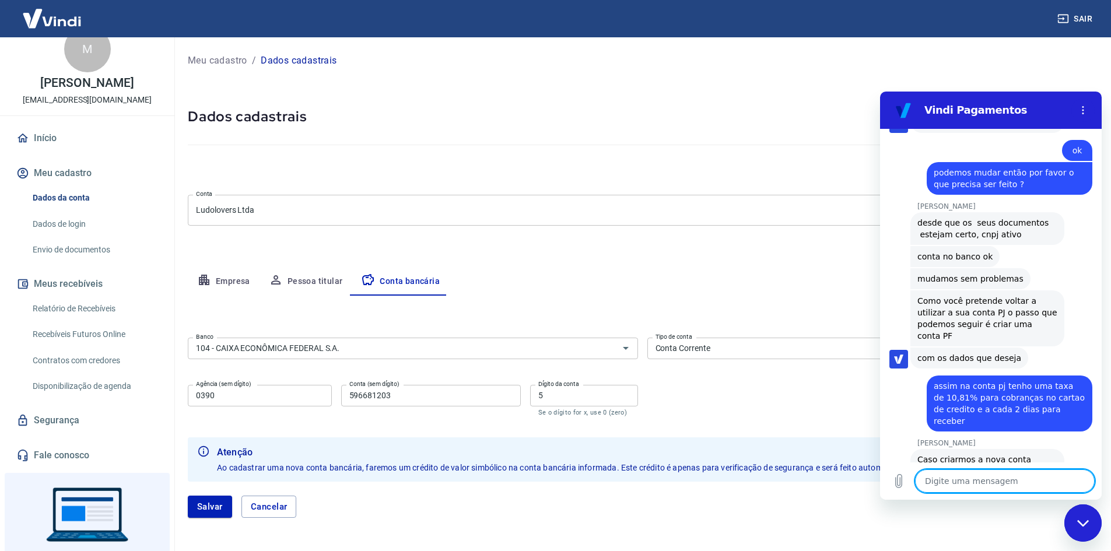
click at [1019, 472] on textarea at bounding box center [1005, 480] width 180 height 23
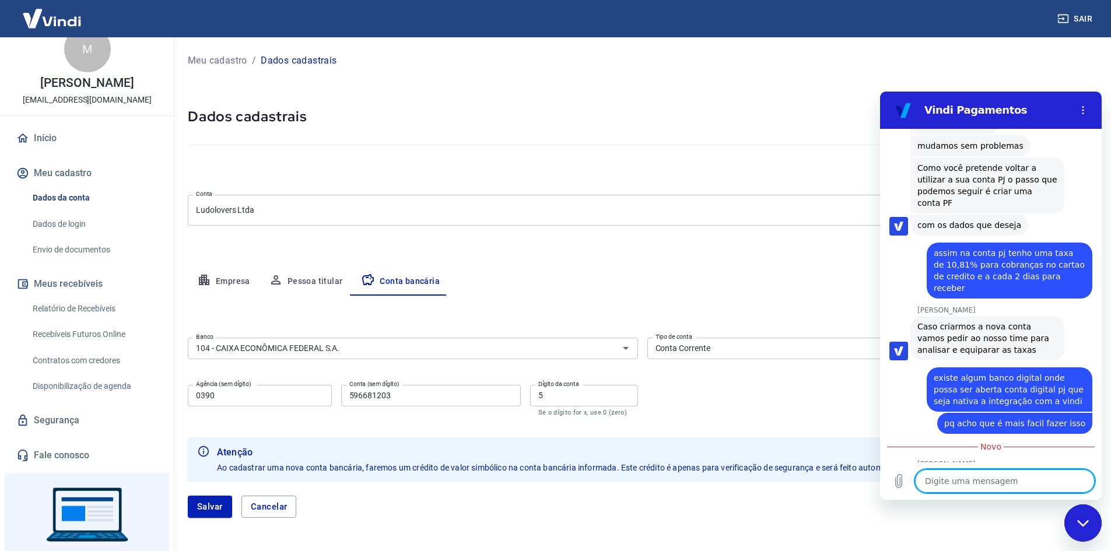
scroll to position [4040, 0]
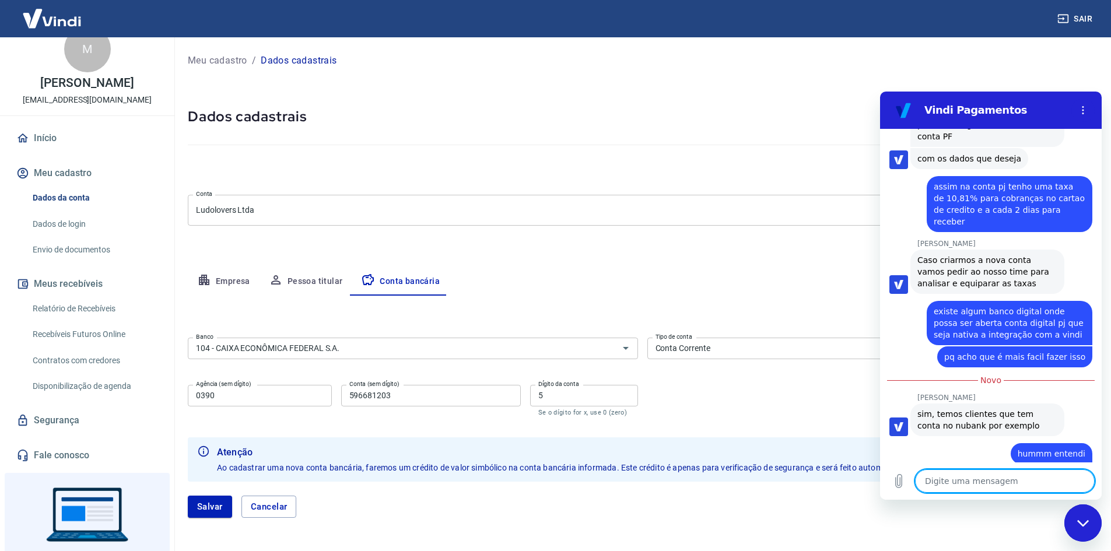
click at [1004, 484] on textarea at bounding box center [1005, 480] width 180 height 23
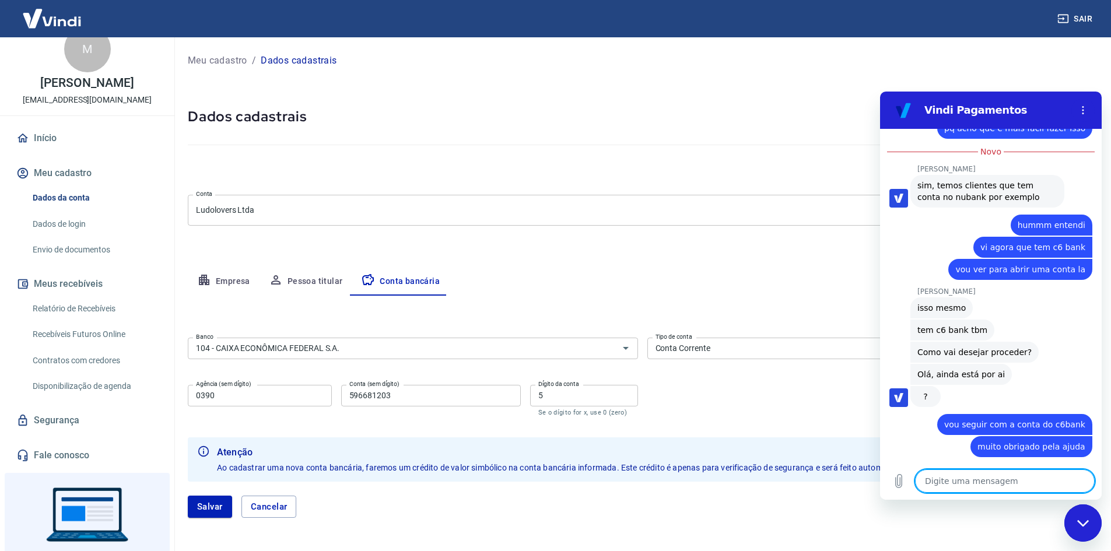
scroll to position [4297, 0]
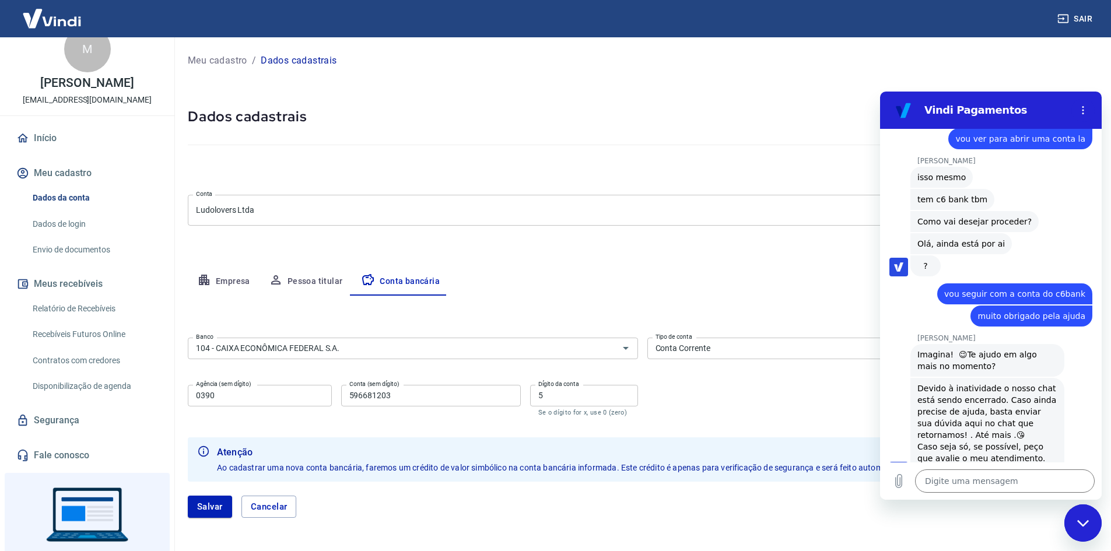
scroll to position [4398, 0]
click at [601, 351] on div "104 - CAIXA ECONÔMICA FEDERAL S.A. Banco" at bounding box center [413, 349] width 450 height 22
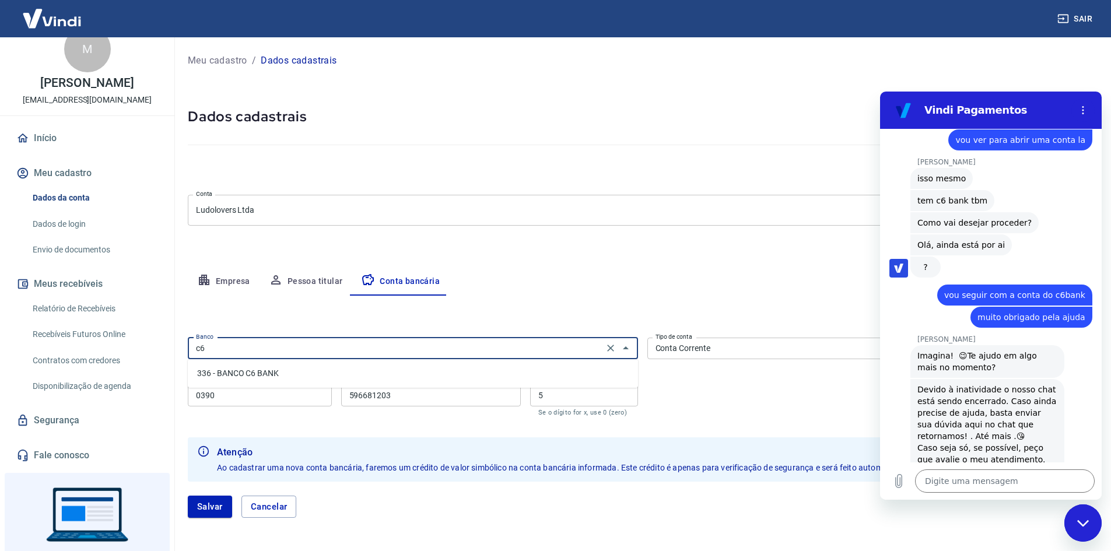
scroll to position [0, 0]
click at [360, 369] on li "336 - BANCO C6 BANK" at bounding box center [413, 373] width 450 height 19
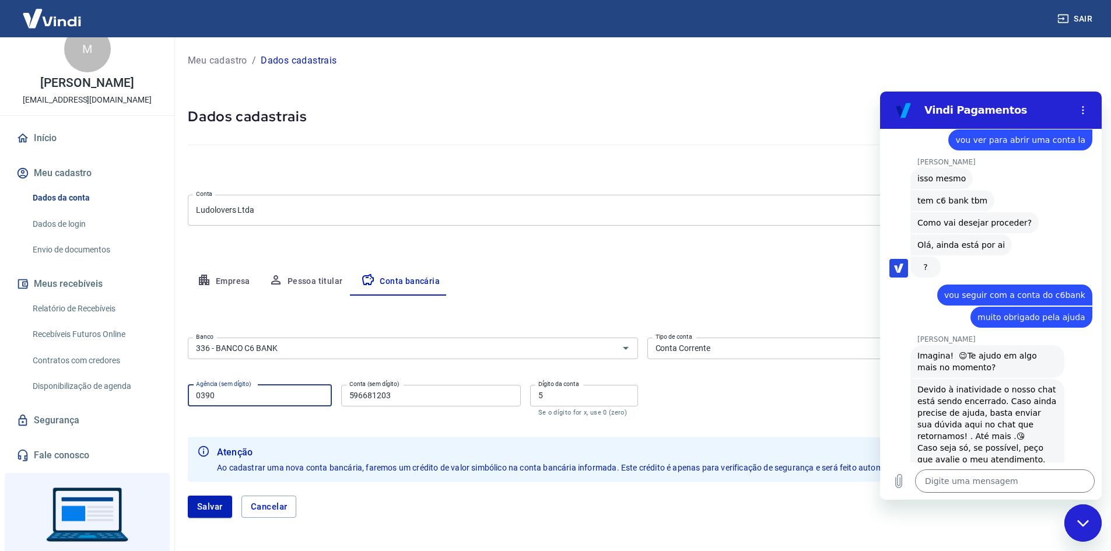
drag, startPoint x: 240, startPoint y: 391, endPoint x: 158, endPoint y: 391, distance: 82.2
click at [158, 391] on div "Sair M Marilisa Larocca contato@ludolovers.com.br Início Meu cadastro Dados da …" at bounding box center [555, 275] width 1111 height 551
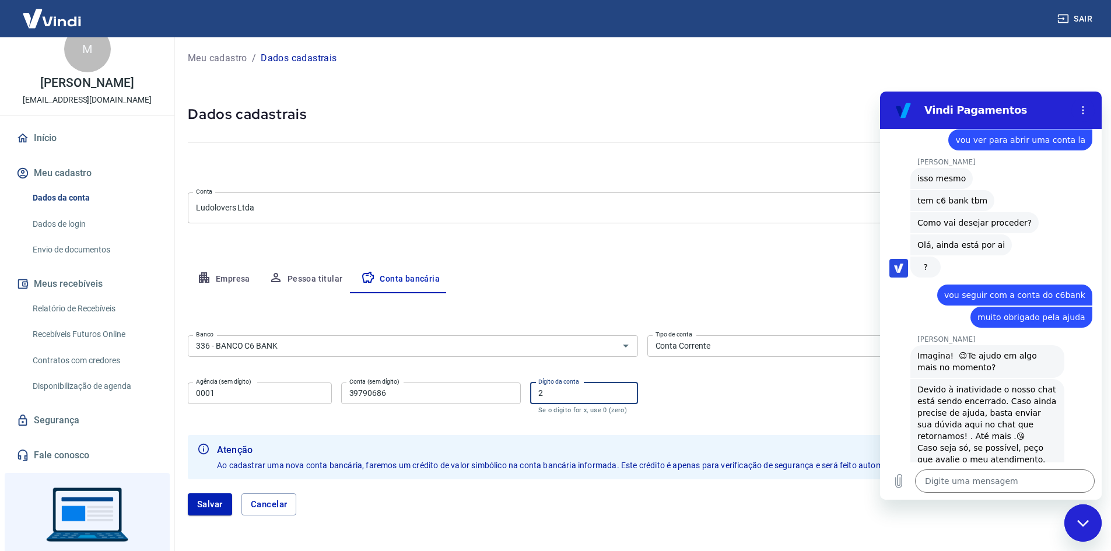
scroll to position [45, 0]
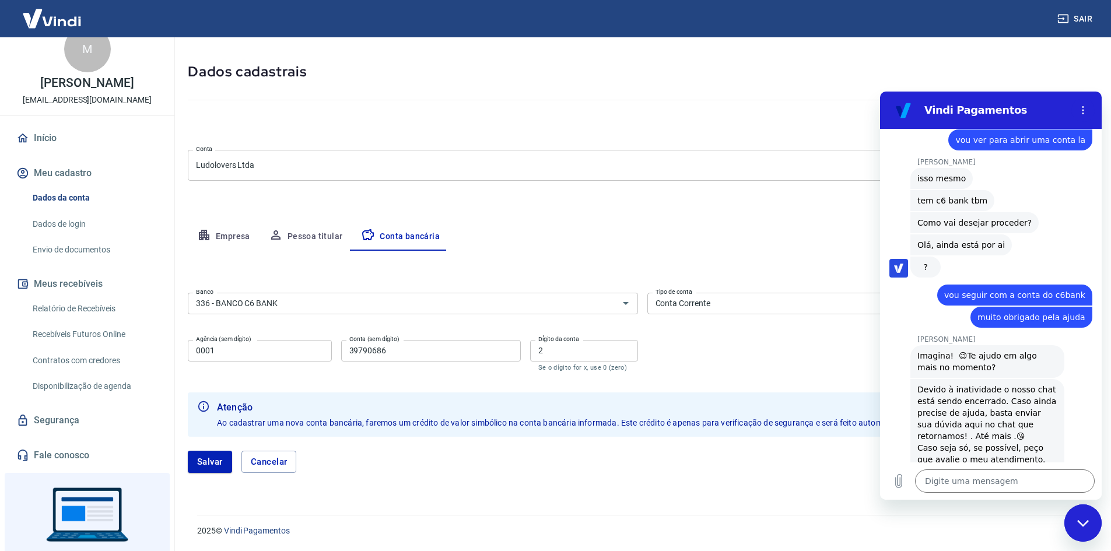
click at [1094, 526] on div "Fechar janela de mensagens" at bounding box center [1082, 523] width 35 height 35
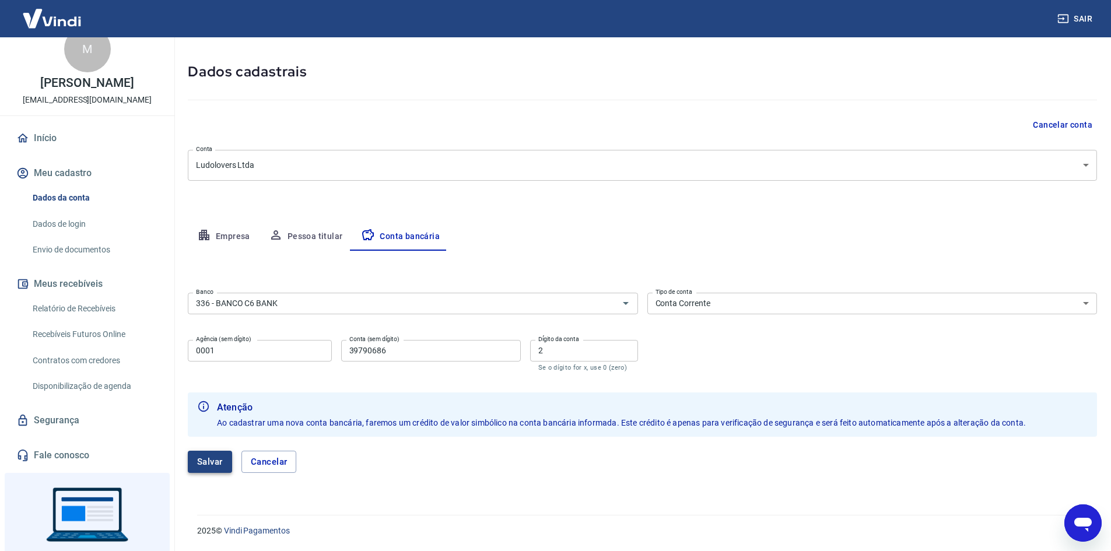
click at [213, 466] on button "Salvar" at bounding box center [210, 462] width 44 height 22
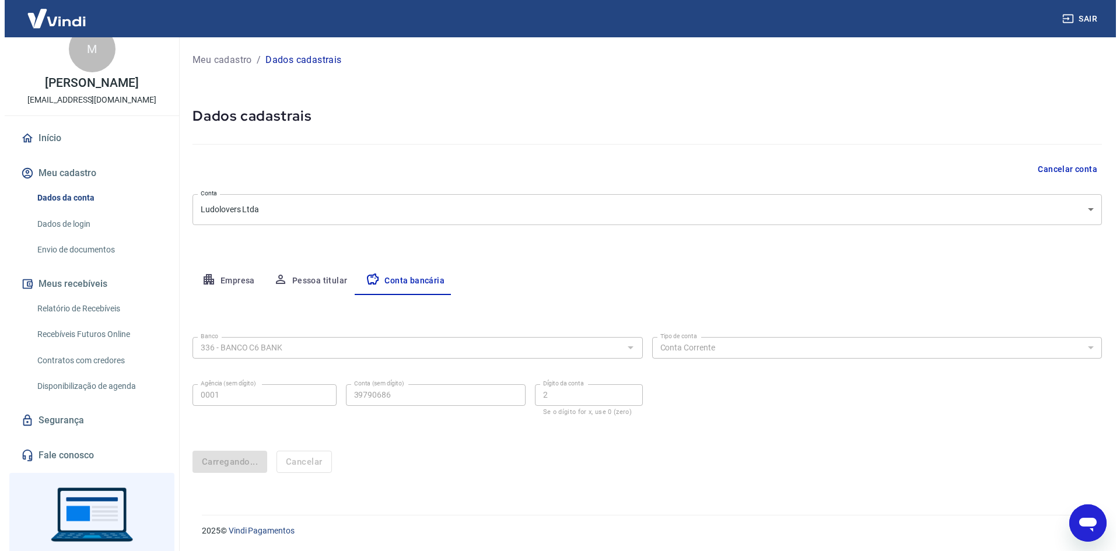
scroll to position [0, 0]
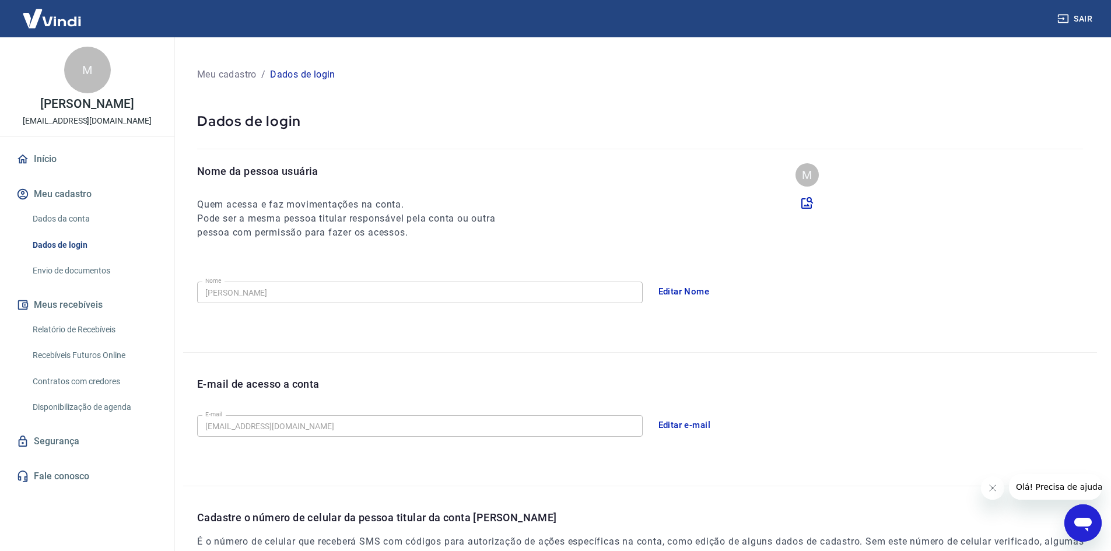
click at [90, 334] on link "Relatório de Recebíveis" at bounding box center [94, 330] width 132 height 24
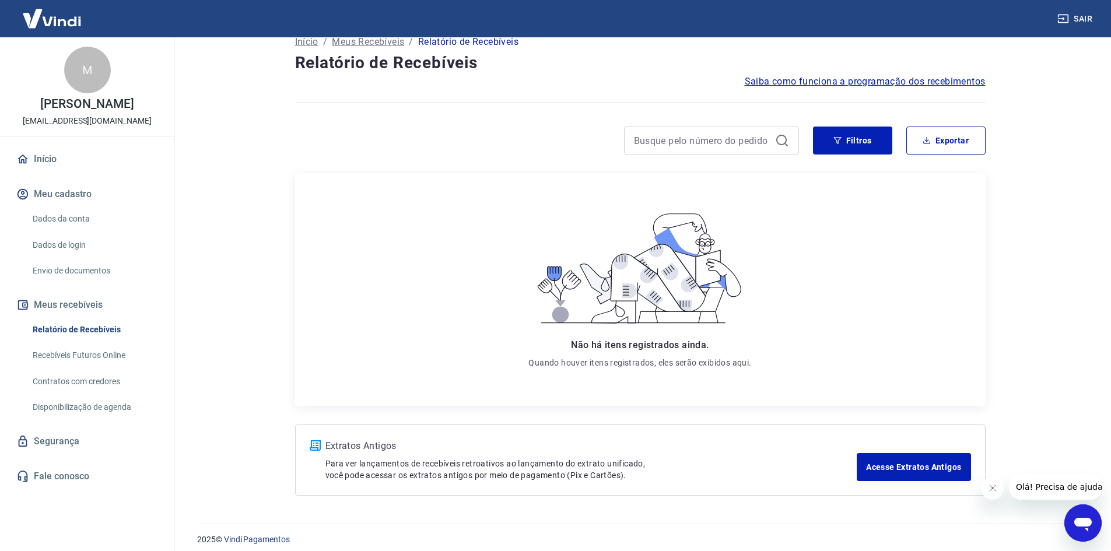
scroll to position [28, 0]
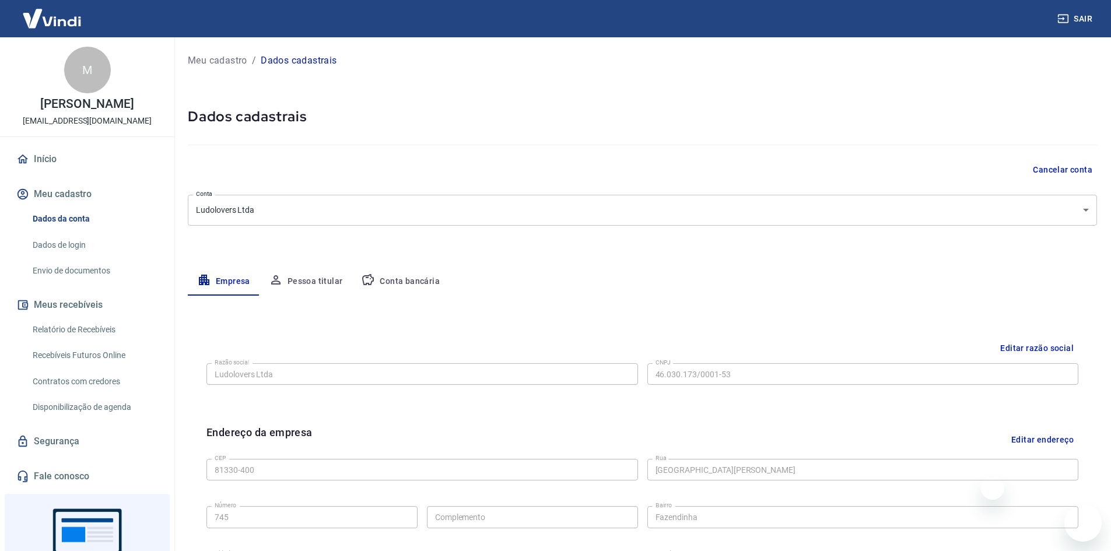
select select "PR"
select select "business"
click at [37, 18] on img at bounding box center [52, 19] width 76 height 36
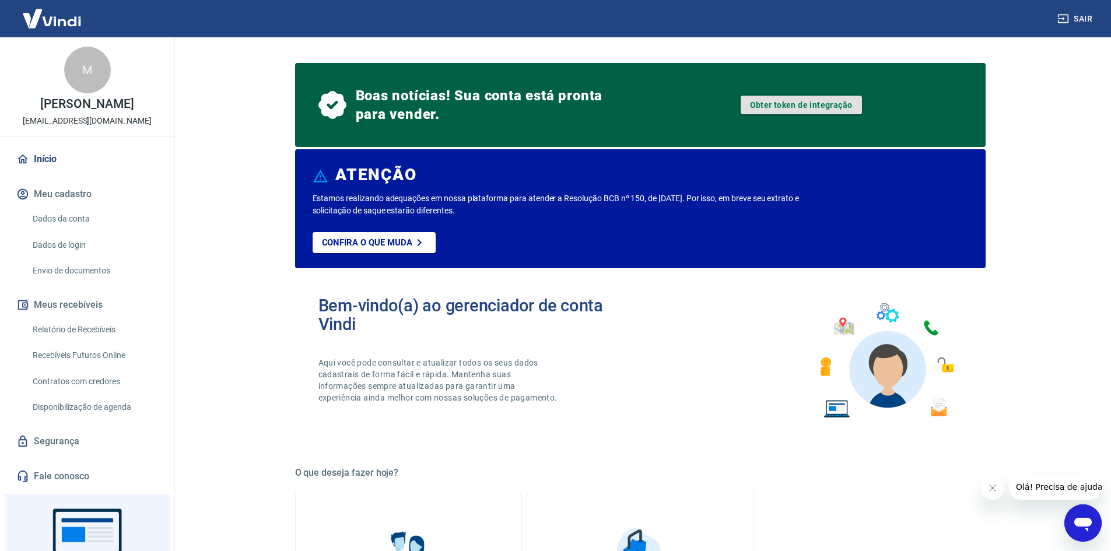
click at [805, 103] on link "Obter token de integração" at bounding box center [801, 105] width 121 height 19
